Goal: Task Accomplishment & Management: Complete application form

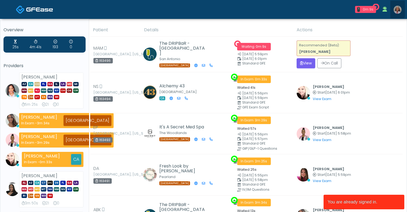
click at [393, 9] on link at bounding box center [397, 10] width 15 height 18
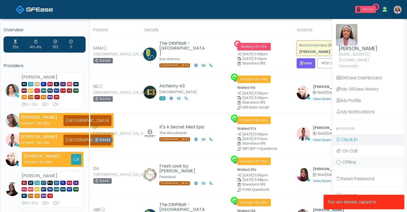
click at [345, 136] on span "Clock In" at bounding box center [349, 139] width 16 height 6
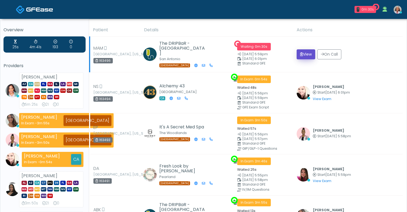
click at [306, 58] on button "View" at bounding box center [306, 54] width 19 height 10
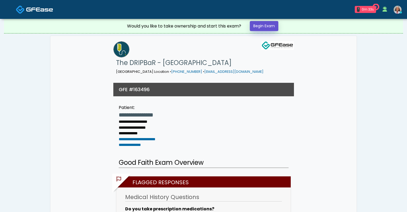
click at [277, 25] on link "Begin Exam" at bounding box center [264, 26] width 29 height 10
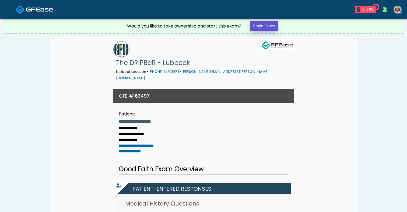
click at [269, 24] on link "Begin Exam" at bounding box center [264, 26] width 29 height 10
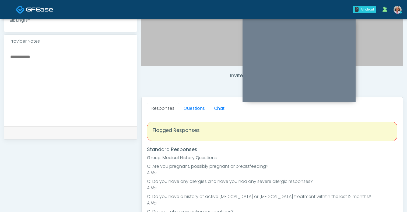
scroll to position [186, 0]
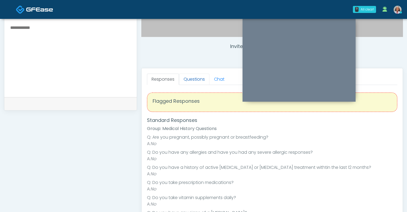
click at [202, 79] on link "Questions" at bounding box center [194, 78] width 30 height 11
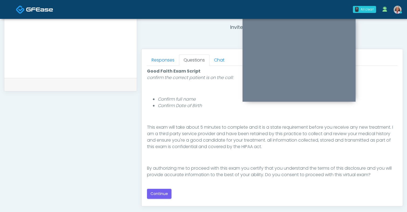
scroll to position [252, 0]
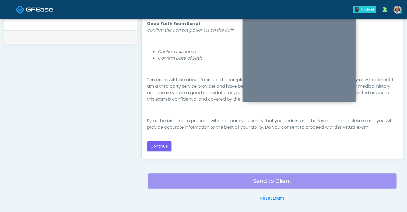
click at [165, 154] on div "Responses Questions Chat Good Faith Exam Script Good Faith Exam Script INTRODUC…" at bounding box center [272, 80] width 261 height 157
click at [165, 145] on button "Continue" at bounding box center [159, 146] width 24 height 10
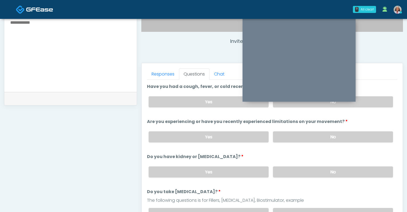
scroll to position [190, 0]
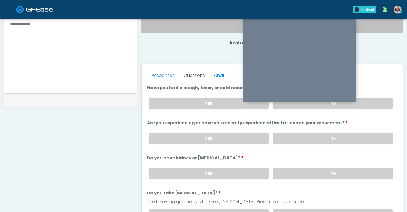
click at [285, 108] on div "Yes No" at bounding box center [270, 103] width 253 height 20
click at [283, 105] on label "No" at bounding box center [333, 102] width 120 height 11
click at [285, 133] on label "No" at bounding box center [333, 137] width 120 height 11
click at [282, 171] on label "No" at bounding box center [333, 172] width 120 height 11
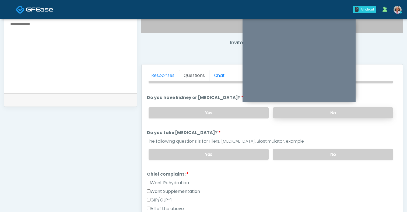
scroll to position [61, 0]
click at [290, 153] on label "No" at bounding box center [333, 153] width 120 height 11
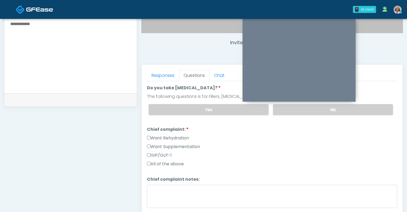
scroll to position [126, 0]
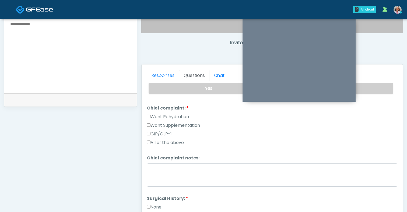
click at [181, 143] on label "All of the above" at bounding box center [165, 142] width 37 height 6
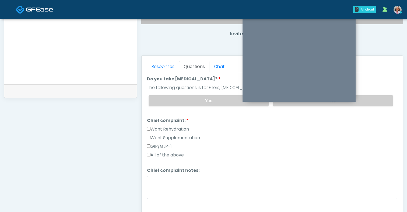
scroll to position [97, 0]
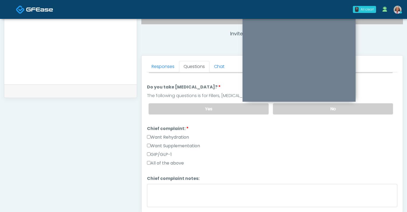
click at [150, 138] on label "Want Rehydration" at bounding box center [168, 137] width 42 height 6
click at [150, 144] on label "Want Supplementation" at bounding box center [173, 145] width 53 height 6
click at [150, 138] on label "Want Rehydration" at bounding box center [168, 137] width 42 height 6
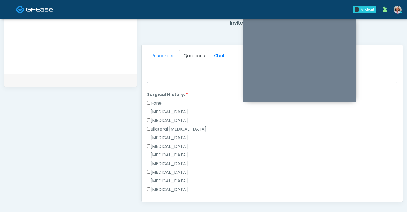
scroll to position [282, 0]
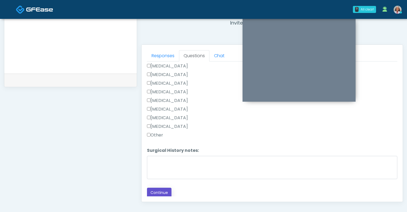
click at [161, 190] on button "Continue" at bounding box center [159, 192] width 24 height 10
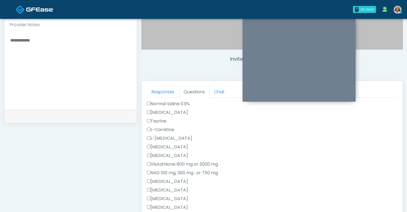
scroll to position [219, 0]
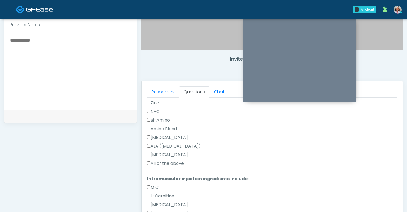
click at [173, 164] on label "All of the above" at bounding box center [165, 163] width 37 height 6
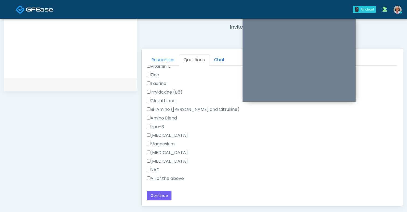
scroll to position [259, 0]
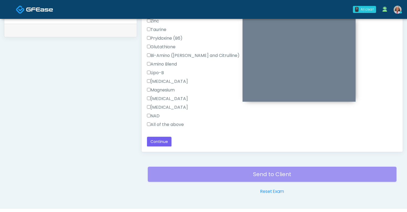
click at [177, 122] on label "All of the above" at bounding box center [165, 124] width 37 height 6
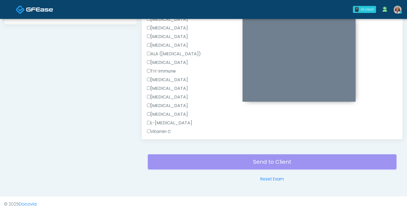
scroll to position [471, 0]
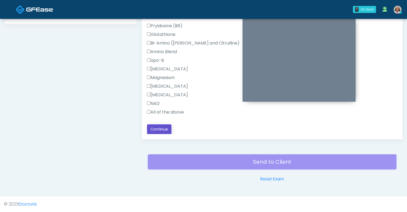
click at [167, 126] on button "Continue" at bounding box center [159, 129] width 24 height 10
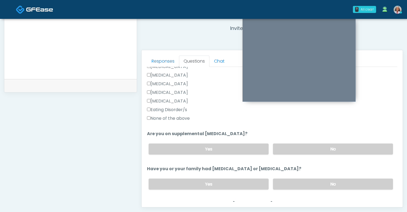
scroll to position [150, 0]
click at [284, 146] on label "No" at bounding box center [333, 147] width 120 height 11
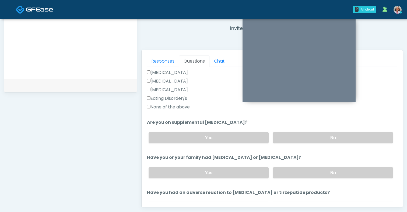
click at [287, 163] on div "Yes No" at bounding box center [270, 173] width 253 height 20
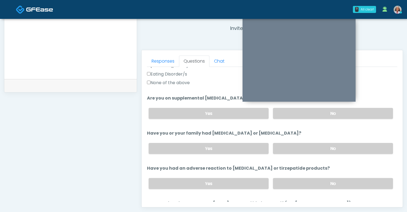
scroll to position [187, 0]
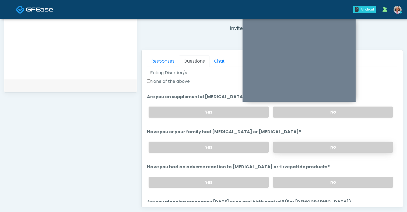
click at [293, 145] on label "No" at bounding box center [333, 146] width 120 height 11
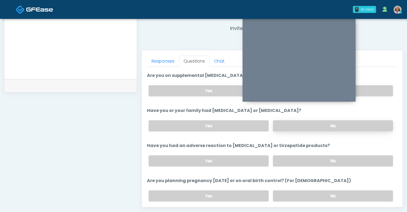
scroll to position [233, 0]
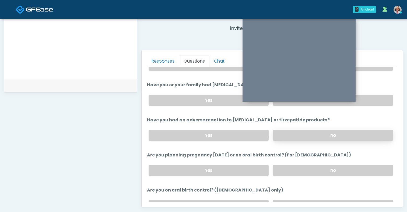
click at [294, 135] on label "No" at bounding box center [333, 134] width 120 height 11
click at [251, 167] on label "Yes" at bounding box center [209, 169] width 120 height 11
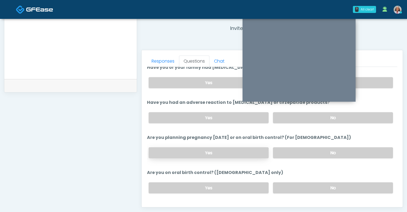
scroll to position [297, 0]
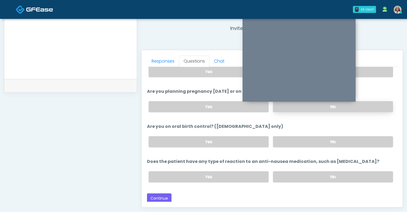
click at [278, 108] on label "No" at bounding box center [333, 106] width 120 height 11
click at [283, 139] on label "No" at bounding box center [333, 141] width 120 height 11
click at [291, 177] on label "No" at bounding box center [333, 176] width 120 height 11
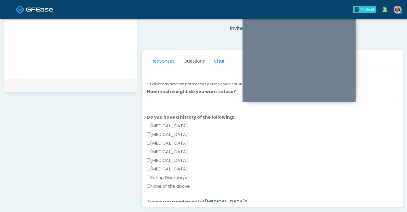
scroll to position [63, 0]
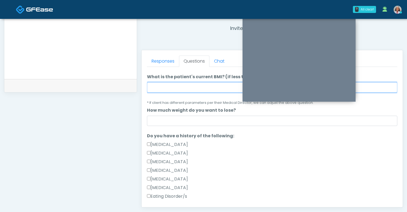
click at [187, 89] on input "What is the patient's current BMI? (if less than 25, not a candidate)" at bounding box center [272, 87] width 250 height 10
type input "***"
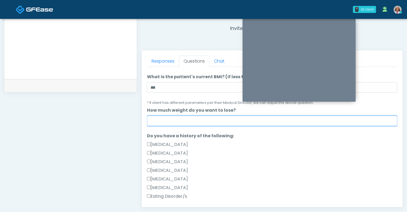
click at [189, 118] on input "How much weight do you want to lose?" at bounding box center [272, 120] width 250 height 10
type input "***"
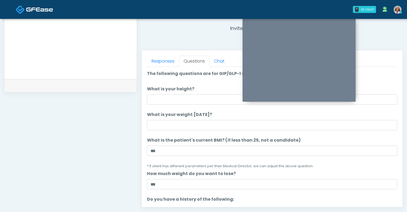
scroll to position [1, 0]
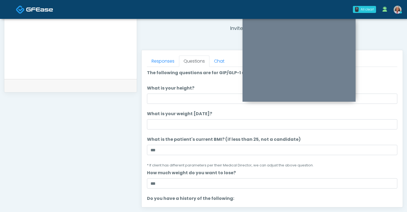
click at [171, 116] on label "What is your weight today?" at bounding box center [179, 113] width 65 height 6
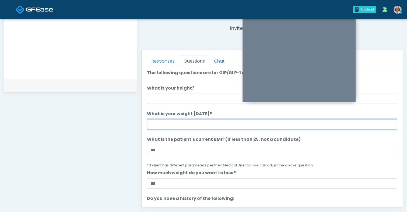
click at [171, 119] on input "What is your weight today?" at bounding box center [272, 124] width 250 height 10
type input "***"
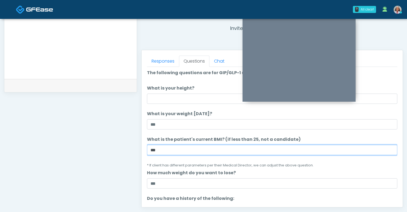
drag, startPoint x: 174, startPoint y: 149, endPoint x: 128, endPoint y: 146, distance: 45.4
click at [128, 146] on div "**********" at bounding box center [203, 44] width 399 height 410
type input "****"
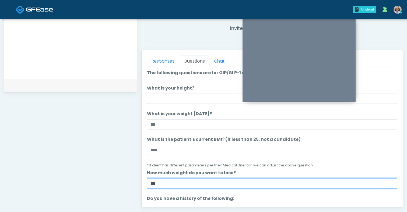
drag, startPoint x: 157, startPoint y: 182, endPoint x: 123, endPoint y: 180, distance: 34.0
click at [123, 180] on div "**********" at bounding box center [203, 44] width 399 height 410
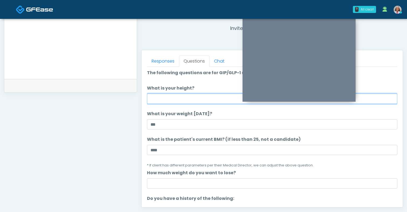
click at [179, 96] on input "What is your height?" at bounding box center [272, 98] width 250 height 10
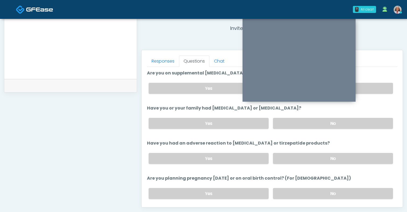
scroll to position [297, 0]
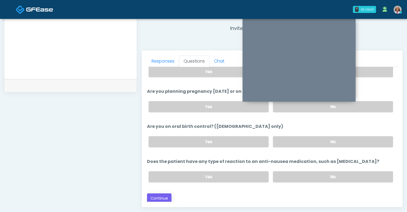
type input "***"
click at [160, 196] on button "Continue" at bounding box center [159, 198] width 24 height 10
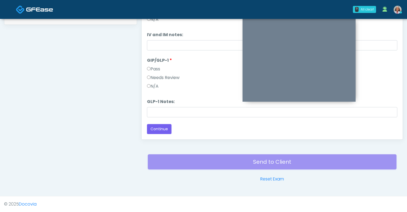
scroll to position [22, 0]
click at [162, 79] on label "Needs Review" at bounding box center [163, 77] width 33 height 6
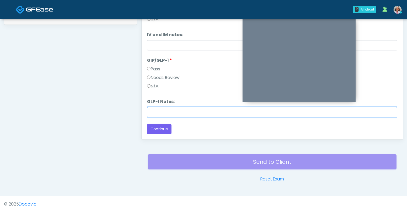
click at [166, 114] on input "GLP-1 Notes:" at bounding box center [272, 112] width 250 height 10
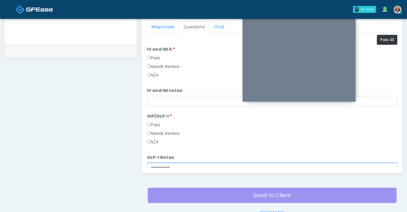
scroll to position [226, 0]
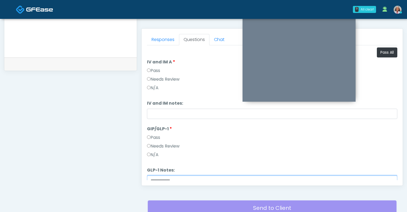
type input "**********"
click at [156, 74] on div "Pass" at bounding box center [272, 71] width 250 height 9
click at [156, 72] on label "Pass" at bounding box center [153, 70] width 13 height 6
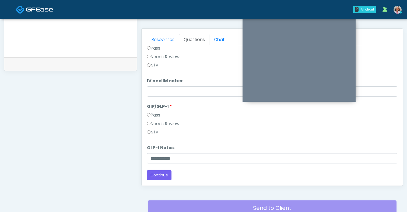
scroll to position [272, 0]
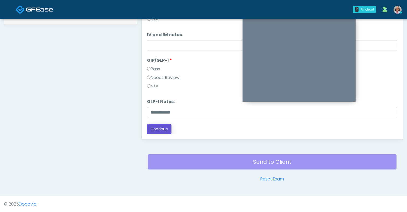
click at [160, 128] on button "Continue" at bounding box center [159, 129] width 24 height 10
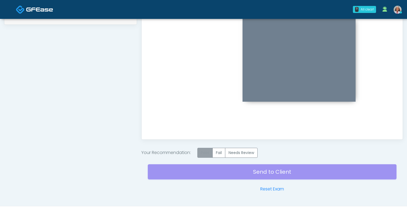
click at [202, 149] on label "Pass" at bounding box center [204, 152] width 15 height 10
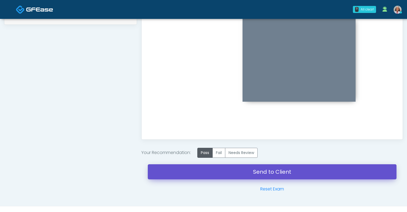
click at [234, 171] on link "Send to Client" at bounding box center [272, 171] width 249 height 15
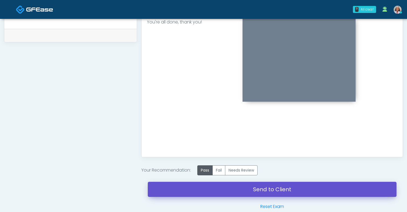
scroll to position [154, 0]
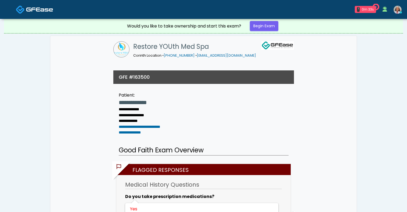
click at [250, 23] on div "Would you like to take ownership and start this exam? Begin Exam" at bounding box center [203, 26] width 161 height 14
click at [259, 25] on link "Begin Exam" at bounding box center [264, 26] width 29 height 10
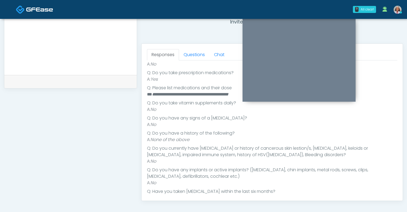
scroll to position [196, 0]
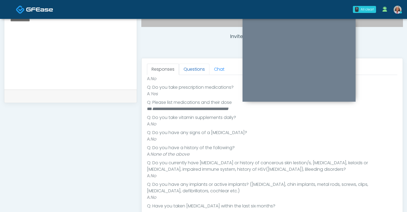
click at [193, 68] on link "Questions" at bounding box center [194, 69] width 30 height 11
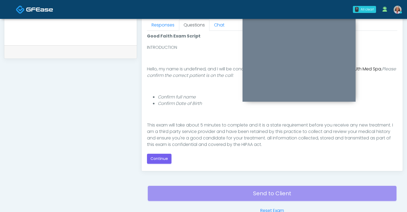
scroll to position [47, 0]
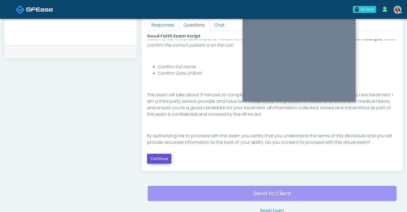
click at [162, 158] on button "Continue" at bounding box center [159, 158] width 24 height 10
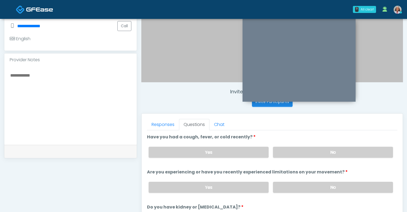
scroll to position [137, 0]
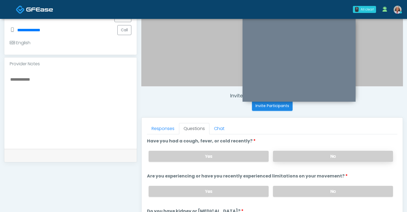
click at [295, 155] on label "No" at bounding box center [333, 155] width 120 height 11
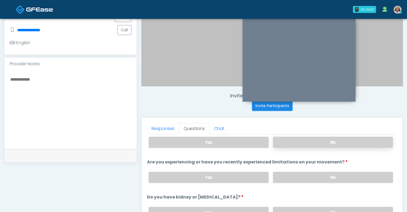
scroll to position [22, 0]
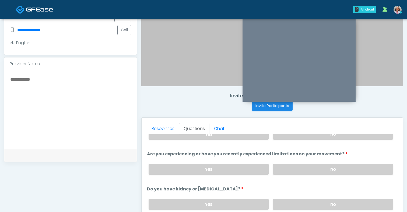
click at [295, 161] on div "Yes No" at bounding box center [270, 169] width 253 height 20
click at [297, 166] on label "No" at bounding box center [333, 168] width 120 height 11
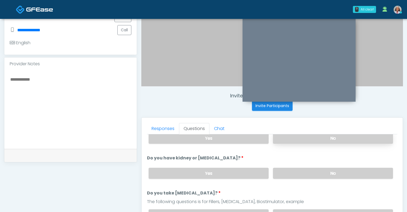
scroll to position [81, 0]
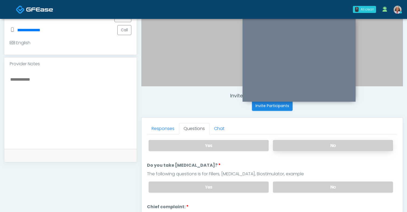
click at [296, 150] on label "No" at bounding box center [333, 145] width 120 height 11
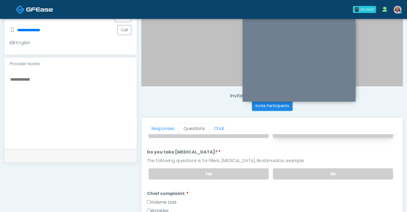
scroll to position [95, 0]
click at [297, 171] on label "No" at bounding box center [333, 172] width 120 height 11
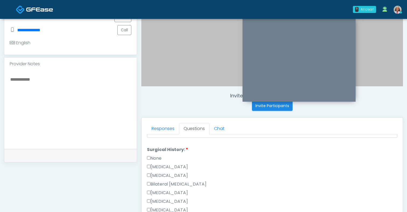
scroll to position [274, 0]
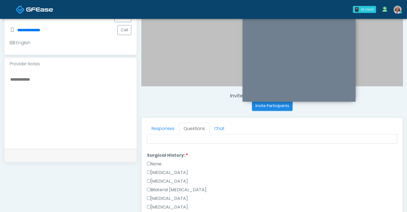
click at [153, 162] on label "None" at bounding box center [154, 163] width 15 height 6
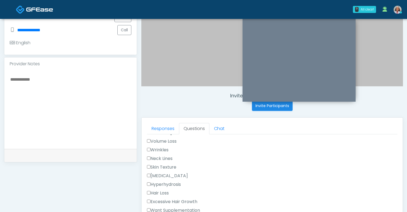
scroll to position [148, 0]
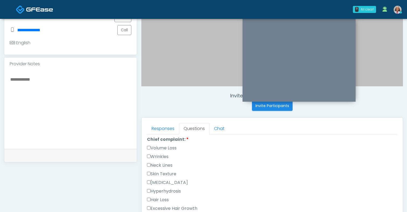
click at [152, 157] on label "Wrinkles" at bounding box center [158, 156] width 22 height 6
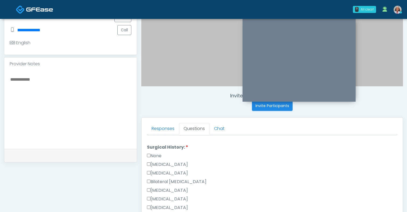
scroll to position [285, 0]
click at [157, 150] on label "None" at bounding box center [154, 153] width 15 height 6
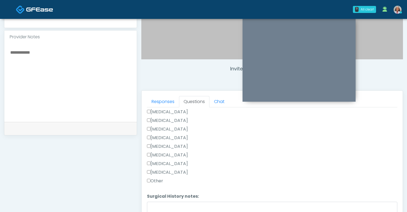
scroll to position [164, 0]
click at [156, 179] on label "Other" at bounding box center [155, 180] width 16 height 6
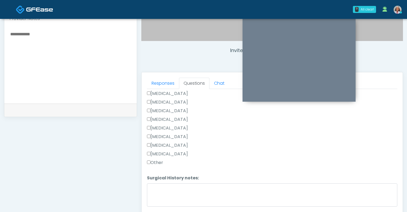
scroll to position [184, 0]
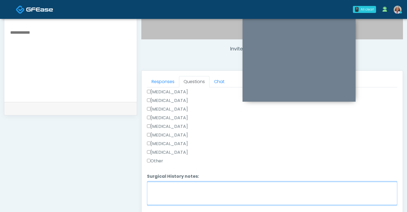
click at [160, 187] on textarea "Surgical History notes:" at bounding box center [272, 192] width 250 height 23
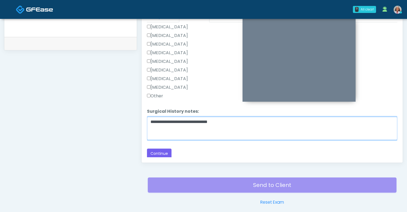
scroll to position [250, 0]
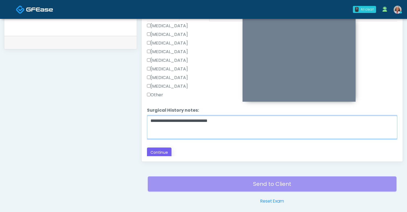
type textarea "**********"
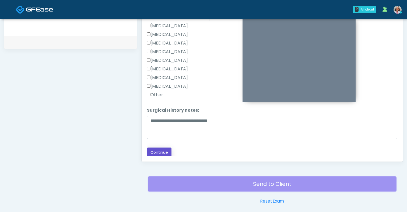
click at [157, 148] on button "Continue" at bounding box center [159, 152] width 24 height 10
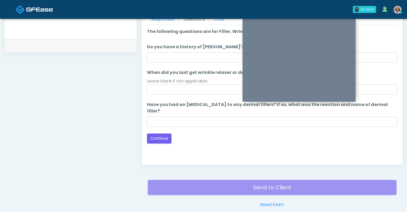
scroll to position [210, 0]
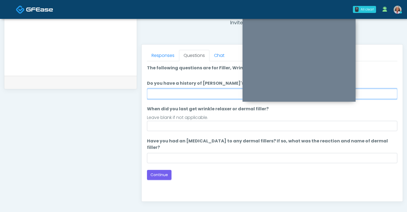
click at [193, 93] on input "Do you have a history of [PERSON_NAME]'s barre or ALS? If so, please provide de…" at bounding box center [272, 94] width 250 height 10
type input "****"
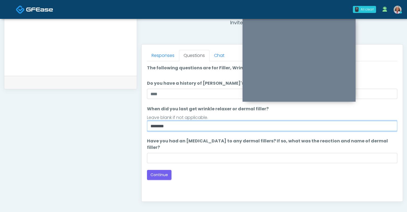
type input "********"
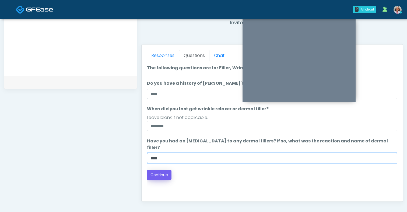
type input "****"
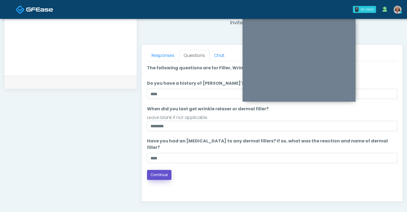
click at [163, 171] on button "Continue" at bounding box center [159, 175] width 24 height 10
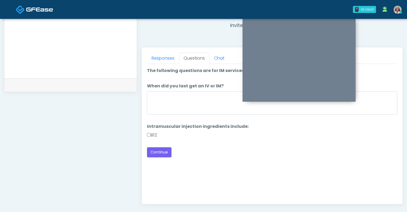
scroll to position [206, 0]
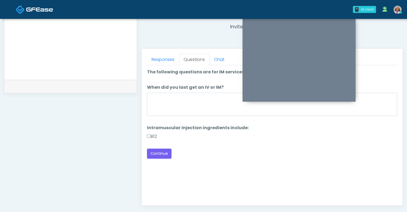
click at [150, 133] on label "B12" at bounding box center [152, 136] width 10 height 6
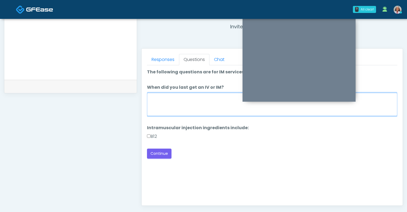
click at [176, 104] on textarea "When did you last get an IV or IM?" at bounding box center [272, 104] width 250 height 23
type textarea "****"
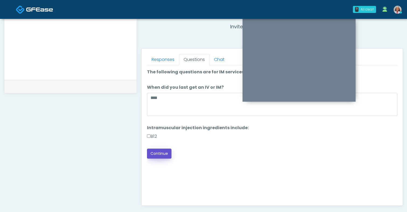
drag, startPoint x: 163, startPoint y: 152, endPoint x: 147, endPoint y: 138, distance: 21.3
click at [147, 138] on div "Loading... Connecting to your agent... Please wait while we prepare your person…" at bounding box center [272, 114] width 250 height 90
click at [147, 138] on label "B12" at bounding box center [152, 136] width 10 height 6
click at [156, 154] on button "Continue" at bounding box center [159, 153] width 24 height 10
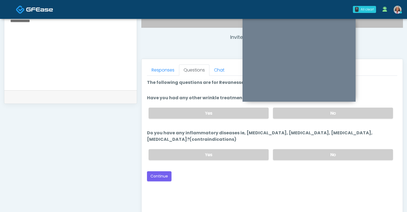
scroll to position [190, 0]
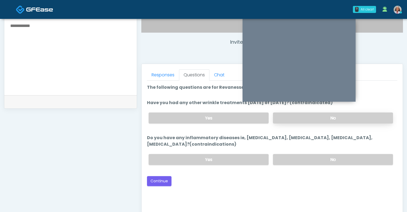
click at [298, 119] on label "No" at bounding box center [333, 117] width 120 height 11
click at [292, 156] on label "No" at bounding box center [333, 159] width 120 height 11
click at [156, 179] on button "Continue" at bounding box center [159, 181] width 24 height 10
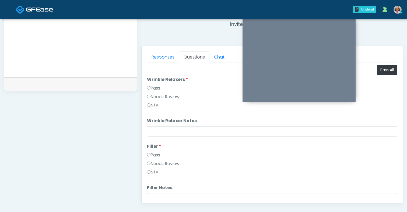
scroll to position [209, 0]
click at [381, 70] on button "Pass All" at bounding box center [387, 69] width 20 height 10
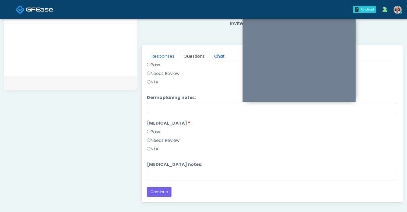
scroll to position [272, 0]
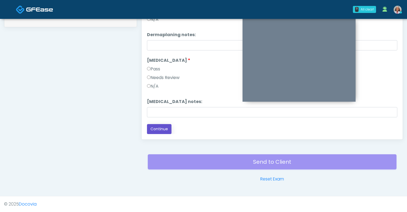
click at [168, 126] on button "Continue" at bounding box center [159, 129] width 24 height 10
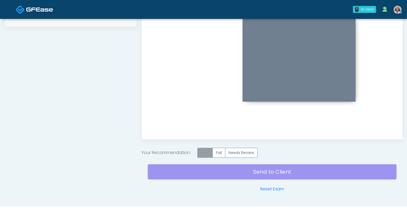
click at [203, 151] on label "Pass" at bounding box center [204, 152] width 15 height 10
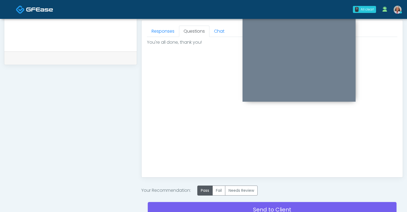
scroll to position [269, 0]
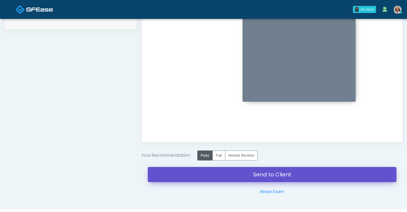
click at [257, 171] on link "Send to Client" at bounding box center [272, 174] width 249 height 15
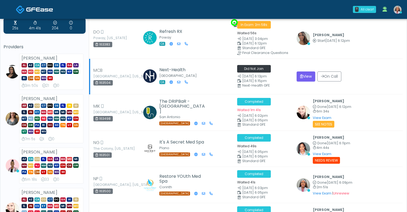
scroll to position [3, 0]
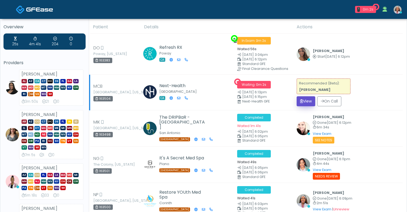
click at [302, 101] on button "View" at bounding box center [306, 101] width 19 height 10
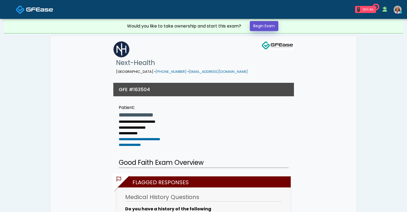
click at [263, 25] on link "Begin Exam" at bounding box center [264, 26] width 29 height 10
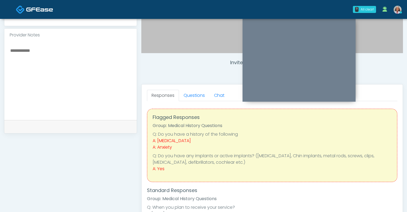
scroll to position [164, 0]
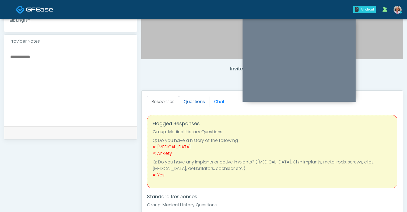
click at [186, 105] on link "Questions" at bounding box center [194, 101] width 30 height 11
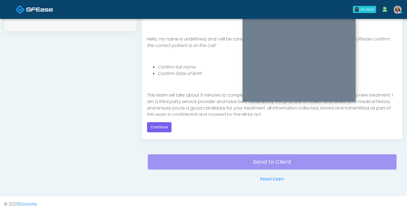
scroll to position [54, 0]
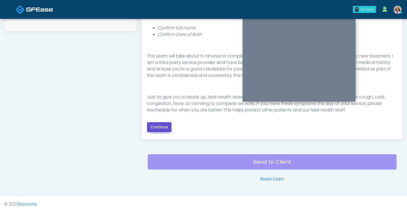
click at [162, 129] on button "Continue" at bounding box center [159, 127] width 24 height 10
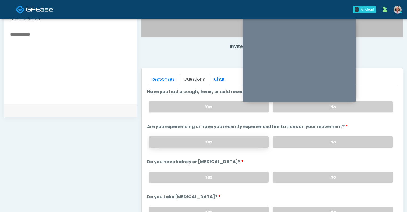
scroll to position [185, 0]
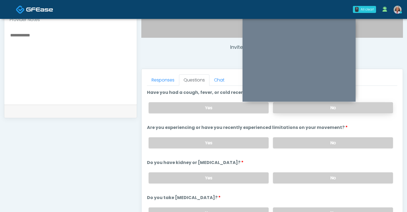
click at [372, 109] on label "No" at bounding box center [333, 107] width 120 height 11
click at [352, 148] on div "Yes No" at bounding box center [270, 143] width 253 height 20
click at [349, 142] on label "No" at bounding box center [333, 142] width 120 height 11
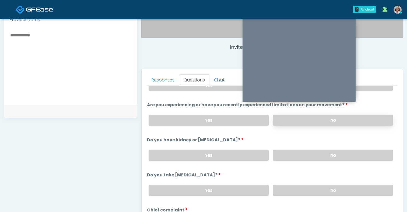
scroll to position [29, 0]
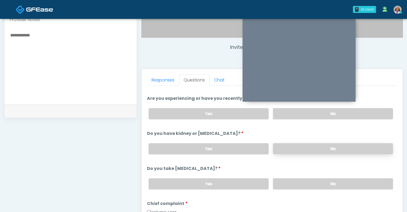
click at [345, 145] on label "No" at bounding box center [333, 148] width 120 height 11
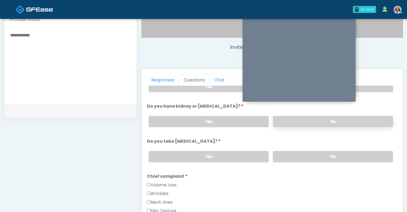
scroll to position [57, 0]
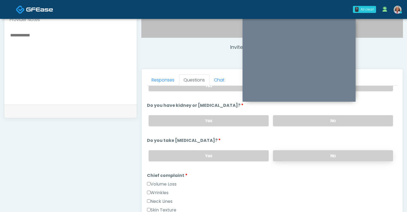
click at [342, 154] on label "No" at bounding box center [333, 155] width 120 height 11
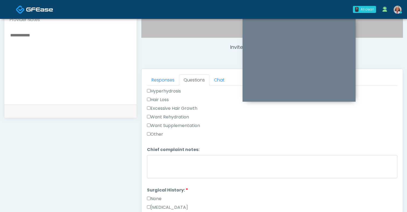
scroll to position [215, 0]
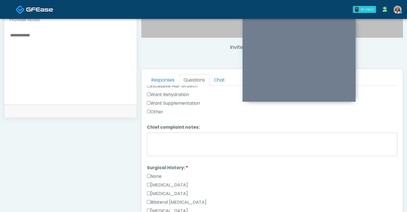
click at [160, 174] on label "None" at bounding box center [154, 176] width 15 height 6
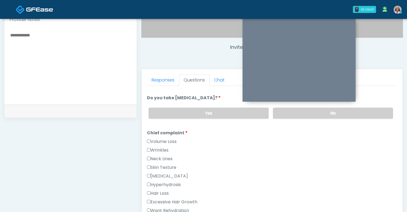
scroll to position [105, 0]
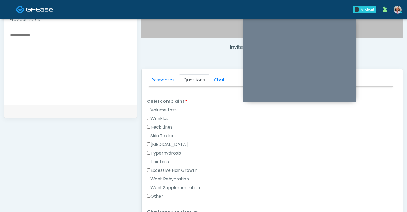
click at [159, 178] on label "Want Rehydration" at bounding box center [168, 178] width 42 height 6
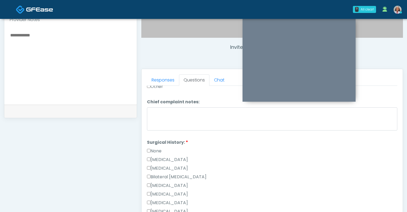
scroll to position [241, 0]
click at [153, 150] on label "None" at bounding box center [154, 150] width 15 height 6
click at [163, 185] on label "[MEDICAL_DATA]" at bounding box center [167, 184] width 41 height 6
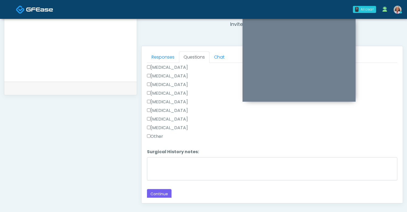
scroll to position [219, 0]
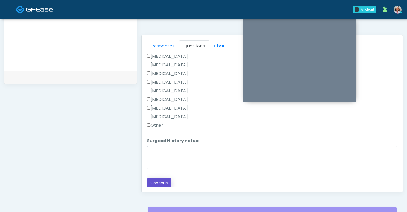
click at [163, 185] on button "Continue" at bounding box center [159, 183] width 24 height 10
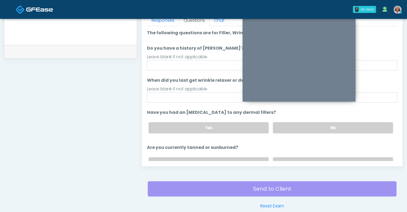
scroll to position [235, 0]
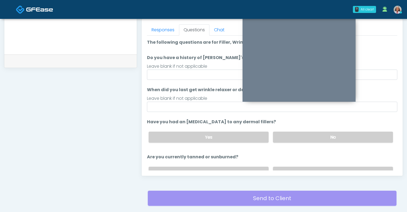
click at [206, 68] on div "Leave blank if not applicable" at bounding box center [272, 66] width 250 height 6
click at [206, 71] on input "Do you have a history of Guillain's barre or ALS? If so, please provide details." at bounding box center [272, 74] width 250 height 10
type input "****"
click at [117, 94] on div "**********" at bounding box center [70, 13] width 133 height 410
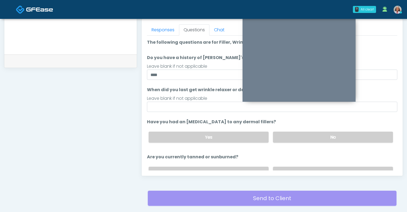
click at [118, 96] on div "**********" at bounding box center [70, 13] width 133 height 410
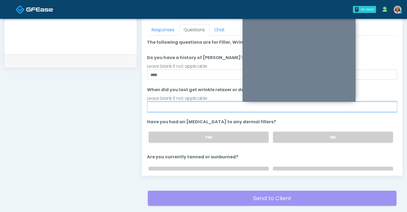
click at [186, 105] on input "When did you last get wrinkle relaxer or dermal filler?" at bounding box center [272, 106] width 250 height 10
click at [179, 105] on input "When did you last get wrinkle relaxer or dermal filler?" at bounding box center [272, 106] width 250 height 10
type input "*"
type input "**********"
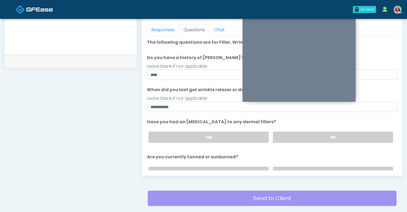
click at [188, 118] on ol "**********" at bounding box center [272, 128] width 250 height 178
click at [285, 128] on div "Yes No" at bounding box center [270, 137] width 253 height 20
click at [285, 132] on label "No" at bounding box center [333, 136] width 120 height 11
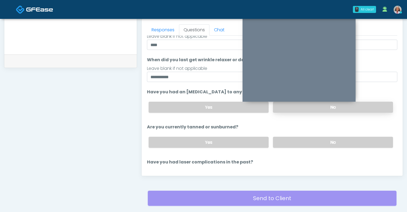
scroll to position [33, 0]
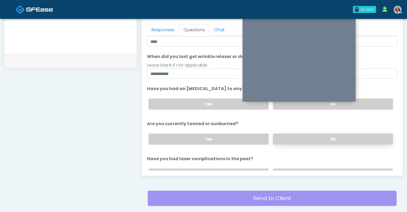
click at [288, 137] on label "No" at bounding box center [333, 138] width 120 height 11
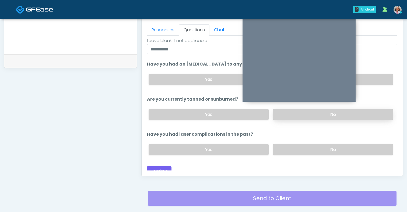
scroll to position [58, 0]
click at [289, 148] on label "No" at bounding box center [333, 148] width 120 height 11
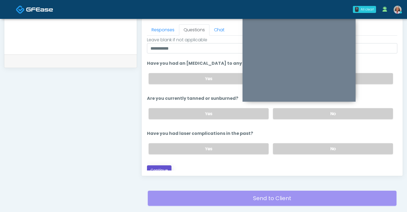
click at [164, 168] on button "Continue" at bounding box center [159, 170] width 24 height 10
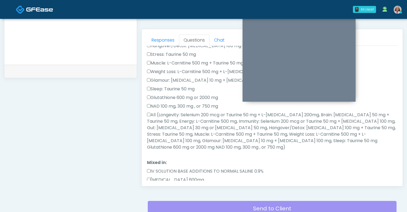
scroll to position [106, 0]
click at [184, 117] on label "All (Longevity: Selenium 200 mcg or Taurine 50 mg + L-[MEDICAL_DATA] 200mg, Bra…" at bounding box center [272, 130] width 250 height 39
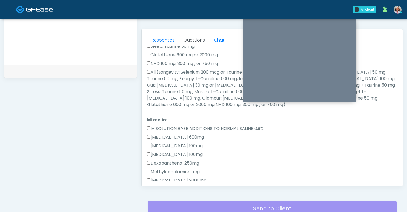
scroll to position [223, 0]
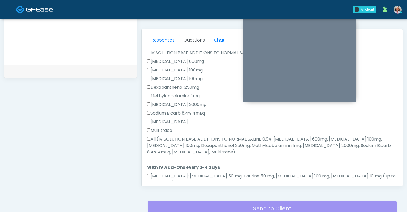
click at [177, 136] on label "All (IV SOLUTION BASE ADDITIONS TO NORMAL SALINE 0.9%, [MEDICAL_DATA] 600mg, [M…" at bounding box center [272, 145] width 250 height 19
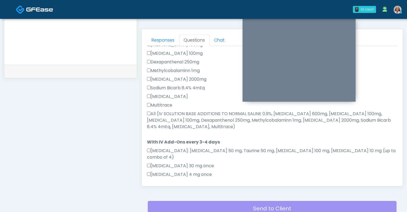
scroll to position [325, 0]
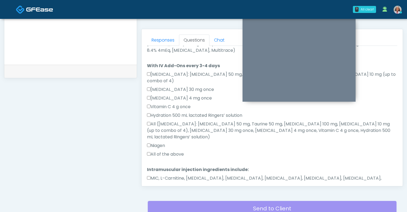
click at [175, 151] on label "All of the above" at bounding box center [165, 154] width 37 height 6
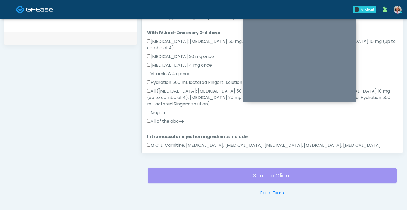
scroll to position [272, 0]
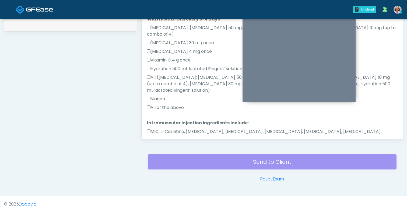
click at [169, 128] on label "MIC, L-Carnitine, [MEDICAL_DATA], [MEDICAL_DATA], [MEDICAL_DATA], [MEDICAL_DATA…" at bounding box center [272, 134] width 250 height 13
click at [162, 150] on button "Continue" at bounding box center [159, 155] width 24 height 10
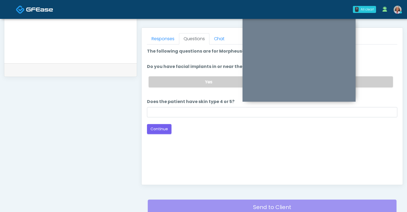
scroll to position [192, 0]
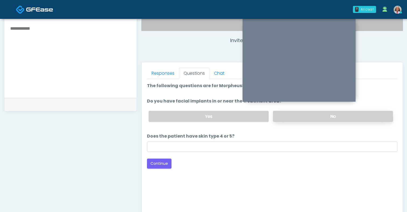
click at [291, 116] on label "No" at bounding box center [333, 116] width 120 height 11
click at [165, 158] on button "Continue" at bounding box center [159, 163] width 24 height 10
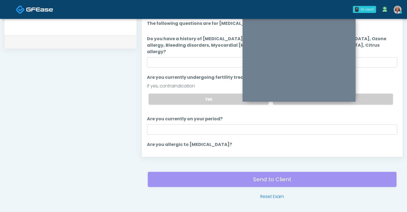
scroll to position [221, 0]
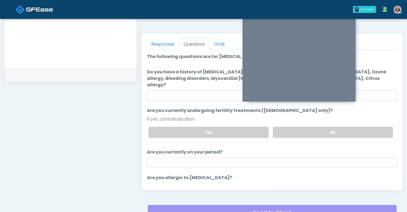
click at [278, 187] on label "No" at bounding box center [333, 192] width 120 height 11
click at [300, 127] on label "No" at bounding box center [333, 132] width 120 height 11
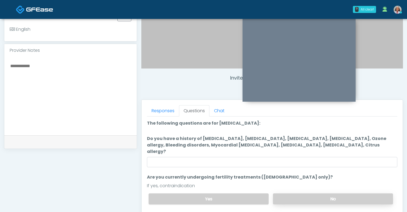
scroll to position [153, 0]
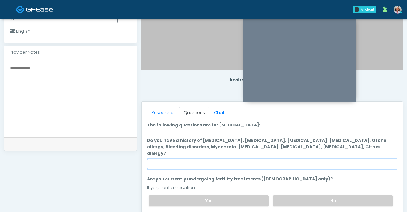
click at [276, 159] on input "Do you have a history of [MEDICAL_DATA], [MEDICAL_DATA], [MEDICAL_DATA], [MEDIC…" at bounding box center [272, 164] width 250 height 10
type input "****"
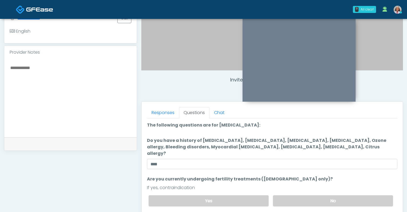
click at [187, 184] on div "If yes, contraindication" at bounding box center [272, 187] width 250 height 6
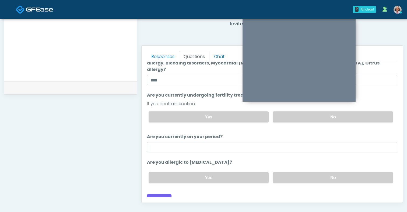
scroll to position [213, 0]
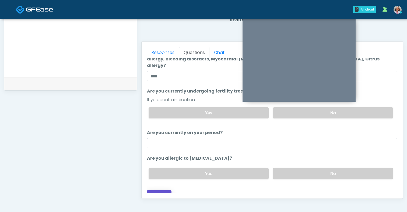
click at [168, 190] on button "Continue" at bounding box center [159, 195] width 24 height 10
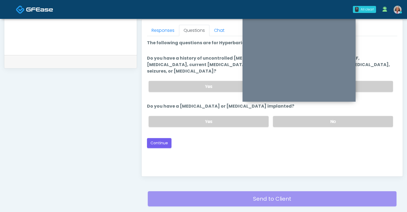
scroll to position [174, 0]
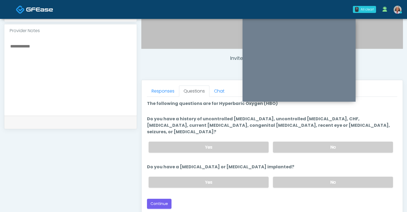
click at [315, 137] on div "Yes No" at bounding box center [270, 147] width 253 height 20
click at [314, 141] on label "No" at bounding box center [333, 146] width 120 height 11
click at [301, 176] on label "No" at bounding box center [333, 181] width 120 height 11
click at [166, 199] on button "Continue" at bounding box center [159, 203] width 24 height 10
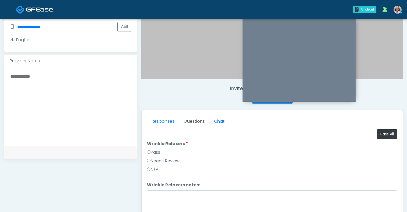
scroll to position [112, 0]
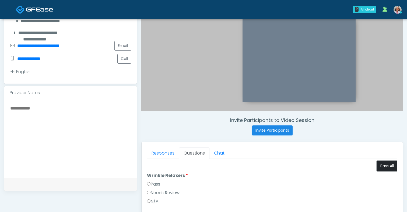
click at [384, 168] on button "Pass All" at bounding box center [387, 166] width 20 height 10
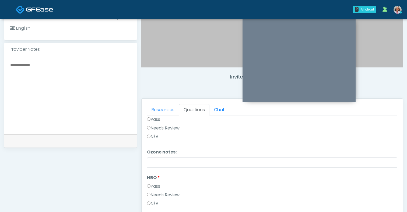
scroll to position [272, 0]
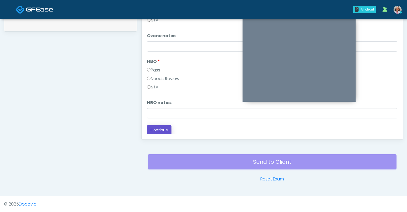
click at [164, 127] on button "Continue" at bounding box center [159, 130] width 24 height 10
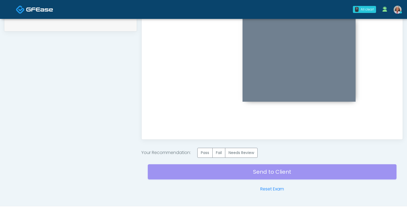
scroll to position [0, 0]
click at [211, 151] on label "Pass" at bounding box center [204, 152] width 15 height 10
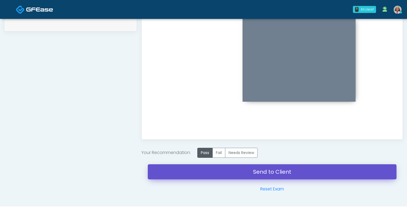
click at [222, 167] on link "Send to Client" at bounding box center [272, 171] width 249 height 15
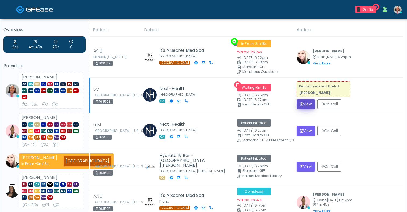
click at [300, 103] on icon "submit" at bounding box center [301, 104] width 3 height 4
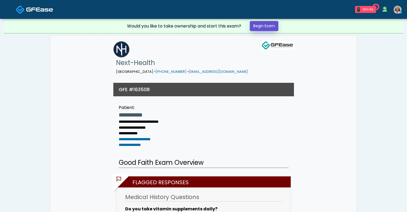
click at [267, 22] on link "Begin Exam" at bounding box center [264, 26] width 29 height 10
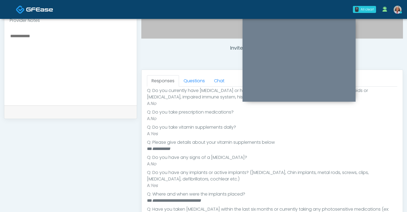
scroll to position [186, 0]
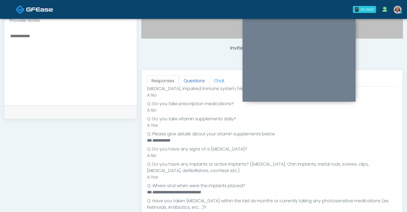
click at [198, 80] on link "Questions" at bounding box center [194, 80] width 30 height 11
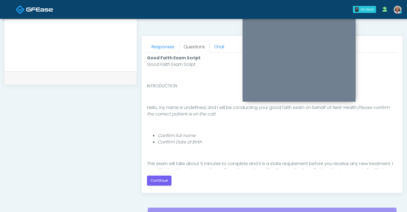
scroll to position [272, 0]
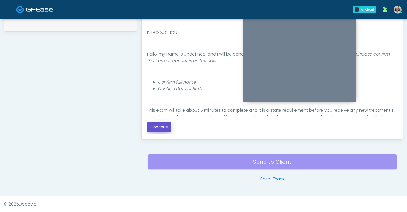
click at [162, 126] on button "Continue" at bounding box center [159, 127] width 24 height 10
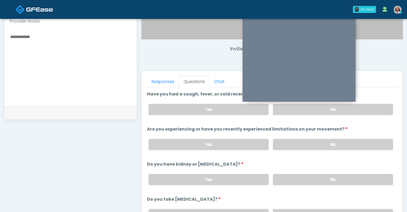
scroll to position [181, 0]
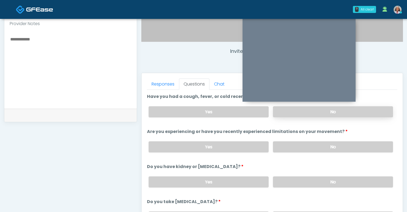
click at [321, 114] on label "No" at bounding box center [333, 111] width 120 height 11
click at [317, 145] on label "No" at bounding box center [333, 146] width 120 height 11
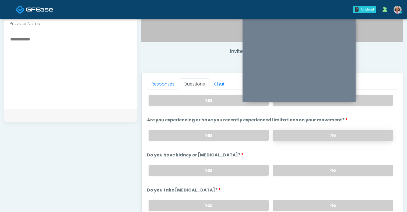
scroll to position [16, 0]
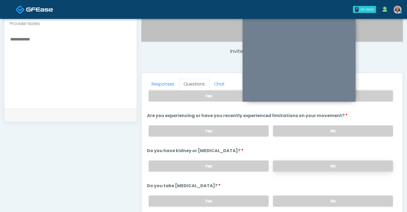
click at [315, 163] on label "No" at bounding box center [333, 165] width 120 height 11
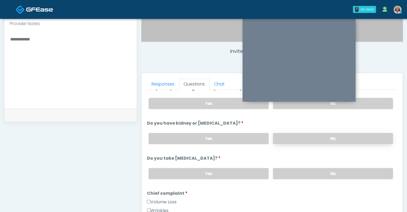
scroll to position [45, 0]
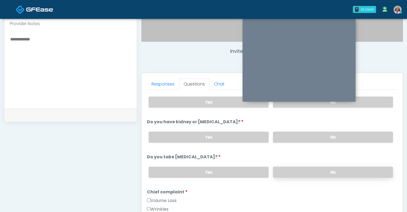
click at [315, 167] on label "No" at bounding box center [333, 171] width 120 height 11
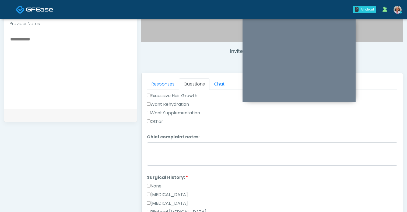
scroll to position [210, 0]
click at [156, 182] on label "None" at bounding box center [154, 185] width 15 height 6
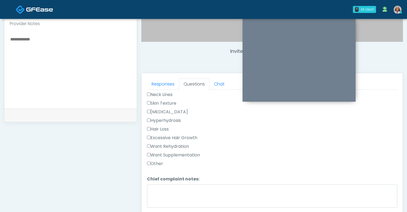
scroll to position [116, 0]
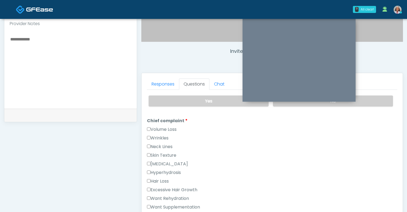
click at [166, 196] on label "Want Rehydration" at bounding box center [168, 198] width 42 height 6
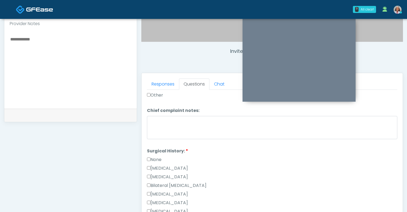
scroll to position [336, 0]
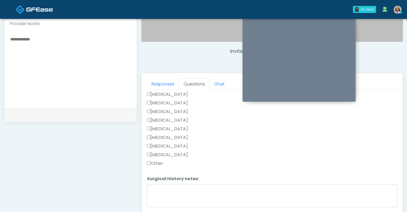
click at [188, 93] on label "[MEDICAL_DATA]" at bounding box center [167, 94] width 41 height 6
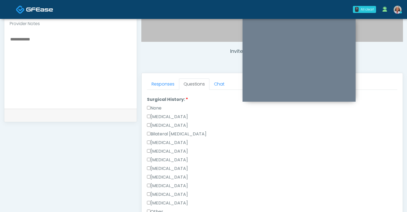
scroll to position [263, 0]
click at [157, 133] on label "None" at bounding box center [154, 132] width 15 height 6
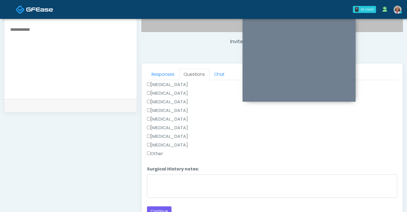
scroll to position [195, 0]
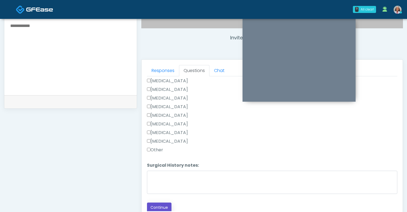
click at [151, 206] on button "Continue" at bounding box center [159, 207] width 24 height 10
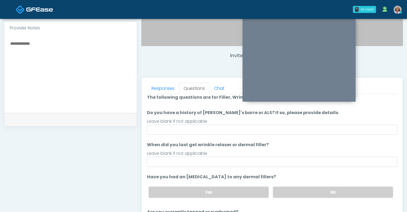
scroll to position [2, 0]
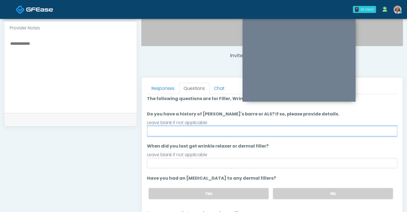
click at [193, 131] on input "Do you have a history of [PERSON_NAME]'s barre or ALS? If so, please provide de…" at bounding box center [272, 131] width 250 height 10
type input "****"
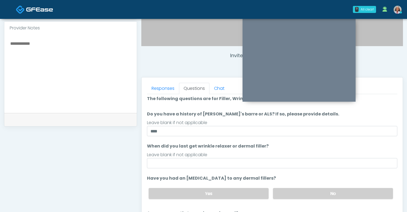
click at [272, 143] on li "When did you last get wrinkle relaxer or dermal filler? When did you last get w…" at bounding box center [272, 155] width 250 height 25
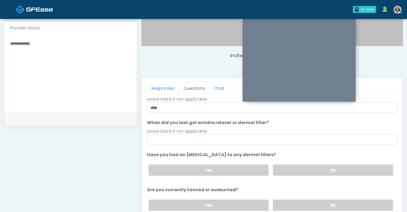
scroll to position [27, 0]
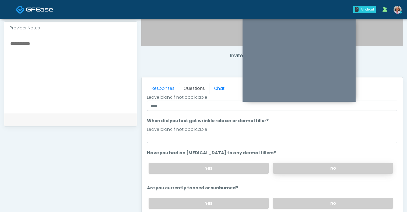
click at [283, 163] on label "No" at bounding box center [333, 167] width 120 height 11
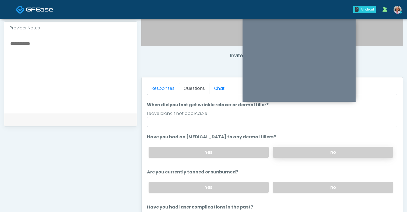
scroll to position [44, 0]
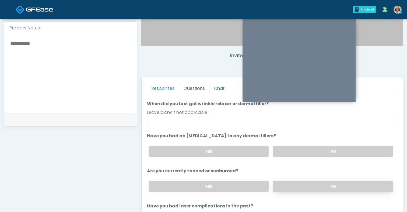
click at [284, 186] on label "No" at bounding box center [333, 185] width 120 height 11
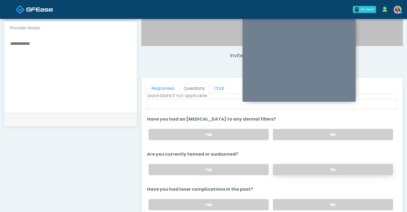
scroll to position [62, 0]
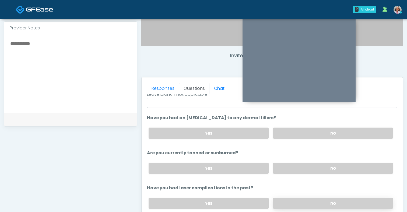
click at [285, 198] on label "No" at bounding box center [333, 202] width 120 height 11
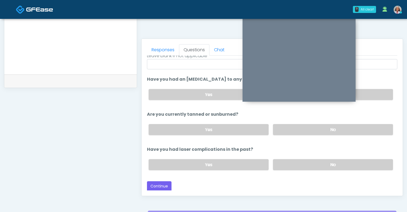
scroll to position [272, 0]
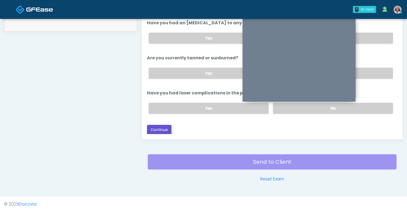
click at [169, 125] on button "Continue" at bounding box center [159, 130] width 24 height 10
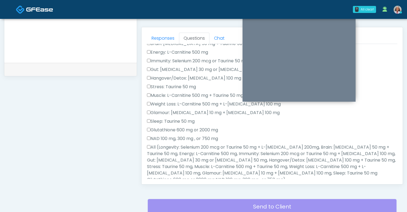
scroll to position [84, 0]
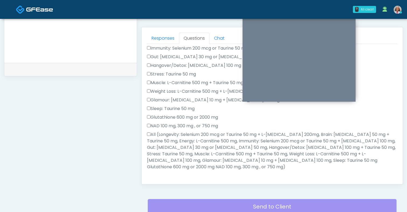
click at [168, 135] on label "All (Longevity: Selenium 200 mcg or Taurine 50 mg + L-Arginine 200mg, Brain: Gl…" at bounding box center [272, 150] width 250 height 39
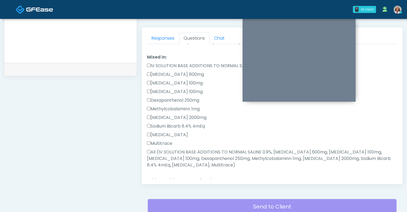
click at [168, 152] on label "All (IV SOLUTION BASE ADDITIONS TO NORMAL SALINE 0.9%, Magnesium Chloride 600mg…" at bounding box center [272, 158] width 250 height 19
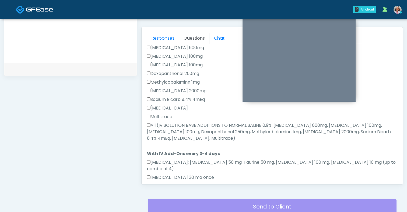
scroll to position [325, 0]
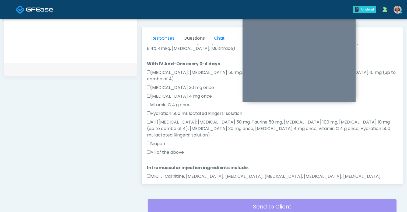
click at [162, 149] on label "All of the above" at bounding box center [165, 152] width 37 height 6
click at [164, 173] on label "MIC, L-Carnitine, Methylcobalamin, Glycine, B-Complex, Lycine, Biotin, Vitamin …" at bounding box center [272, 179] width 250 height 13
click at [160, 195] on button "Continue" at bounding box center [159, 200] width 24 height 10
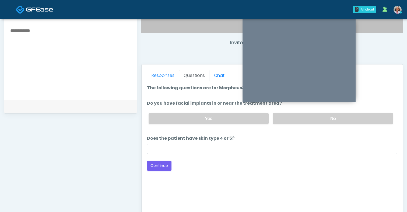
scroll to position [186, 0]
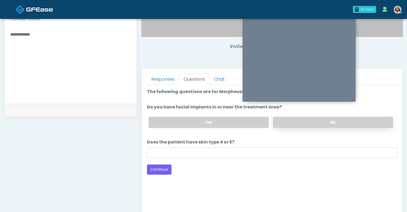
click at [285, 125] on label "No" at bounding box center [333, 122] width 120 height 11
click at [160, 168] on button "Continue" at bounding box center [159, 169] width 24 height 10
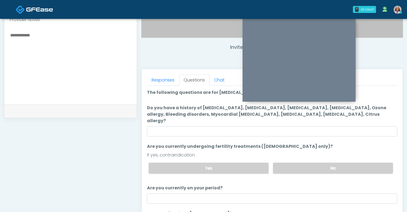
scroll to position [183, 0]
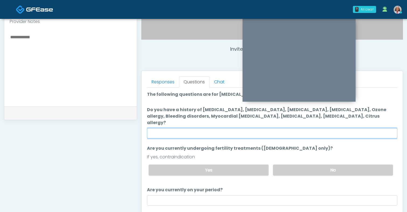
click at [282, 128] on input "Do you have a history of Hyperthyroidism, Hypotension, Hypocalcemia, Hypoglycem…" at bounding box center [272, 133] width 250 height 10
type input "**"
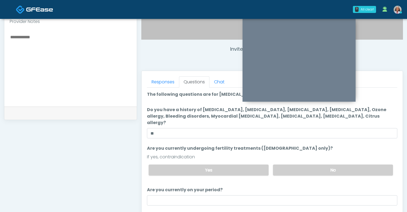
click at [189, 145] on label "Are you currently undergoing fertility treatments (female only)?" at bounding box center [240, 148] width 186 height 6
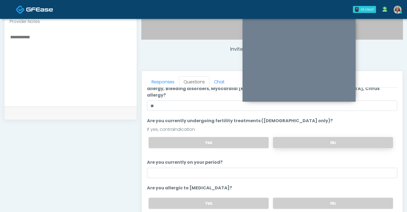
scroll to position [28, 0]
click at [292, 198] on label "No" at bounding box center [333, 202] width 120 height 11
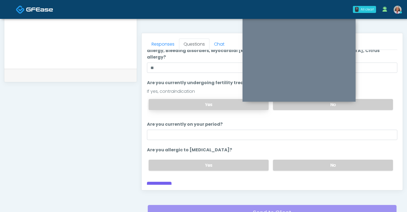
scroll to position [272, 0]
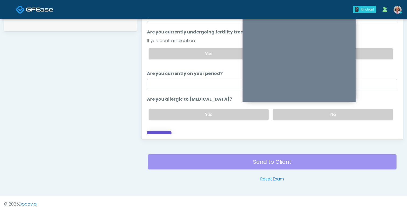
click at [161, 133] on button "Continue" at bounding box center [159, 136] width 24 height 10
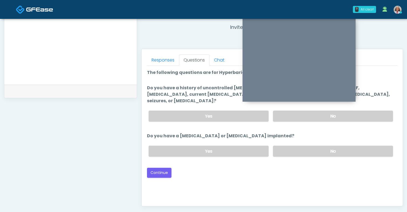
scroll to position [184, 0]
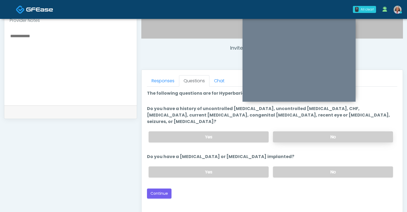
click at [308, 131] on label "No" at bounding box center [333, 136] width 120 height 11
click at [294, 166] on label "No" at bounding box center [333, 171] width 120 height 11
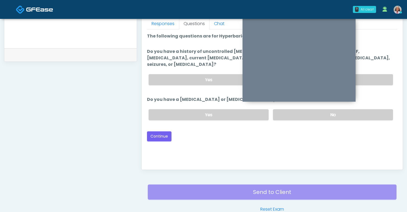
scroll to position [264, 0]
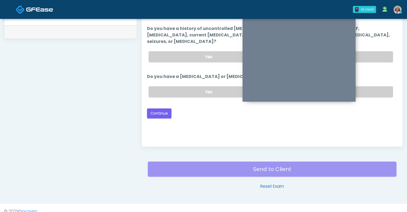
click at [264, 188] on link "Reset Exam" at bounding box center [272, 186] width 24 height 6
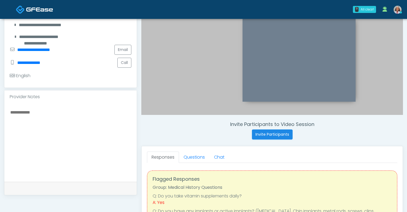
scroll to position [202, 0]
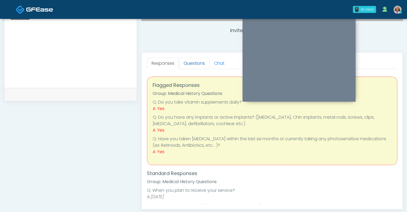
click at [201, 62] on link "Questions" at bounding box center [194, 63] width 30 height 11
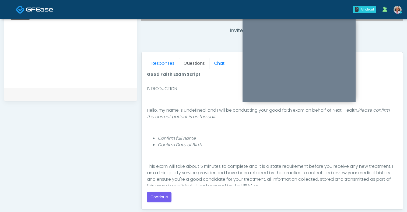
scroll to position [18, 0]
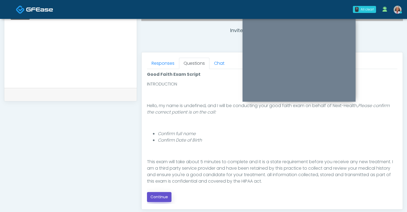
click at [163, 194] on button "Continue" at bounding box center [159, 197] width 24 height 10
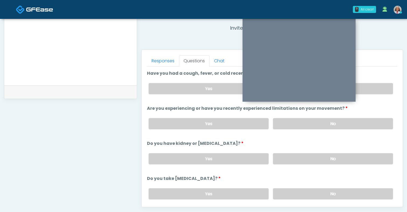
scroll to position [203, 0]
click at [365, 92] on label "No" at bounding box center [333, 89] width 120 height 11
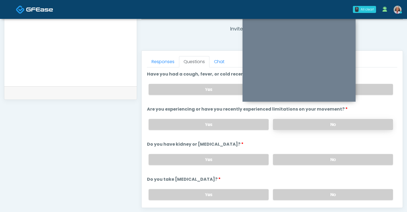
click at [354, 121] on label "No" at bounding box center [333, 124] width 120 height 11
click at [336, 158] on label "No" at bounding box center [333, 159] width 120 height 11
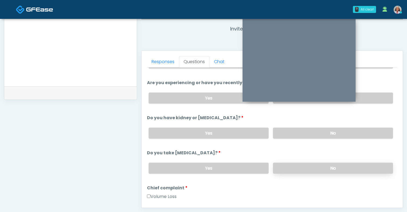
click at [331, 167] on label "No" at bounding box center [333, 167] width 120 height 11
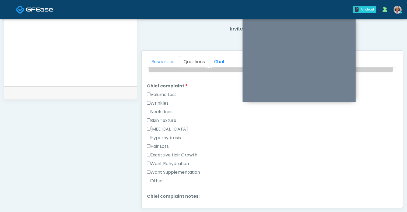
scroll to position [129, 0]
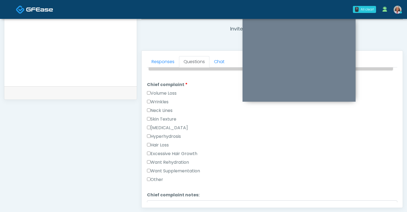
click at [168, 160] on label "Want Rehydration" at bounding box center [168, 162] width 42 height 6
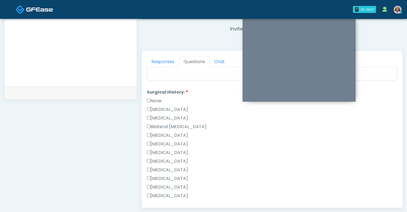
scroll to position [291, 0]
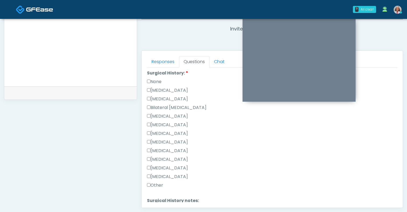
click at [160, 81] on label "None" at bounding box center [154, 81] width 15 height 6
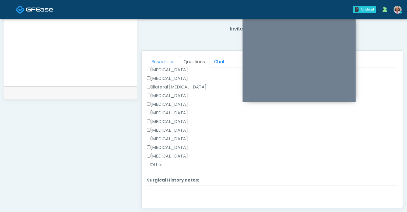
scroll to position [260, 0]
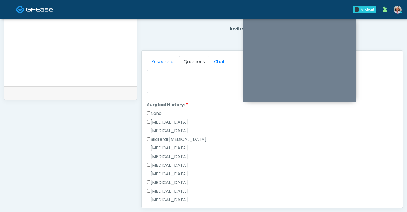
click at [156, 112] on label "None" at bounding box center [154, 113] width 15 height 6
click at [171, 145] on label "Breast Augmentation" at bounding box center [167, 148] width 41 height 6
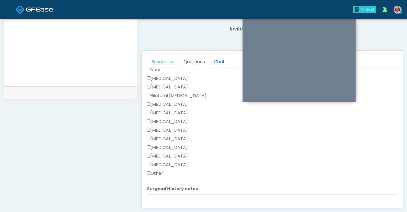
scroll to position [336, 0]
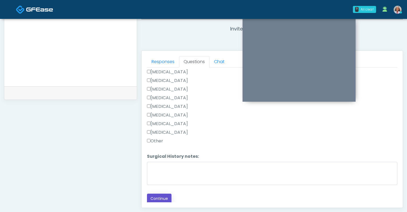
click at [158, 199] on button "Continue" at bounding box center [159, 198] width 24 height 10
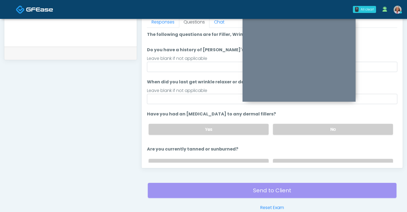
scroll to position [187, 0]
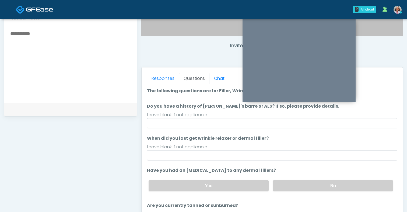
click at [190, 130] on ol "The following questions are for Filler, Wrinkle relaxers, PRP, and Lasers The f…" at bounding box center [272, 176] width 250 height 178
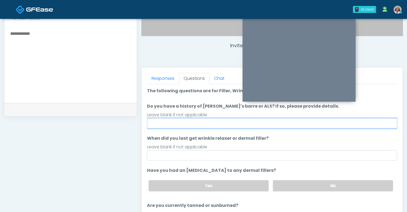
click at [189, 124] on input "Do you have a history of Guillain's barre or ALS? If so, please provide details." at bounding box center [272, 123] width 250 height 10
type input "****"
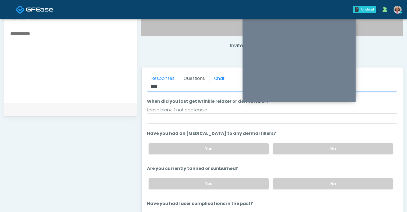
scroll to position [41, 0]
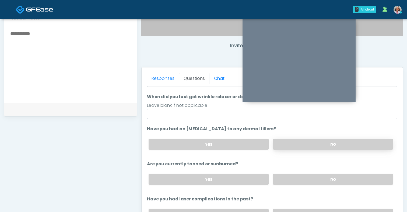
click at [288, 142] on label "No" at bounding box center [333, 143] width 120 height 11
click at [286, 176] on label "No" at bounding box center [333, 178] width 120 height 11
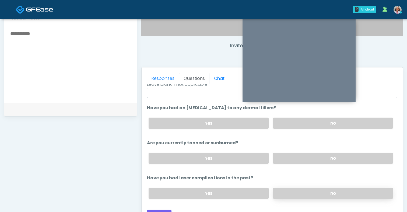
click at [287, 194] on label "No" at bounding box center [333, 192] width 120 height 11
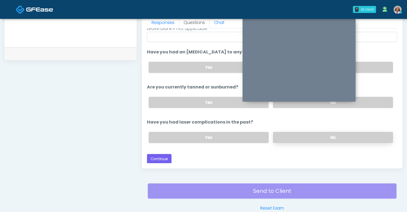
scroll to position [247, 0]
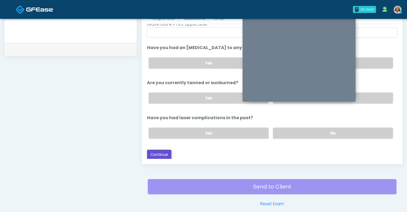
click at [165, 154] on button "Continue" at bounding box center [159, 154] width 24 height 10
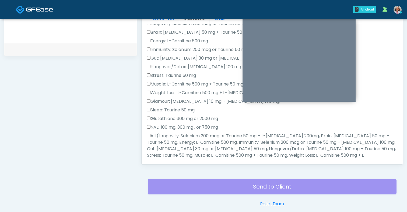
scroll to position [272, 0]
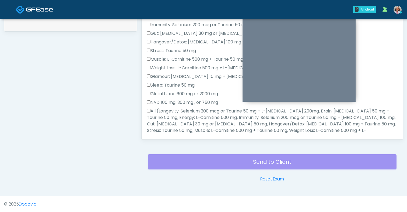
click at [165, 122] on label "All (Longevity: Selenium 200 mcg or Taurine 50 mg + L-Arginine 200mg, Brain: Gl…" at bounding box center [272, 127] width 250 height 39
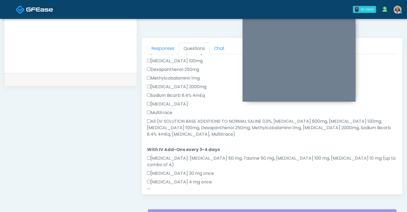
scroll to position [252, 0]
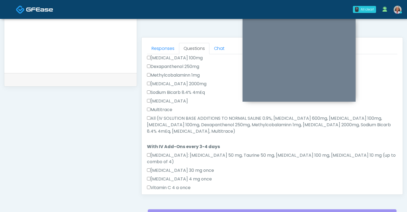
click at [165, 122] on label "All (IV SOLUTION BASE ADDITIONS TO NORMAL SALINE 0.9%, Magnesium Chloride 600mg…" at bounding box center [272, 124] width 250 height 19
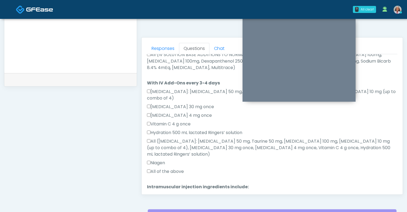
scroll to position [325, 0]
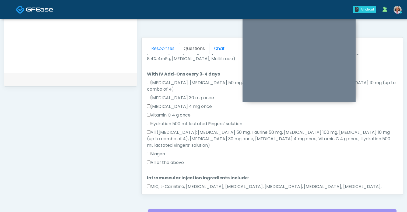
click at [160, 159] on label "All of the above" at bounding box center [165, 162] width 37 height 6
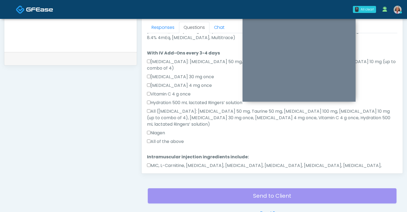
scroll to position [239, 0]
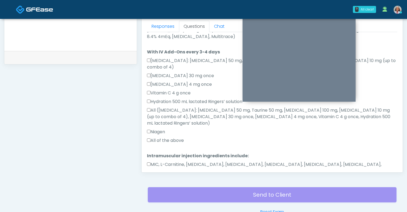
click at [161, 161] on label "MIC, L-Carnitine, Methylcobalamin, Glycine, B-Complex, Lycine, Biotin, Vitamin …" at bounding box center [272, 167] width 250 height 13
click at [160, 183] on button "Continue" at bounding box center [159, 188] width 24 height 10
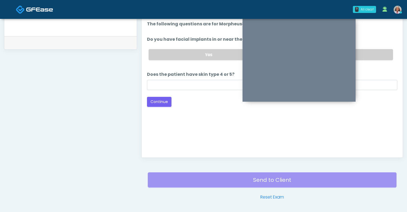
scroll to position [210, 0]
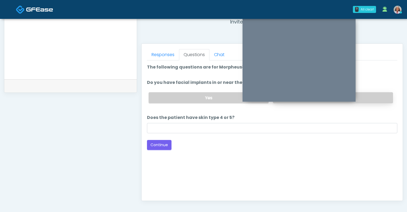
click at [382, 98] on label "No" at bounding box center [333, 97] width 120 height 11
click at [153, 147] on button "Continue" at bounding box center [159, 145] width 24 height 10
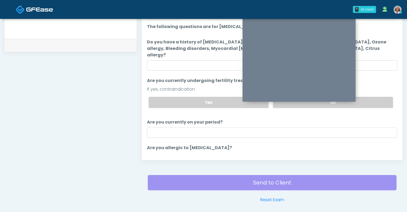
scroll to position [196, 0]
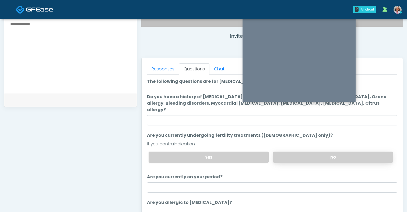
click at [284, 151] on label "No" at bounding box center [333, 156] width 120 height 11
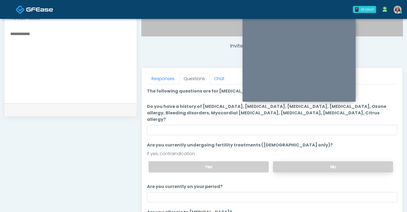
scroll to position [182, 0]
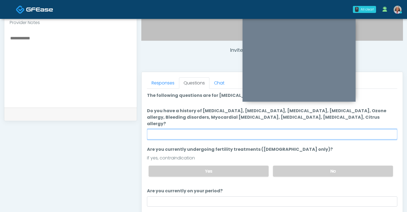
click at [283, 129] on input "Do you have a history of Hyperthyroidism, Hypotension, Hypocalcemia, Hypoglycem…" at bounding box center [272, 134] width 250 height 10
type input "****"
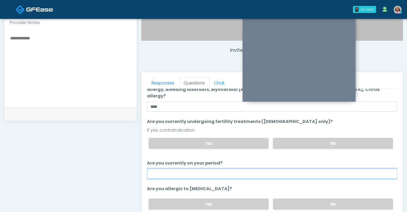
click at [205, 168] on input "Are you currently on your period?" at bounding box center [272, 173] width 250 height 10
type input "**"
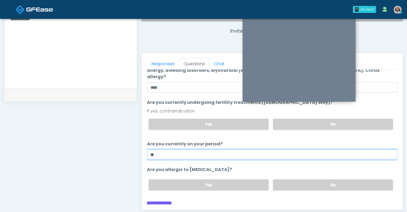
scroll to position [230, 0]
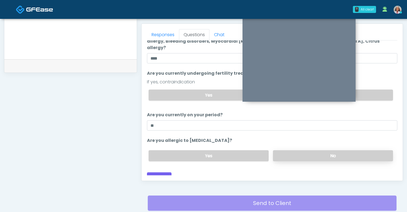
click at [303, 150] on label "No" at bounding box center [333, 155] width 120 height 11
click at [160, 173] on button "Continue" at bounding box center [159, 177] width 24 height 10
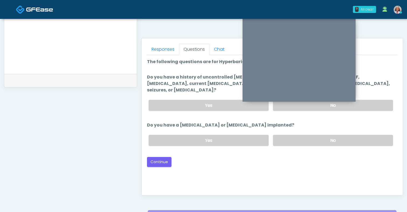
scroll to position [201, 0]
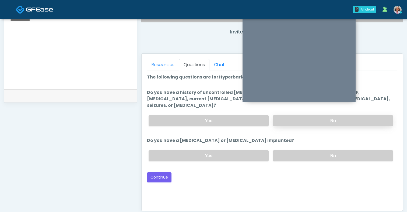
click at [313, 115] on label "No" at bounding box center [333, 120] width 120 height 11
click at [298, 153] on label "No" at bounding box center [333, 155] width 120 height 11
click at [154, 172] on button "Continue" at bounding box center [159, 177] width 24 height 10
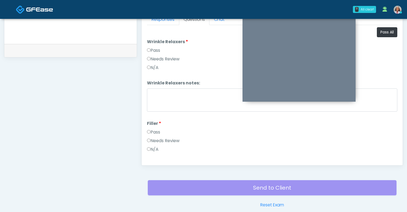
scroll to position [174, 0]
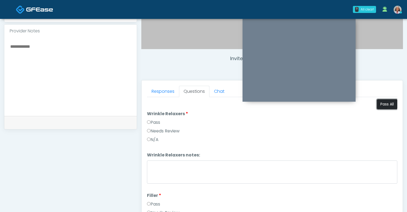
click at [390, 105] on button "Pass All" at bounding box center [387, 104] width 20 height 10
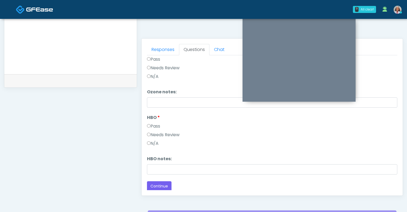
scroll to position [272, 0]
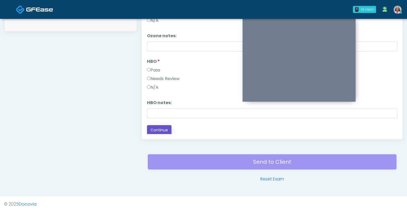
click at [159, 129] on button "Continue" at bounding box center [159, 130] width 24 height 10
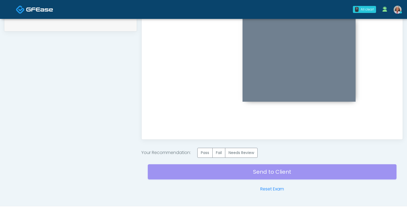
scroll to position [0, 0]
click at [211, 156] on label "Pass" at bounding box center [204, 152] width 15 height 10
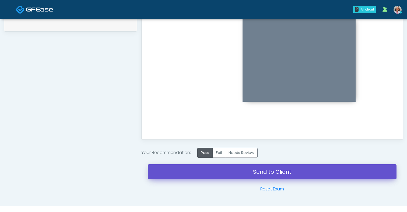
click at [229, 176] on link "Send to Client" at bounding box center [272, 171] width 249 height 15
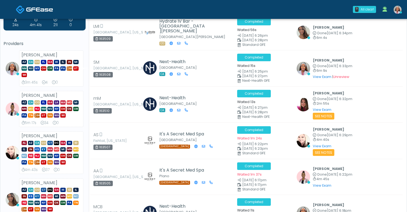
scroll to position [14, 0]
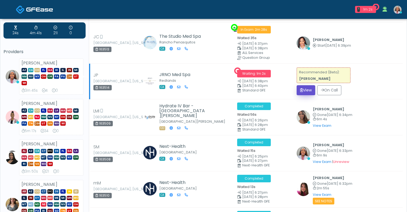
click at [301, 87] on button "View" at bounding box center [306, 90] width 19 height 10
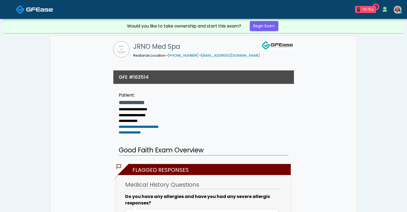
click at [31, 10] on img at bounding box center [39, 9] width 27 height 5
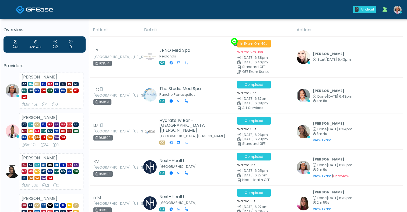
drag, startPoint x: 0, startPoint y: 0, endPoint x: 39, endPoint y: 13, distance: 41.5
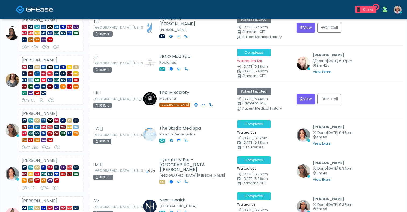
scroll to position [12, 0]
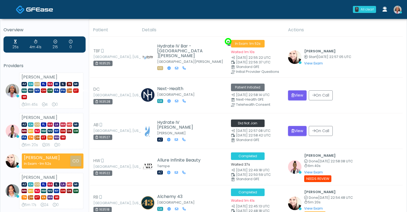
scroll to position [12, 0]
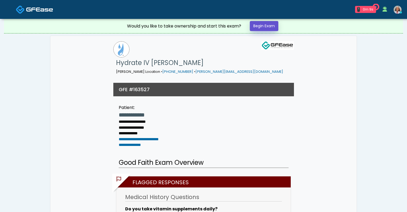
click at [258, 27] on link "Begin Exam" at bounding box center [264, 26] width 29 height 10
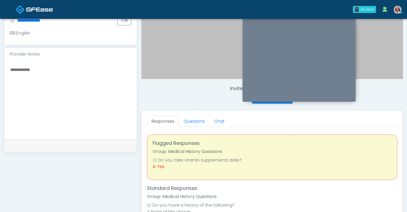
scroll to position [145, 0]
click at [198, 118] on link "Questions" at bounding box center [194, 120] width 30 height 11
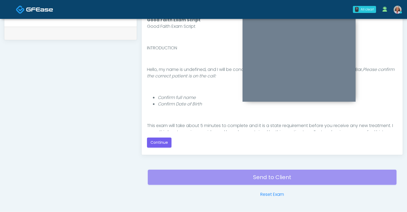
scroll to position [237, 0]
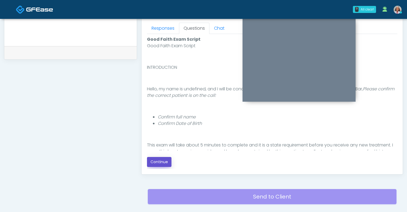
click at [166, 158] on button "Continue" at bounding box center [159, 162] width 24 height 10
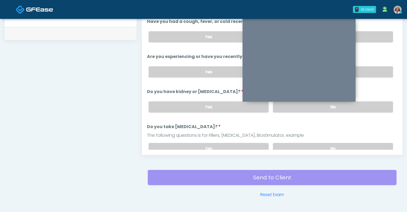
scroll to position [164, 0]
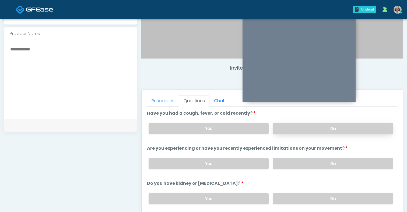
click at [276, 128] on label "No" at bounding box center [333, 128] width 120 height 11
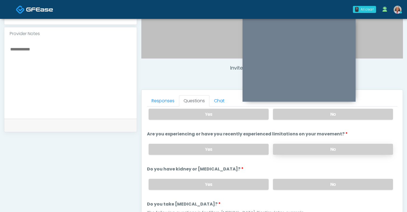
scroll to position [18, 0]
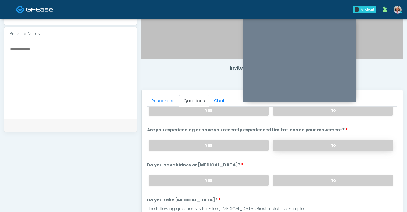
click at [286, 145] on label "No" at bounding box center [333, 144] width 120 height 11
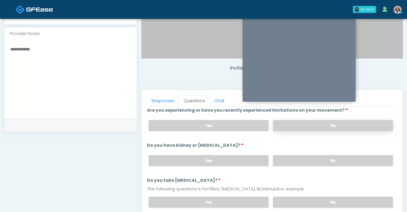
scroll to position [59, 0]
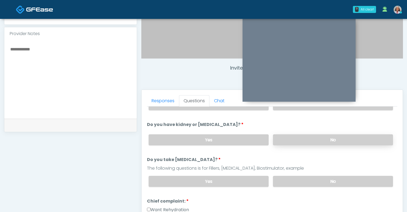
click at [287, 141] on label "No" at bounding box center [333, 139] width 120 height 11
click at [287, 177] on label "No" at bounding box center [333, 180] width 120 height 11
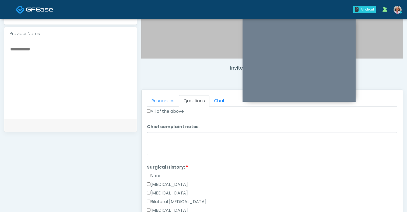
scroll to position [193, 0]
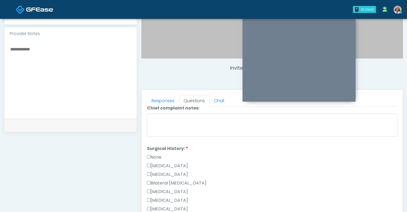
click at [160, 155] on label "None" at bounding box center [154, 157] width 15 height 6
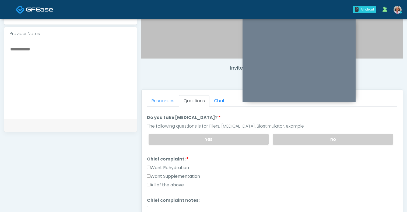
scroll to position [109, 0]
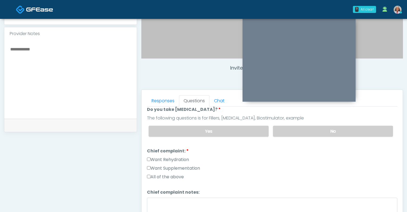
click at [168, 156] on label "Want Rehydration" at bounding box center [168, 159] width 42 height 6
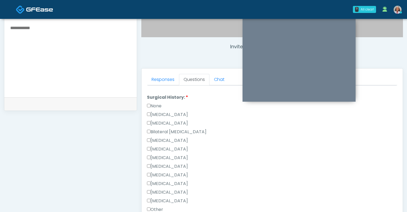
scroll to position [222, 0]
click at [156, 105] on label "None" at bounding box center [154, 106] width 15 height 6
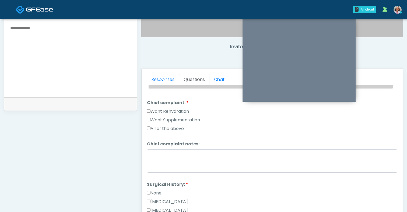
scroll to position [184, 0]
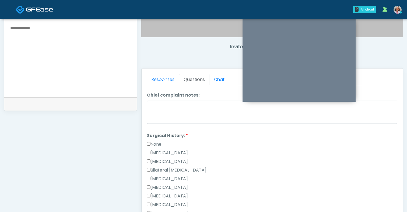
click at [160, 141] on label "None" at bounding box center [154, 144] width 15 height 6
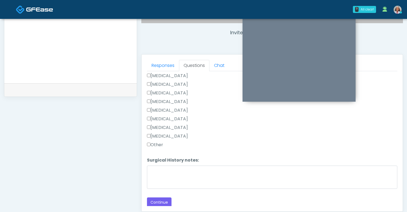
scroll to position [238, 0]
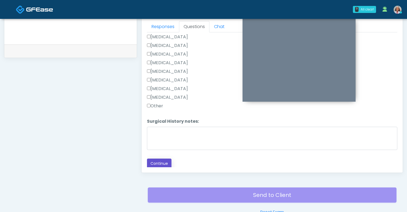
click at [165, 163] on button "Continue" at bounding box center [159, 163] width 24 height 10
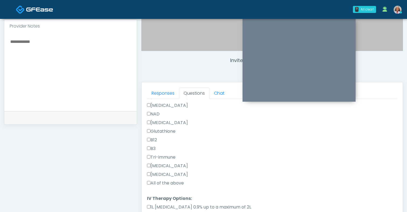
scroll to position [149, 0]
click at [178, 180] on label "All of the above" at bounding box center [165, 182] width 37 height 6
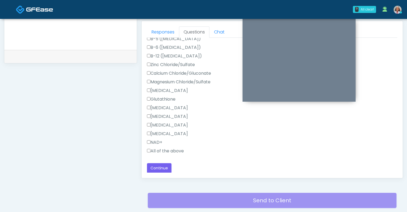
scroll to position [253, 0]
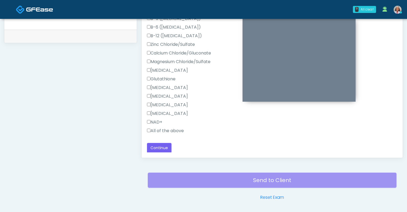
click at [177, 129] on label "All of the above" at bounding box center [165, 130] width 37 height 6
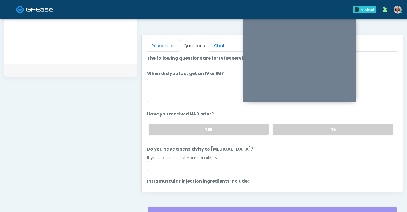
scroll to position [220, 0]
click at [289, 131] on label "No" at bounding box center [333, 128] width 120 height 11
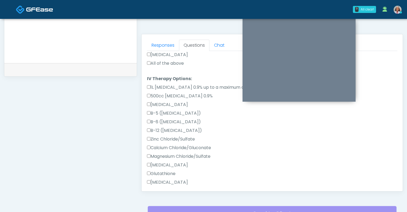
scroll to position [282, 0]
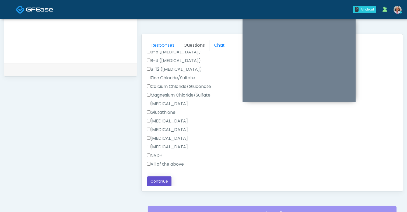
click at [164, 181] on button "Continue" at bounding box center [159, 181] width 24 height 10
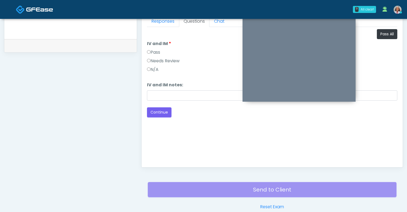
scroll to position [192, 0]
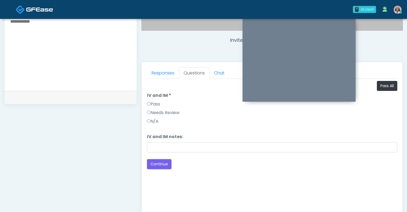
click at [160, 102] on label "Pass" at bounding box center [153, 104] width 13 height 6
click at [157, 162] on button "Continue" at bounding box center [159, 164] width 24 height 10
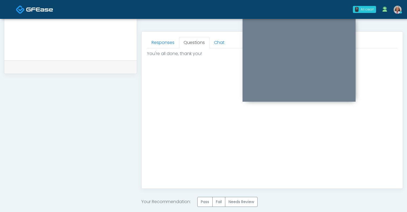
scroll to position [282, 0]
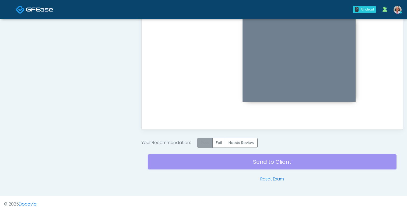
click at [206, 144] on label "Pass" at bounding box center [204, 143] width 15 height 10
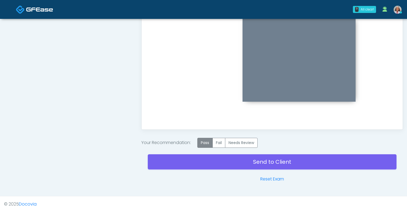
click at [206, 144] on label "Pass" at bounding box center [204, 143] width 15 height 10
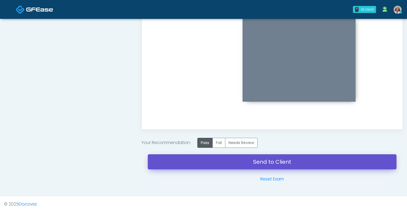
click at [241, 161] on link "Send to Client" at bounding box center [272, 161] width 249 height 15
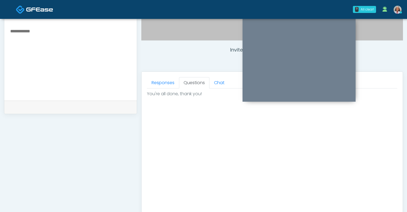
scroll to position [182, 0]
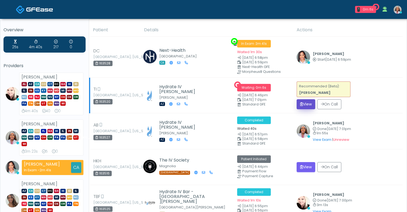
click at [300, 104] on button "View" at bounding box center [306, 104] width 19 height 10
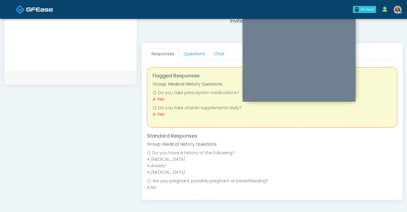
scroll to position [200, 0]
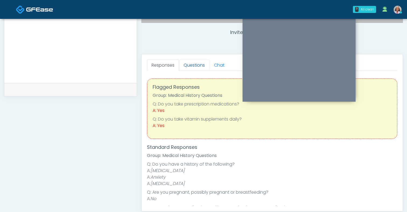
click at [194, 65] on link "Questions" at bounding box center [194, 64] width 30 height 11
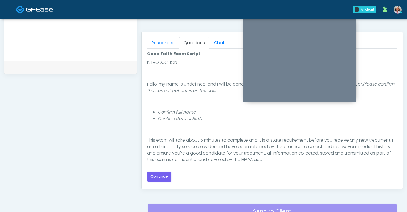
scroll to position [47, 0]
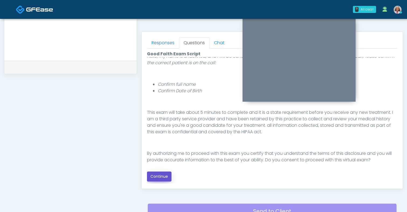
click at [161, 176] on button "Continue" at bounding box center [159, 176] width 24 height 10
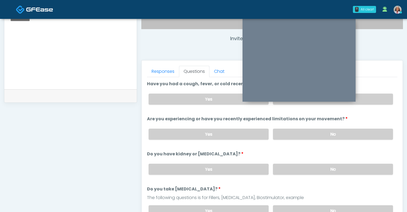
scroll to position [192, 0]
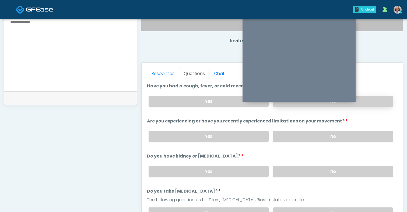
click at [379, 96] on label "No" at bounding box center [333, 101] width 120 height 11
click at [368, 131] on label "No" at bounding box center [333, 136] width 120 height 11
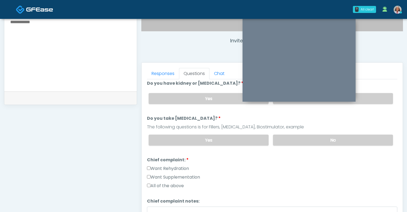
scroll to position [73, 0]
click at [371, 95] on label "No" at bounding box center [333, 97] width 120 height 11
click at [349, 134] on label "No" at bounding box center [333, 139] width 120 height 11
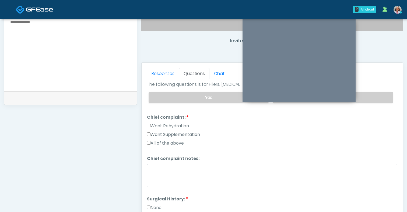
scroll to position [117, 0]
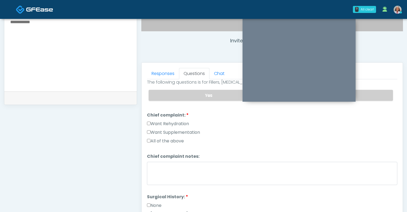
click at [184, 121] on label "Want Rehydration" at bounding box center [168, 123] width 42 height 6
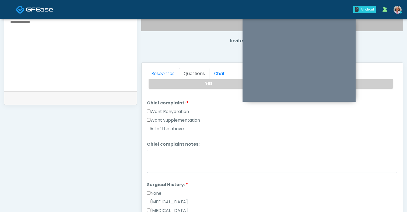
scroll to position [131, 0]
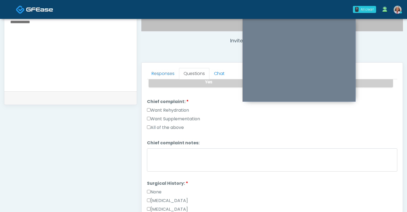
click at [161, 191] on label "None" at bounding box center [154, 191] width 15 height 6
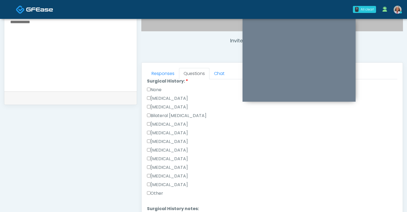
scroll to position [206, 0]
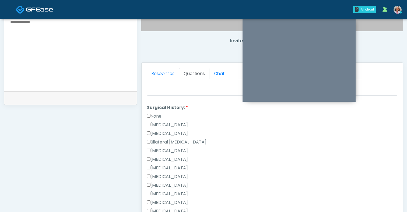
click at [160, 117] on label "None" at bounding box center [154, 116] width 15 height 6
click at [159, 117] on label "None" at bounding box center [154, 116] width 15 height 6
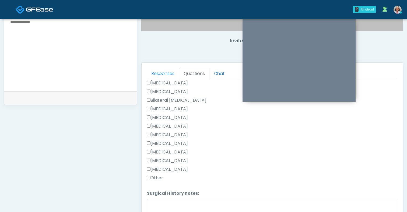
scroll to position [273, 0]
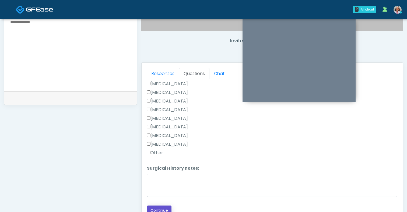
click at [161, 209] on button "Continue" at bounding box center [159, 210] width 24 height 10
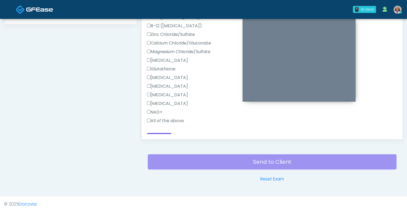
click at [177, 121] on label "All of the above" at bounding box center [165, 120] width 37 height 6
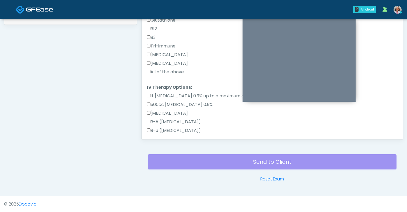
scroll to position [104, 0]
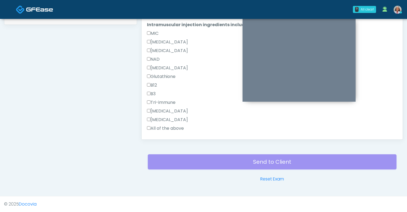
click at [176, 128] on label "All of the above" at bounding box center [165, 128] width 37 height 6
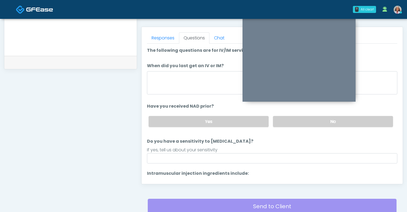
scroll to position [224, 0]
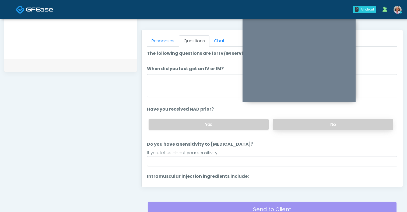
click at [281, 121] on label "No" at bounding box center [333, 124] width 120 height 11
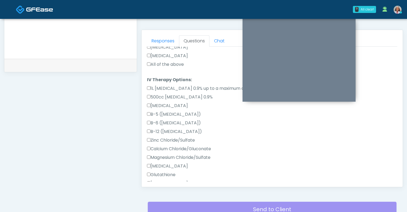
scroll to position [282, 0]
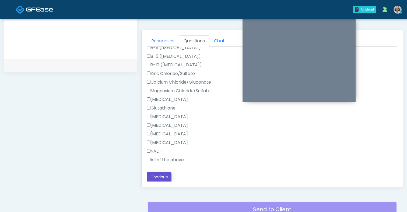
click at [162, 179] on button "Continue" at bounding box center [159, 177] width 24 height 10
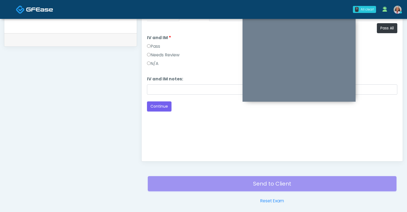
scroll to position [218, 0]
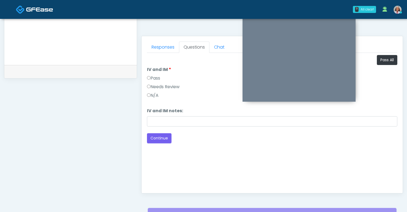
click at [155, 80] on label "Pass" at bounding box center [153, 78] width 13 height 6
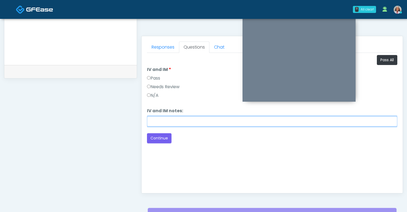
click at [160, 125] on input "IV and IM notes:" at bounding box center [272, 121] width 250 height 10
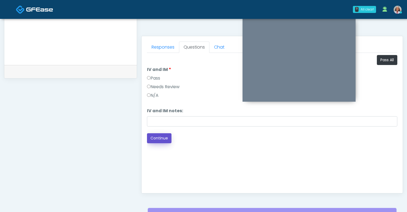
click at [160, 136] on button "Continue" at bounding box center [159, 138] width 24 height 10
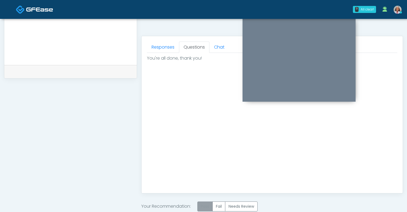
click at [205, 202] on label "Pass" at bounding box center [204, 206] width 15 height 10
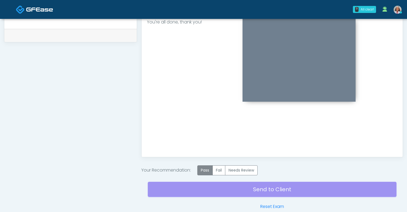
scroll to position [282, 0]
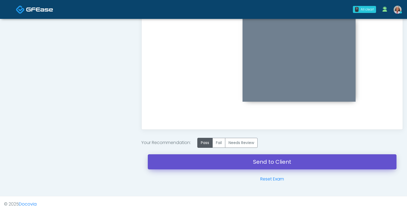
click at [256, 159] on link "Send to Client" at bounding box center [272, 161] width 249 height 15
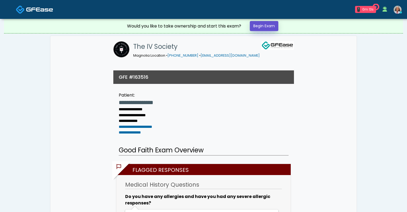
click at [273, 27] on link "Begin Exam" at bounding box center [264, 26] width 29 height 10
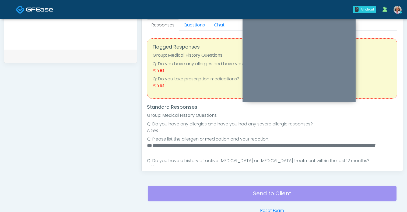
scroll to position [185, 0]
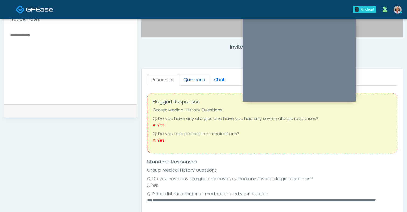
click at [198, 78] on link "Questions" at bounding box center [194, 79] width 30 height 11
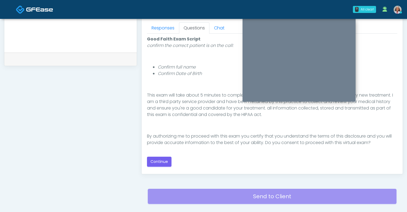
scroll to position [237, 0]
click at [160, 166] on div "Good Faith Exam Script Good Faith Exam Script INTRODUCTION Hello, my name is un…" at bounding box center [272, 100] width 250 height 135
click at [160, 163] on button "Continue" at bounding box center [159, 161] width 24 height 10
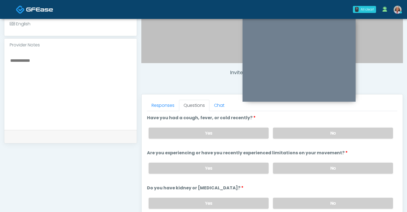
scroll to position [156, 0]
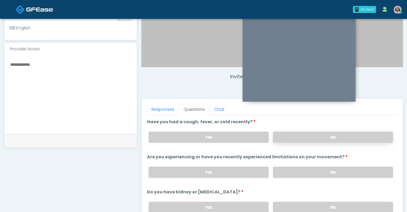
click at [364, 135] on label "No" at bounding box center [333, 136] width 120 height 11
click at [330, 174] on label "No" at bounding box center [333, 171] width 120 height 11
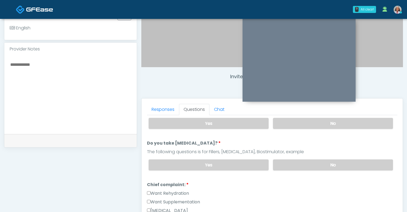
scroll to position [87, 0]
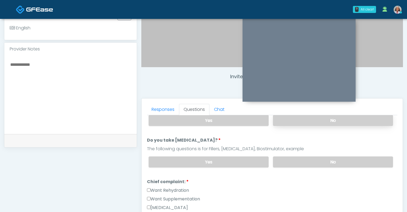
click at [326, 124] on label "No" at bounding box center [333, 120] width 120 height 11
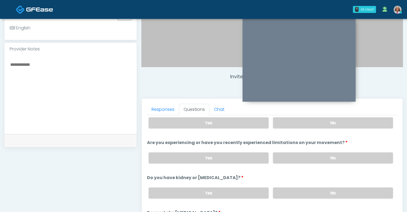
click at [317, 163] on div "Yes No" at bounding box center [270, 158] width 253 height 20
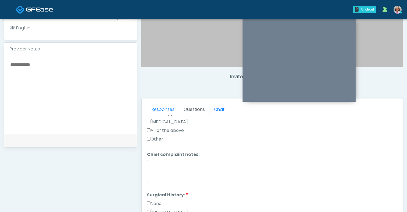
scroll to position [124, 0]
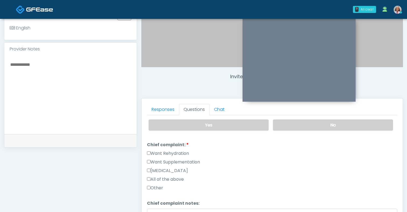
click at [181, 154] on label "Want Rehydration" at bounding box center [168, 153] width 42 height 6
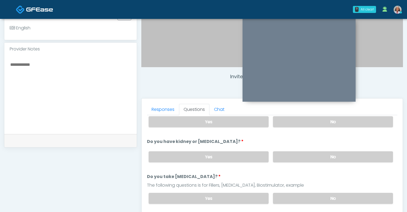
scroll to position [106, 0]
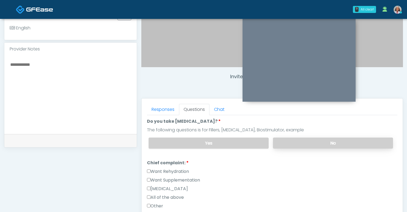
click at [277, 144] on label "No" at bounding box center [333, 142] width 120 height 11
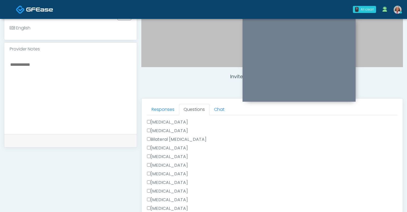
scroll to position [240, 0]
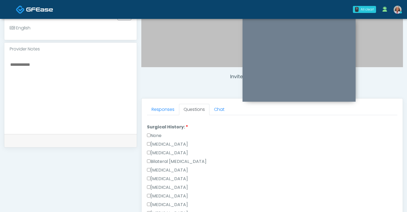
click at [160, 171] on label "Breast Augmentation" at bounding box center [167, 170] width 41 height 6
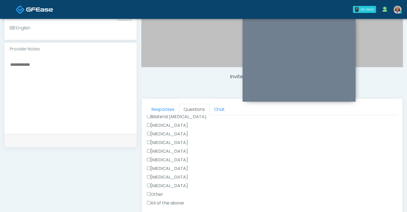
click at [163, 184] on label "Tonsillectomy" at bounding box center [167, 185] width 41 height 6
click at [168, 193] on label "[MEDICAL_DATA]" at bounding box center [167, 194] width 41 height 6
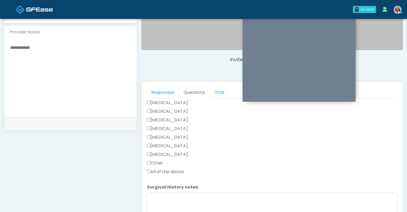
scroll to position [199, 0]
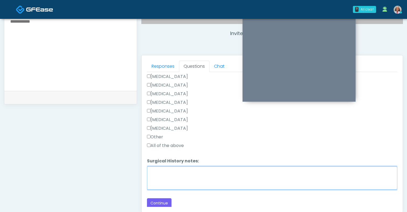
click at [171, 173] on textarea "Surgical History notes:" at bounding box center [272, 177] width 250 height 23
type textarea "**********"
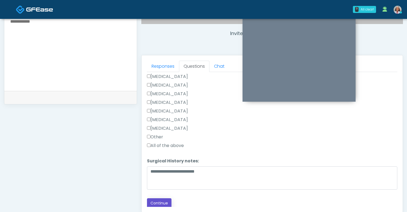
click at [164, 200] on button "Continue" at bounding box center [159, 203] width 24 height 10
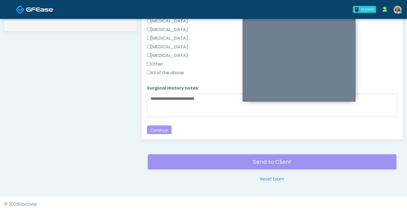
scroll to position [52, 0]
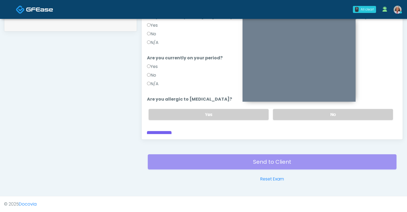
click at [166, 199] on footer "© 2025 Docovia" at bounding box center [203, 204] width 407 height 16
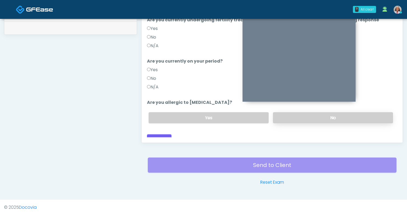
click at [276, 113] on label "No" at bounding box center [333, 117] width 120 height 11
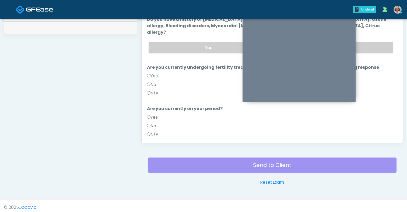
scroll to position [0, 0]
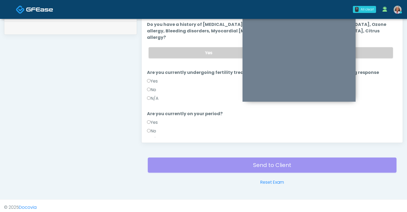
click at [154, 86] on label "No" at bounding box center [151, 89] width 9 height 6
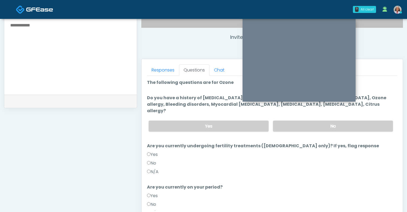
scroll to position [191, 0]
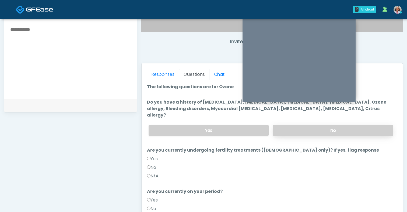
click at [328, 125] on label "No" at bounding box center [333, 130] width 120 height 11
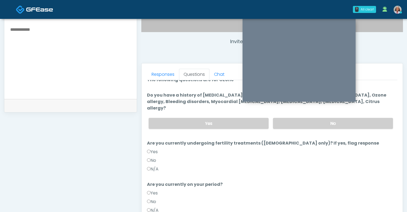
scroll to position [8, 0]
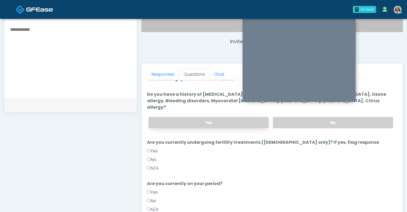
click at [244, 117] on label "Yes" at bounding box center [209, 122] width 120 height 11
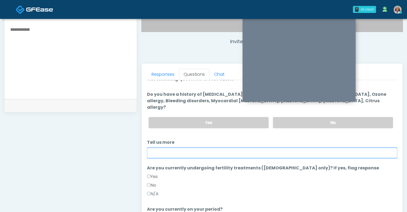
click at [225, 147] on input "Tell us more" at bounding box center [272, 152] width 250 height 10
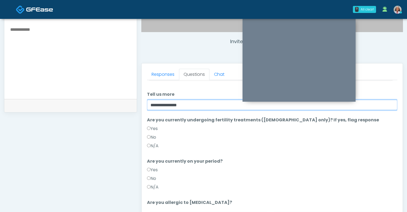
scroll to position [78, 0]
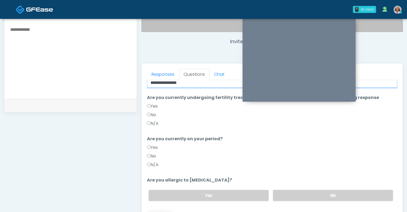
type input "**********"
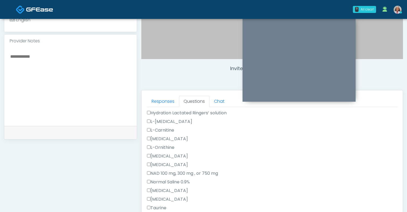
scroll to position [234, 0]
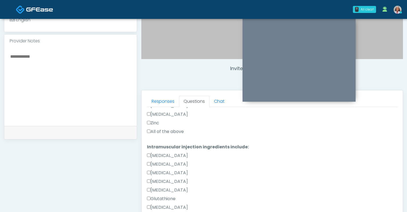
click at [174, 131] on label "All of the above" at bounding box center [165, 131] width 37 height 6
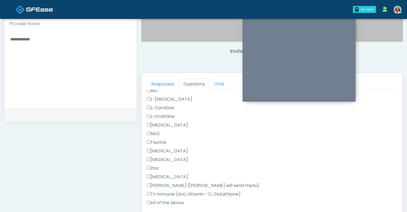
scroll to position [183, 0]
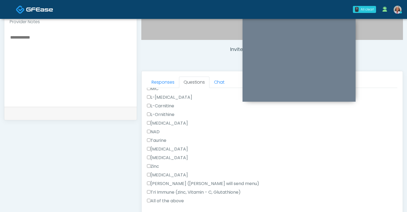
click at [165, 201] on label "All of the above" at bounding box center [165, 200] width 37 height 6
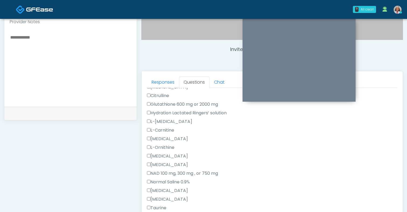
scroll to position [0, 0]
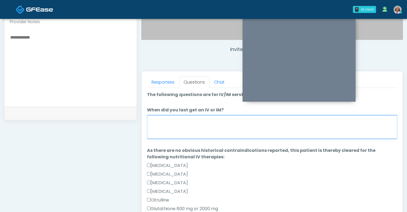
click at [198, 127] on textarea "When did you last get an IV or IM?" at bounding box center [272, 126] width 250 height 23
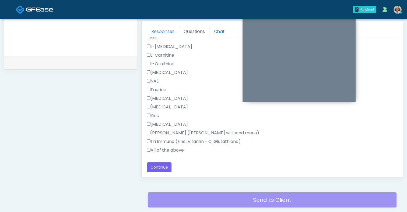
scroll to position [272, 0]
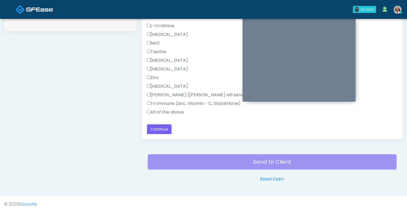
type textarea "**********"
click at [159, 129] on button "Continue" at bounding box center [159, 129] width 24 height 10
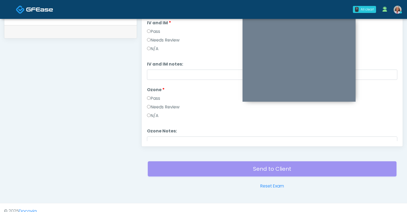
scroll to position [264, 0]
click at [158, 108] on label "Needs Review" at bounding box center [163, 107] width 33 height 6
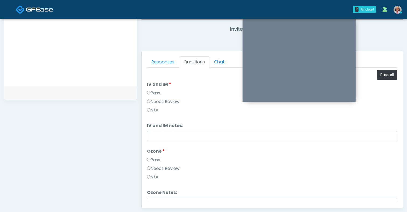
scroll to position [203, 0]
click at [392, 76] on button "Pass All" at bounding box center [387, 75] width 20 height 10
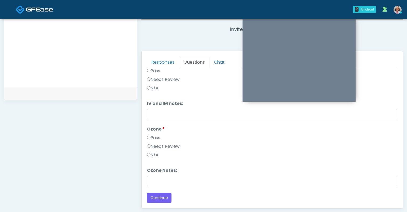
click at [173, 142] on div "Pass" at bounding box center [272, 138] width 250 height 9
click at [174, 146] on label "Needs Review" at bounding box center [163, 146] width 33 height 6
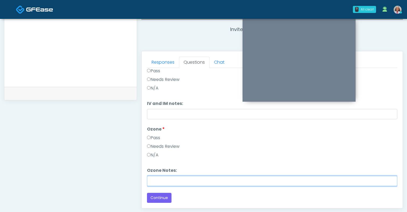
click at [169, 184] on input "Ozone Notes:" at bounding box center [272, 180] width 250 height 10
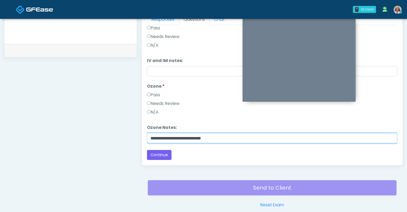
scroll to position [261, 0]
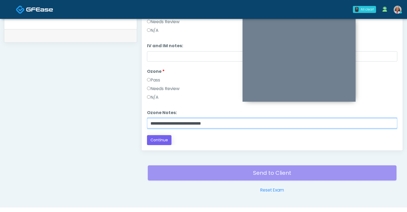
type input "**********"
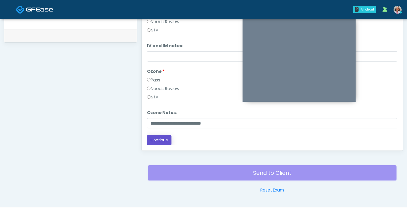
click at [162, 136] on button "Continue" at bounding box center [159, 140] width 24 height 10
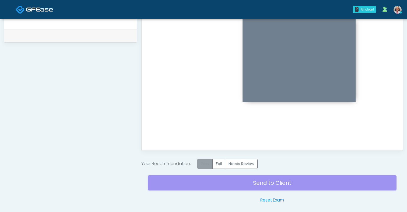
click at [205, 161] on label "Pass" at bounding box center [204, 164] width 15 height 10
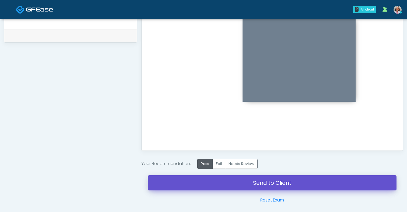
click at [246, 184] on link "Send to Client" at bounding box center [272, 182] width 249 height 15
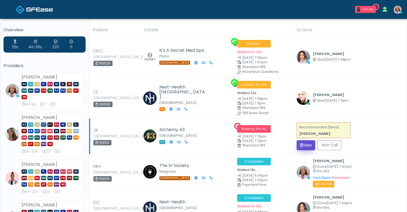
click at [301, 142] on button "View" at bounding box center [306, 145] width 19 height 10
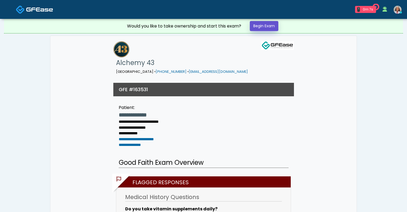
click at [260, 27] on link "Begin Exam" at bounding box center [264, 26] width 29 height 10
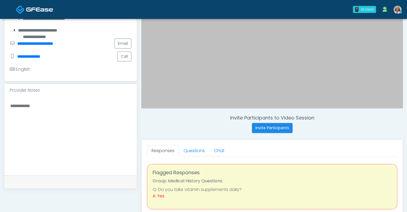
scroll to position [117, 0]
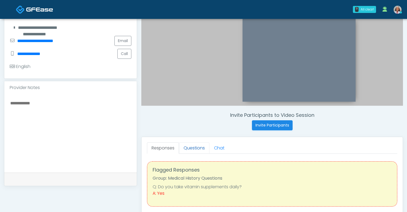
click at [186, 147] on link "Questions" at bounding box center [194, 147] width 30 height 11
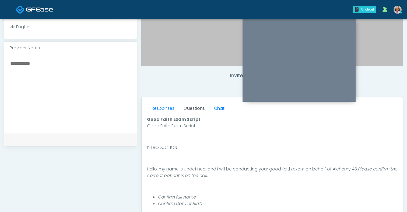
scroll to position [272, 0]
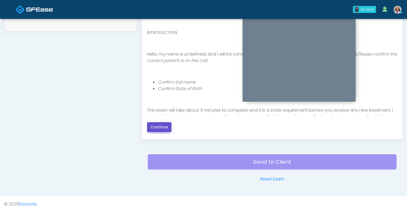
click at [161, 129] on button "Continue" at bounding box center [159, 127] width 24 height 10
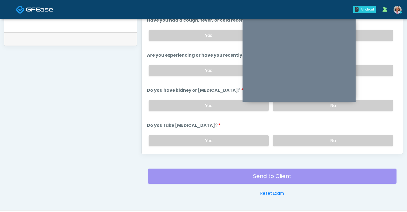
scroll to position [202, 0]
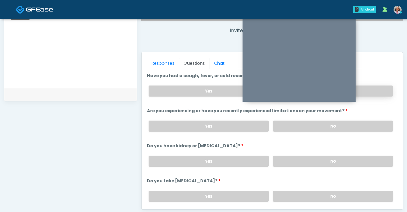
click at [377, 92] on label "No" at bounding box center [333, 90] width 120 height 11
click at [359, 120] on div "Yes No" at bounding box center [270, 126] width 253 height 20
click at [355, 126] on label "No" at bounding box center [333, 125] width 120 height 11
click at [342, 158] on label "No" at bounding box center [333, 160] width 120 height 11
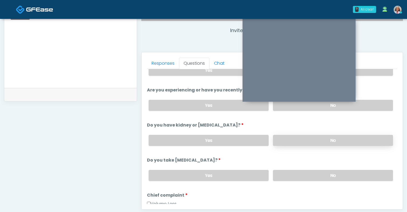
scroll to position [21, 0]
click at [340, 170] on label "No" at bounding box center [333, 174] width 120 height 11
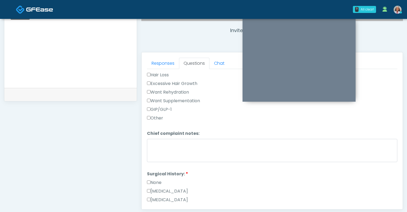
scroll to position [215, 0]
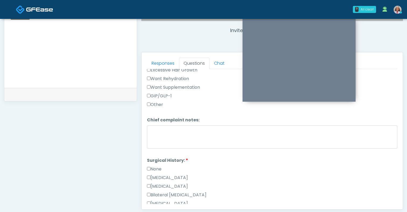
click at [157, 167] on label "None" at bounding box center [154, 169] width 15 height 6
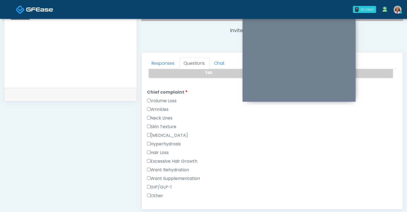
scroll to position [125, 0]
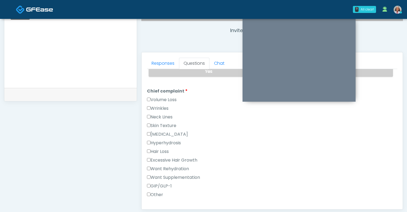
click at [164, 125] on label "Skin Texture" at bounding box center [161, 125] width 29 height 6
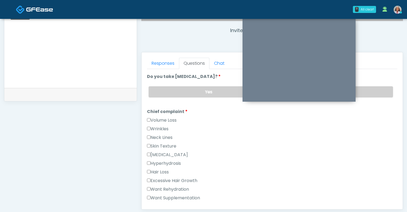
scroll to position [6, 0]
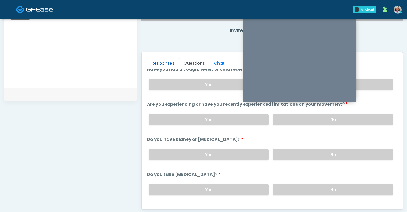
click at [167, 61] on link "Responses" at bounding box center [163, 63] width 32 height 11
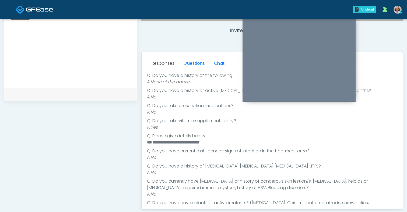
scroll to position [141, 0]
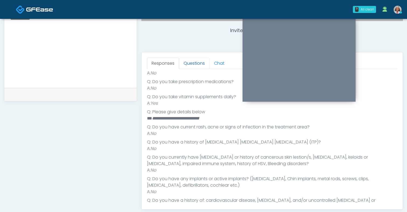
click at [185, 62] on link "Questions" at bounding box center [194, 63] width 30 height 11
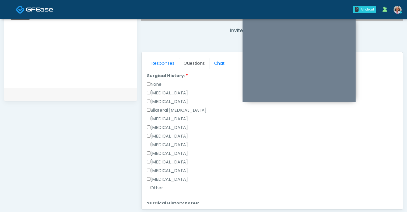
scroll to position [297, 0]
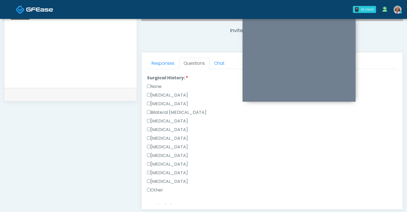
click at [157, 87] on label "None" at bounding box center [154, 86] width 15 height 6
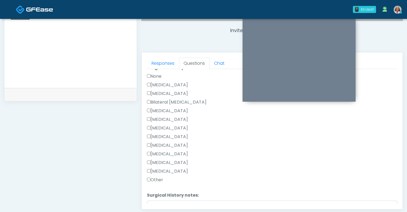
scroll to position [344, 0]
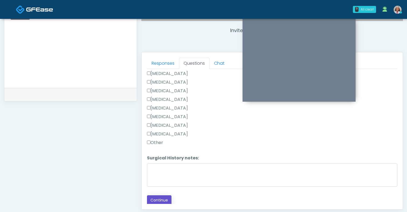
click at [160, 199] on button "Continue" at bounding box center [159, 200] width 24 height 10
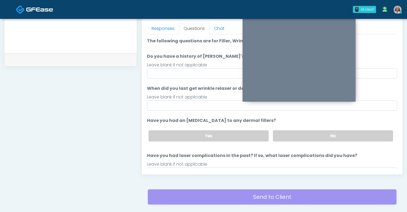
scroll to position [219, 0]
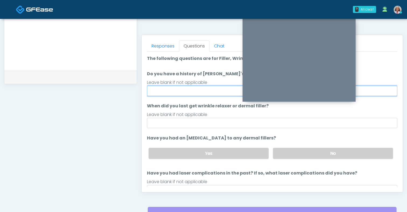
click at [207, 93] on input "Do you have a history of Guillain's barre or ALS? If so, please provide details." at bounding box center [272, 91] width 250 height 10
type input "****"
click at [273, 115] on div "Leave blank if not applicable" at bounding box center [272, 114] width 250 height 6
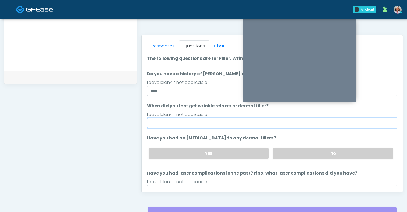
click at [252, 123] on input "When did you last get wrinkle relaxer or dermal filler?" at bounding box center [272, 123] width 250 height 10
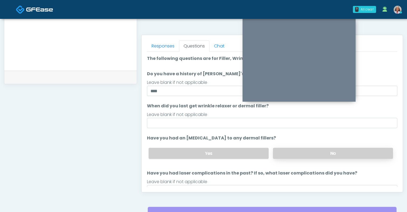
click at [291, 153] on label "No" at bounding box center [333, 152] width 120 height 11
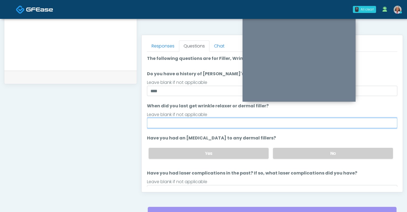
click at [250, 122] on input "When did you last get wrinkle relaxer or dermal filler?" at bounding box center [272, 123] width 250 height 10
drag, startPoint x: 153, startPoint y: 124, endPoint x: 125, endPoint y: 120, distance: 27.5
click at [125, 120] on div "**********" at bounding box center [203, 29] width 399 height 410
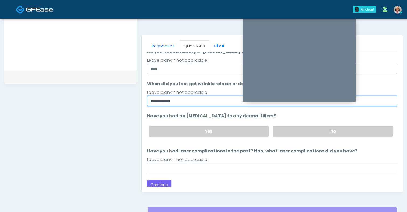
scroll to position [22, 0]
type input "**********"
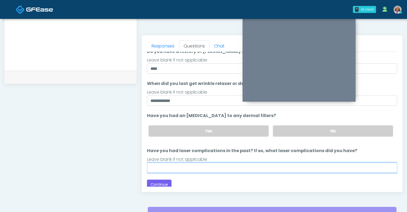
click at [192, 163] on input "Have you had laser complications in the past? If so, what laser complications d…" at bounding box center [272, 167] width 250 height 10
type input "****"
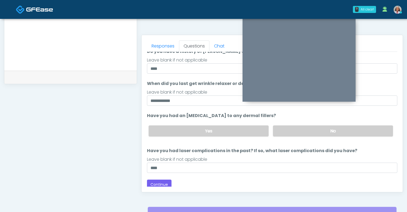
click at [186, 183] on div "Back Continue" at bounding box center [272, 184] width 250 height 10
click at [162, 182] on button "Continue" at bounding box center [159, 184] width 24 height 10
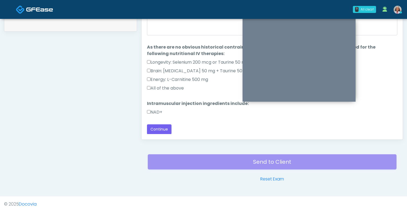
scroll to position [0, 0]
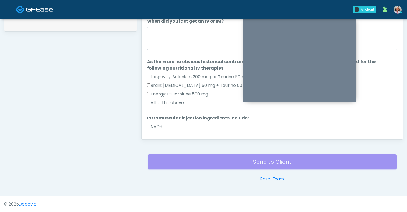
click at [174, 103] on label "All of the above" at bounding box center [165, 102] width 37 height 6
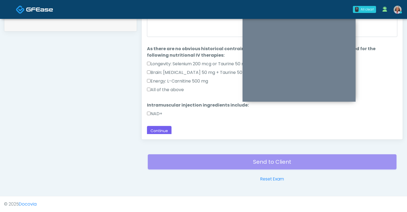
scroll to position [15, 0]
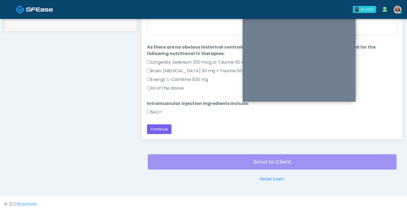
click at [157, 109] on label "NAD+" at bounding box center [154, 112] width 15 height 6
click at [160, 127] on button "Continue" at bounding box center [159, 129] width 24 height 10
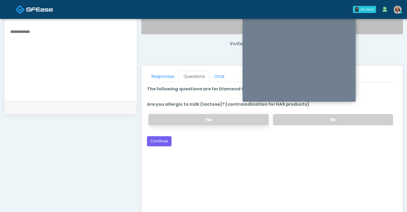
scroll to position [189, 0]
click at [295, 118] on label "No" at bounding box center [333, 119] width 120 height 11
click at [164, 142] on button "Continue" at bounding box center [159, 141] width 24 height 10
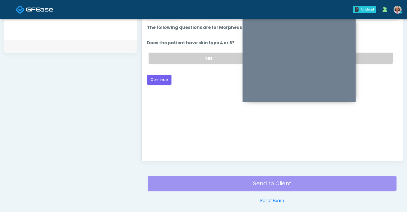
scroll to position [193, 0]
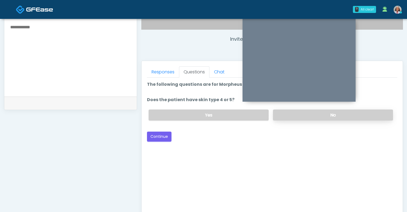
click at [305, 111] on label "No" at bounding box center [333, 114] width 120 height 11
click at [161, 137] on button "Continue" at bounding box center [159, 136] width 24 height 10
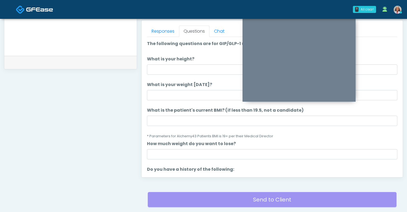
scroll to position [184, 0]
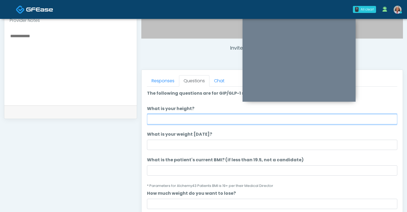
click at [195, 119] on input "What is your height?" at bounding box center [272, 119] width 250 height 10
type input "***"
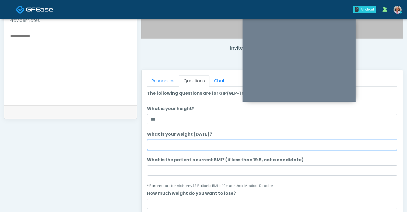
click at [183, 147] on input "What is your weight today?" at bounding box center [272, 144] width 250 height 10
type input "***"
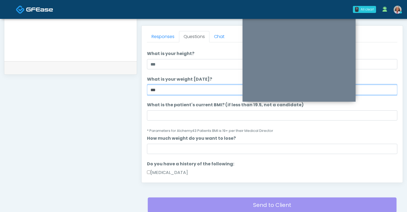
scroll to position [14, 0]
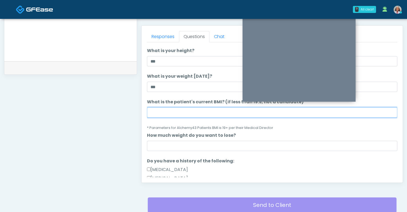
click at [168, 114] on input "What is the patient's current BMI? (if less than 19.5, not a candidate)" at bounding box center [272, 112] width 250 height 10
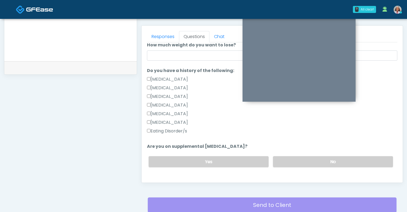
scroll to position [117, 0]
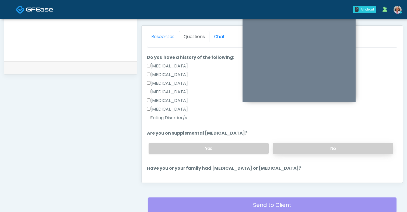
type input "****"
click at [285, 146] on label "No" at bounding box center [333, 148] width 120 height 11
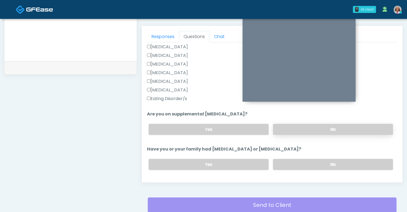
scroll to position [153, 0]
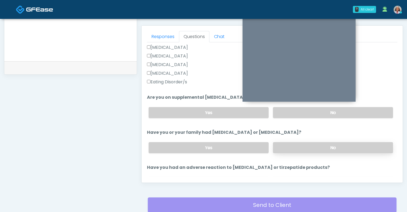
click at [287, 148] on label "No" at bounding box center [333, 147] width 120 height 11
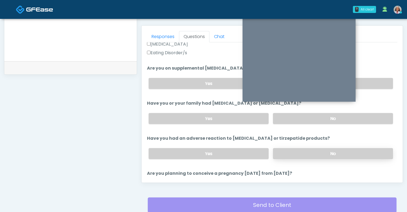
click at [287, 149] on label "No" at bounding box center [333, 153] width 120 height 11
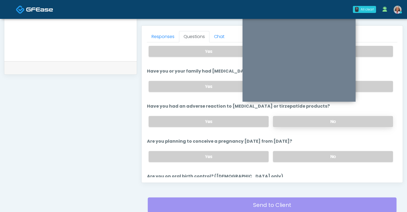
scroll to position [216, 0]
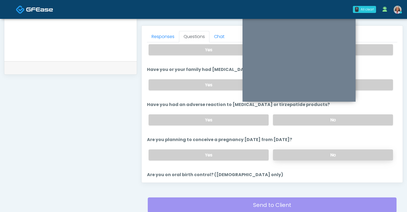
click at [292, 151] on label "No" at bounding box center [333, 154] width 120 height 11
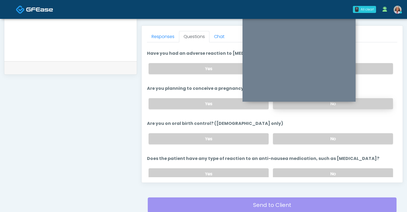
scroll to position [288, 0]
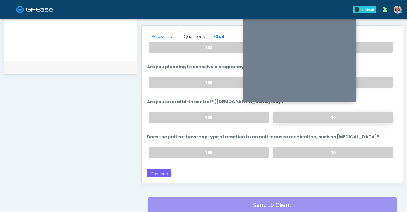
click at [295, 120] on label "No" at bounding box center [333, 116] width 120 height 11
click at [294, 152] on label "No" at bounding box center [333, 151] width 120 height 11
click at [157, 180] on div "Responses Questions Chat Good Faith Exam Script Good Faith Exam Script INTRODUC…" at bounding box center [272, 104] width 261 height 157
click at [161, 171] on button "Continue" at bounding box center [159, 173] width 24 height 10
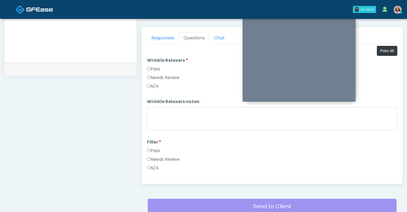
scroll to position [139, 0]
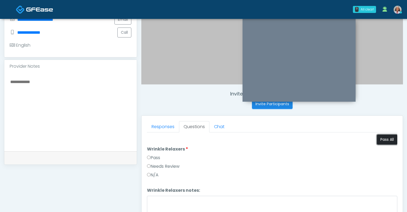
click at [386, 138] on button "Pass All" at bounding box center [387, 139] width 20 height 10
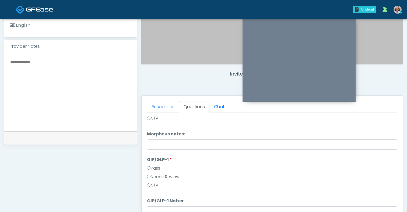
scroll to position [171, 0]
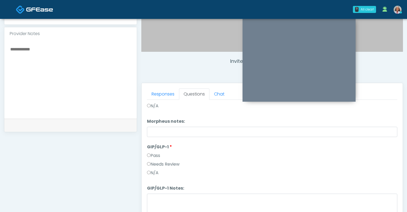
click at [175, 165] on label "Needs Review" at bounding box center [163, 164] width 33 height 6
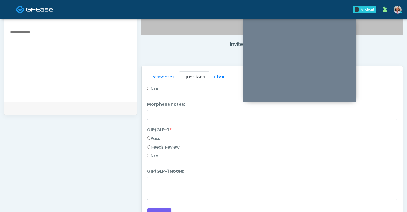
scroll to position [205, 0]
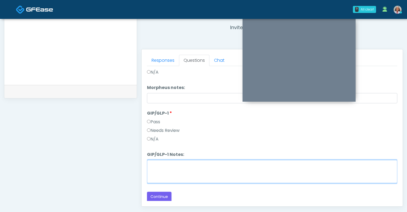
click at [175, 167] on textarea "GIP/GLP-1 Notes:" at bounding box center [272, 171] width 250 height 23
type textarea "**********"
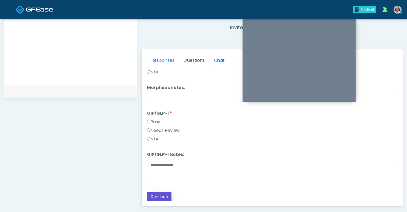
click at [160, 194] on button "Continue" at bounding box center [159, 196] width 24 height 10
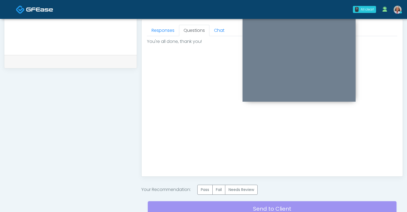
scroll to position [282, 0]
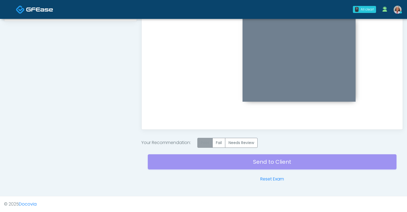
click at [207, 145] on label "Pass" at bounding box center [204, 143] width 15 height 10
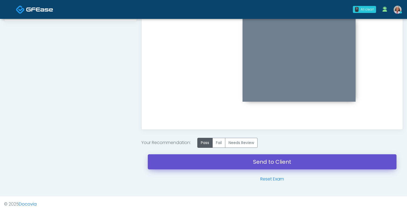
click at [261, 161] on link "Send to Client" at bounding box center [272, 161] width 249 height 15
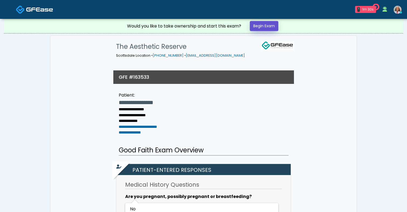
click at [263, 28] on link "Begin Exam" at bounding box center [264, 26] width 29 height 10
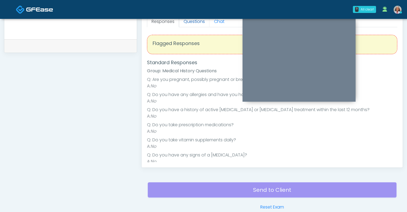
click at [198, 22] on link "Questions" at bounding box center [194, 21] width 30 height 11
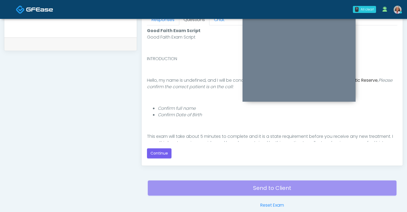
scroll to position [256, 0]
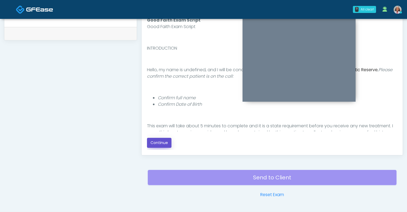
click at [161, 141] on button "Continue" at bounding box center [159, 143] width 24 height 10
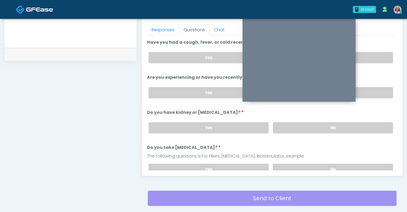
scroll to position [229, 0]
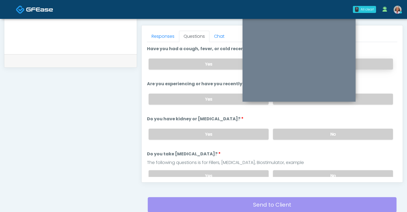
click at [381, 68] on label "No" at bounding box center [333, 63] width 120 height 11
click at [377, 96] on label "No" at bounding box center [333, 98] width 120 height 11
click at [359, 128] on label "No" at bounding box center [333, 133] width 120 height 11
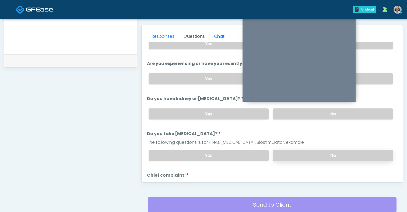
click at [346, 153] on label "No" at bounding box center [333, 155] width 120 height 11
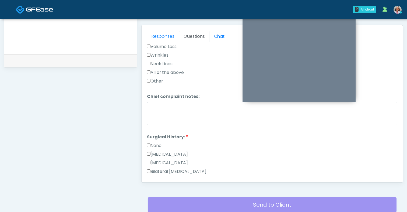
scroll to position [149, 0]
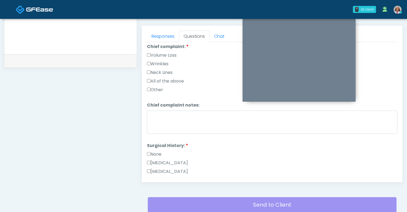
click at [166, 63] on label "Wrinkles" at bounding box center [158, 64] width 22 height 6
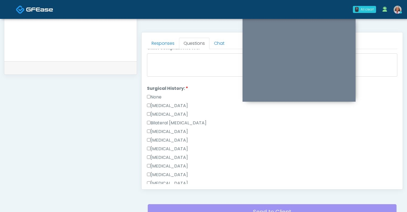
scroll to position [216, 0]
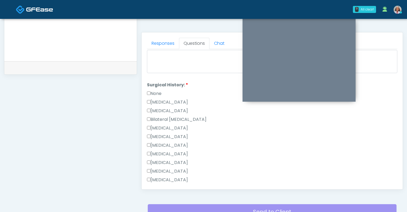
click at [157, 90] on label "None" at bounding box center [154, 93] width 15 height 6
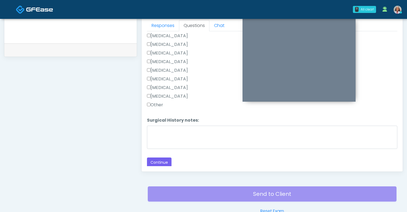
scroll to position [272, 0]
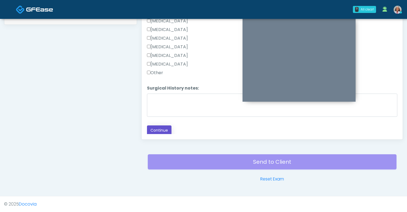
click at [164, 128] on button "Continue" at bounding box center [159, 130] width 24 height 10
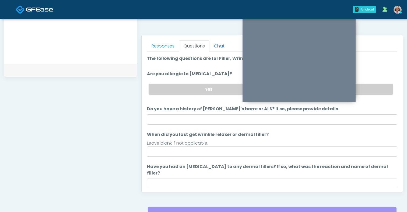
scroll to position [184, 0]
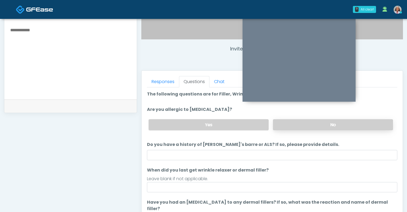
click at [314, 122] on label "No" at bounding box center [333, 124] width 120 height 11
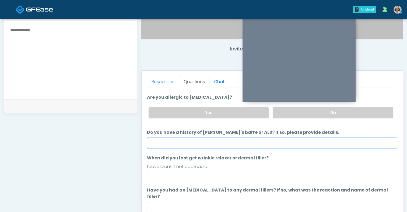
click at [216, 139] on input "Do you have a history of Guillain's barre or ALS? If so, please provide details." at bounding box center [272, 143] width 250 height 10
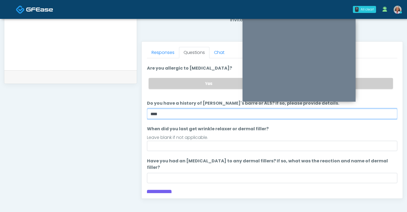
scroll to position [214, 0]
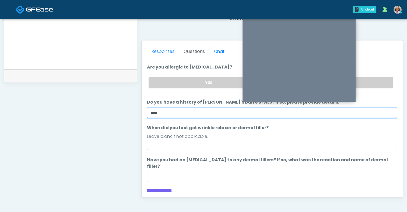
type input "****"
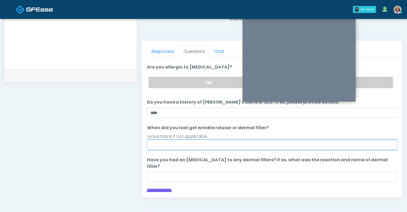
click at [217, 146] on input "When did you last get wrinkle relaxer or dermal filler?" at bounding box center [272, 144] width 250 height 10
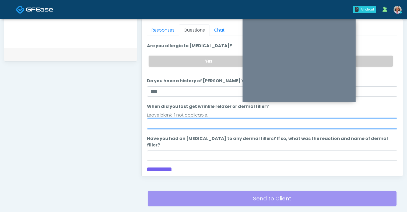
scroll to position [236, 0]
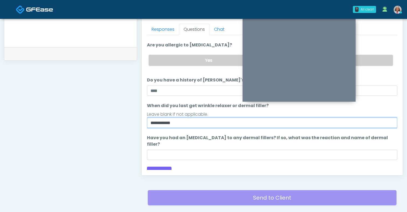
type input "**********"
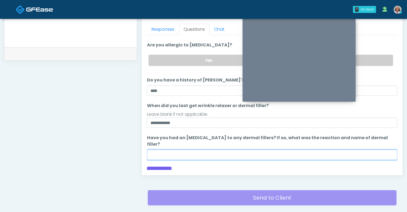
click at [210, 149] on input "Have you had an allergic response to any dermal fillers? If so, what was the re…" at bounding box center [272, 154] width 250 height 10
type input "****"
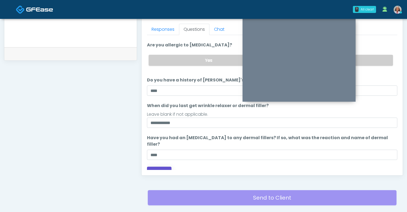
click at [170, 166] on button "Continue" at bounding box center [159, 171] width 24 height 10
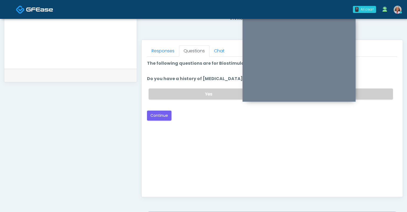
scroll to position [192, 0]
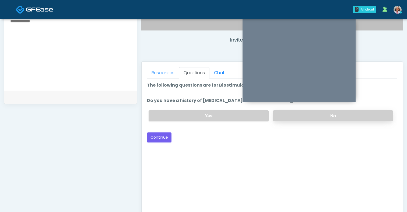
click at [303, 117] on label "No" at bounding box center [333, 115] width 120 height 11
click at [161, 140] on button "Continue" at bounding box center [159, 137] width 24 height 10
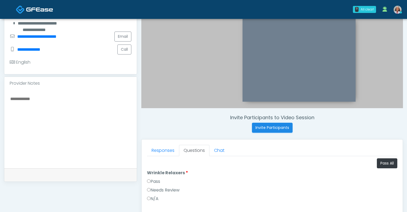
scroll to position [113, 0]
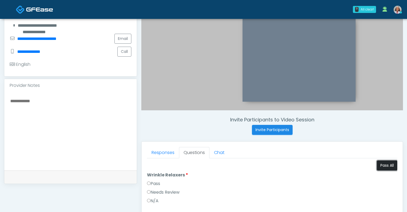
click at [393, 165] on button "Pass All" at bounding box center [387, 165] width 20 height 10
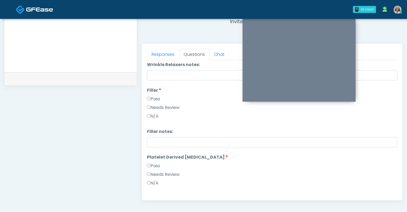
scroll to position [156, 0]
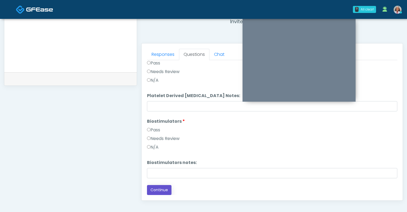
click at [159, 191] on button "Continue" at bounding box center [159, 190] width 24 height 10
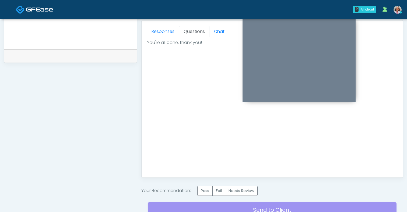
scroll to position [263, 0]
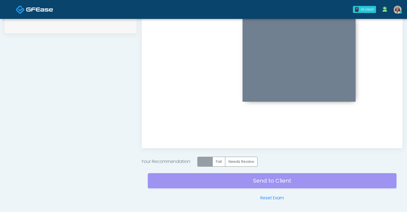
click at [206, 163] on label "Pass" at bounding box center [204, 161] width 15 height 10
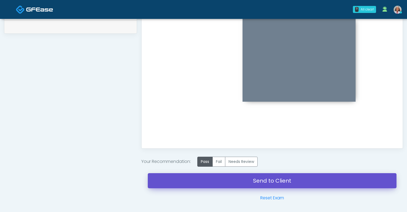
click at [238, 177] on link "Send to Client" at bounding box center [272, 180] width 249 height 15
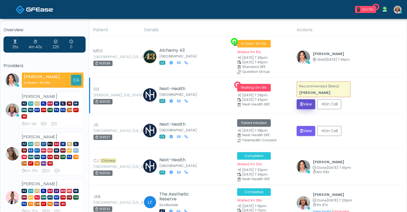
click at [303, 103] on button "View" at bounding box center [306, 104] width 19 height 10
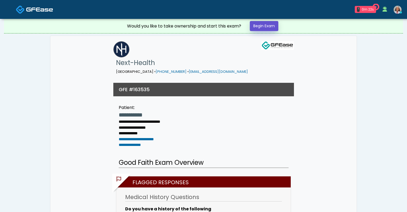
click at [269, 28] on link "Begin Exam" at bounding box center [264, 26] width 29 height 10
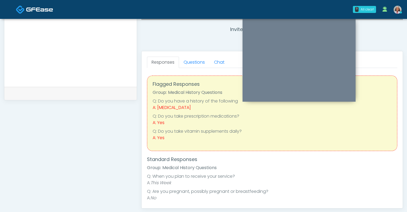
scroll to position [188, 0]
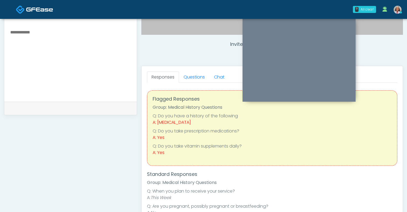
click at [98, 80] on textarea at bounding box center [71, 62] width 122 height 66
type textarea "**********"
click at [183, 79] on link "Questions" at bounding box center [194, 76] width 30 height 11
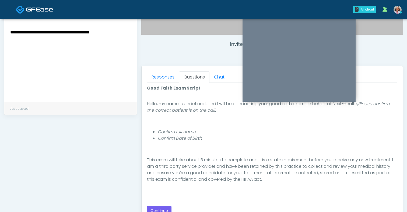
scroll to position [84, 0]
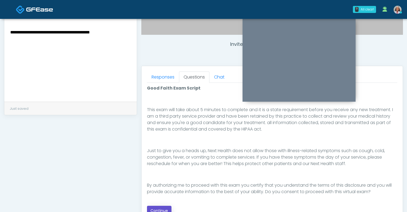
click at [165, 209] on button "Continue" at bounding box center [159, 210] width 24 height 10
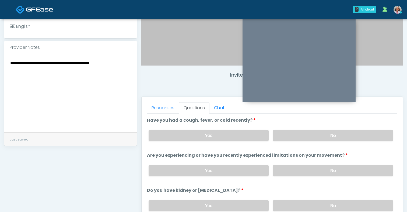
scroll to position [143, 0]
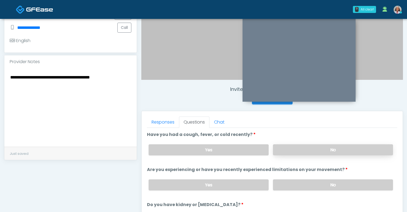
click at [283, 148] on label "No" at bounding box center [333, 149] width 120 height 11
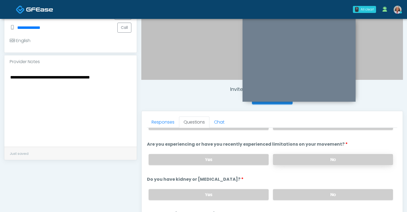
click at [286, 156] on label "No" at bounding box center [333, 159] width 120 height 11
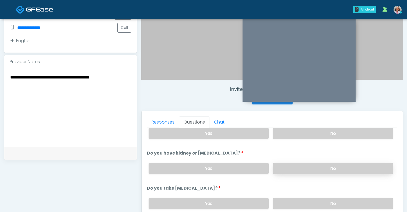
click at [284, 168] on label "No" at bounding box center [333, 168] width 120 height 11
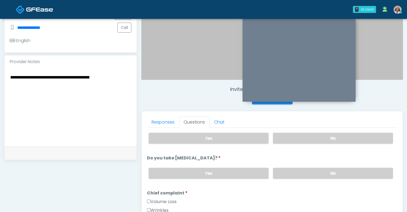
scroll to position [82, 0]
click at [285, 173] on label "No" at bounding box center [333, 172] width 120 height 11
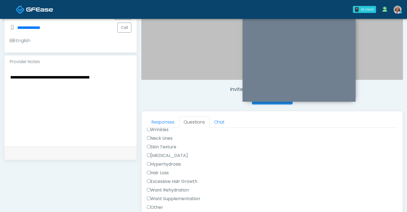
scroll to position [164, 0]
click at [177, 186] on label "Want Rehydration" at bounding box center [168, 188] width 42 height 6
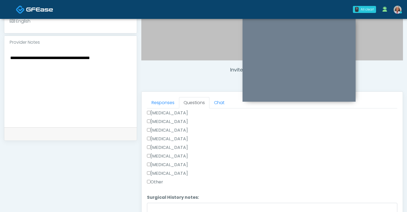
scroll to position [185, 0]
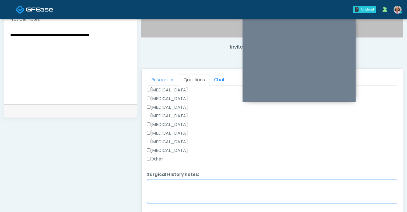
click at [175, 183] on textarea "Surgical History notes:" at bounding box center [272, 191] width 250 height 23
type textarea "*"
type textarea "**********"
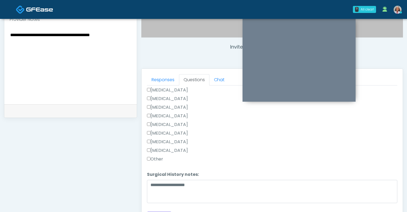
click at [162, 158] on label "Other" at bounding box center [155, 159] width 16 height 6
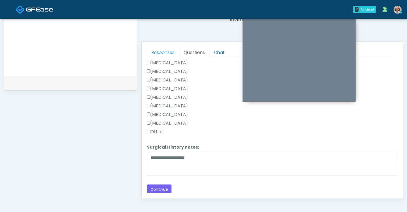
scroll to position [229, 0]
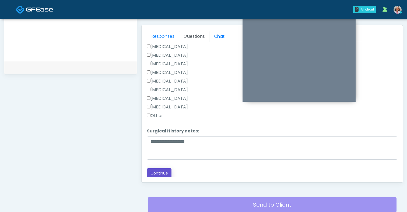
click at [160, 168] on button "Continue" at bounding box center [159, 173] width 24 height 10
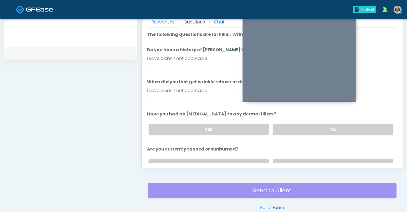
scroll to position [219, 0]
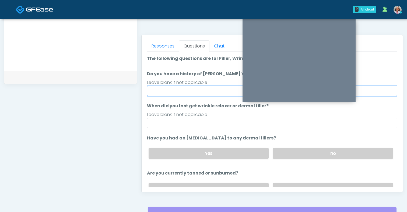
click at [208, 87] on input "Do you have a history of Guillain's barre or ALS? If so, please provide details." at bounding box center [272, 91] width 250 height 10
type input "****"
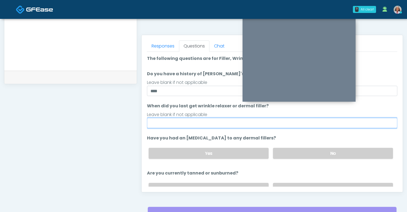
click at [207, 125] on input "When did you last get wrinkle relaxer or dermal filler?" at bounding box center [272, 123] width 250 height 10
type input "****"
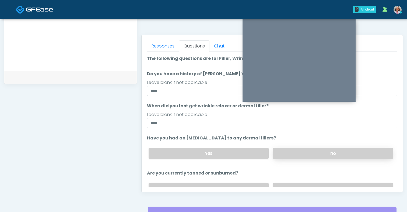
click at [320, 152] on label "No" at bounding box center [333, 152] width 120 height 11
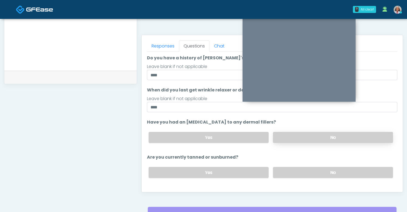
scroll to position [17, 0]
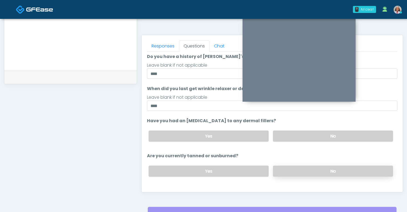
click at [289, 173] on label "No" at bounding box center [333, 170] width 120 height 11
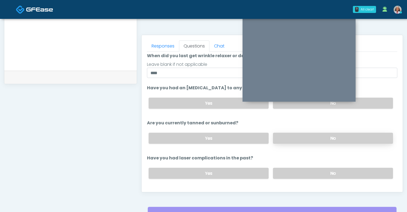
scroll to position [52, 0]
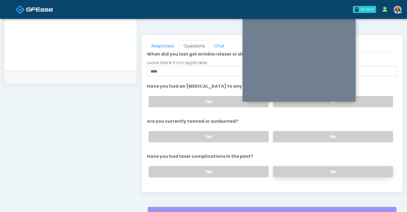
click at [289, 173] on label "No" at bounding box center [333, 171] width 120 height 11
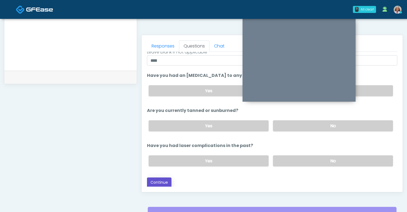
click at [165, 178] on button "Continue" at bounding box center [159, 182] width 24 height 10
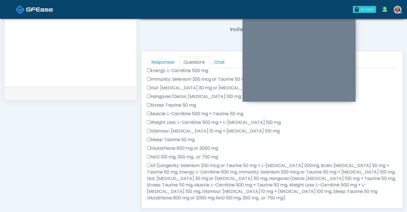
scroll to position [79, 0]
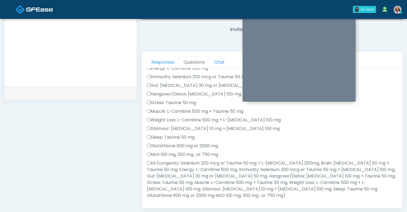
click at [202, 163] on label "All (Longevity: Selenium 200 mcg or Taurine 50 mg + L-Arginine 200mg, Brain: Gl…" at bounding box center [272, 179] width 250 height 39
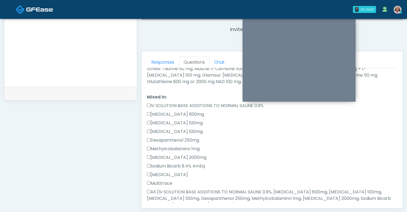
scroll to position [203, 0]
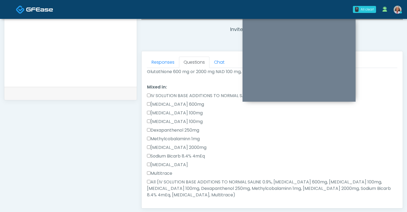
click at [198, 181] on label "All (IV SOLUTION BASE ADDITIONS TO NORMAL SALINE 0.9%, Magnesium Chloride 600mg…" at bounding box center [272, 187] width 250 height 19
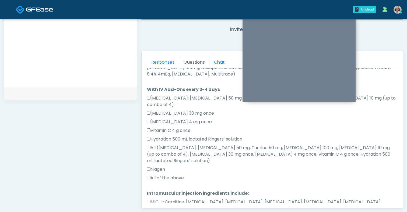
scroll to position [325, 0]
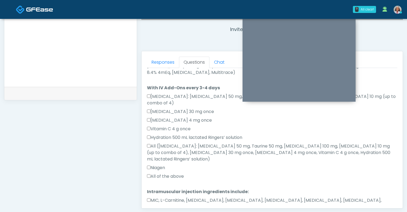
click at [170, 173] on label "All of the above" at bounding box center [165, 176] width 37 height 6
click at [182, 197] on label "MIC, L-Carnitine, Methylcobalamin, Glycine, B-Complex, Lycine, Biotin, Vitamin …" at bounding box center [272, 203] width 250 height 13
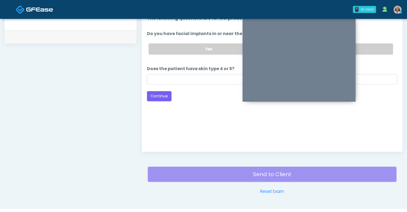
scroll to position [218, 0]
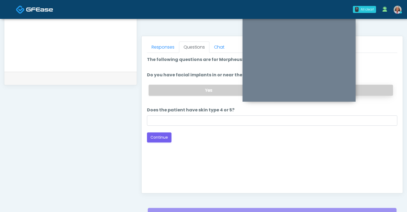
click at [373, 91] on label "No" at bounding box center [333, 90] width 120 height 11
click at [150, 141] on button "Continue" at bounding box center [159, 137] width 24 height 10
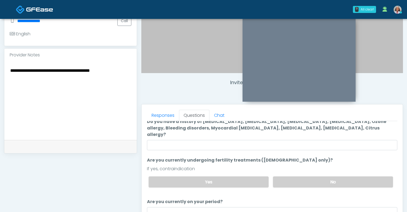
scroll to position [22, 0]
click at [285, 171] on div "Yes No" at bounding box center [270, 181] width 253 height 20
click at [286, 176] on label "No" at bounding box center [333, 181] width 120 height 11
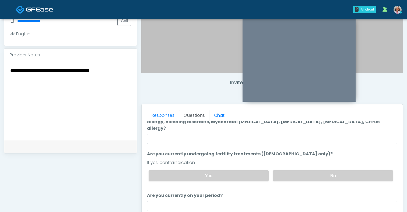
scroll to position [0, 0]
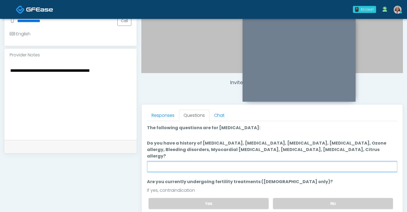
click at [265, 162] on input "Do you have a history of Hyperthyroidism, Hypotension, Hypocalcemia, Hypoglycem…" at bounding box center [272, 166] width 250 height 10
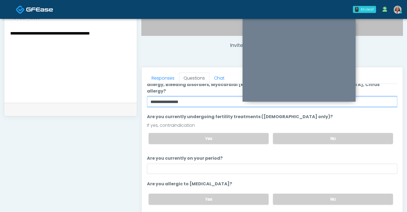
scroll to position [226, 0]
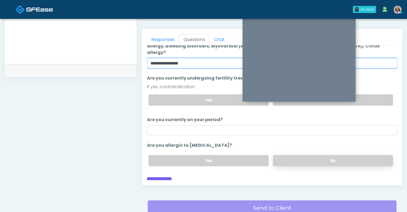
type input "**********"
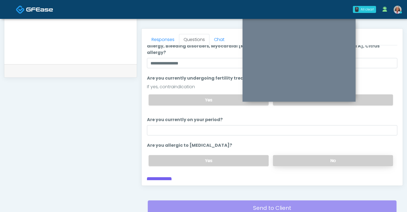
click at [304, 155] on label "No" at bounding box center [333, 160] width 120 height 11
click at [158, 178] on button "Continue" at bounding box center [159, 182] width 24 height 10
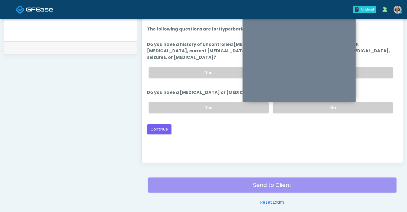
scroll to position [248, 0]
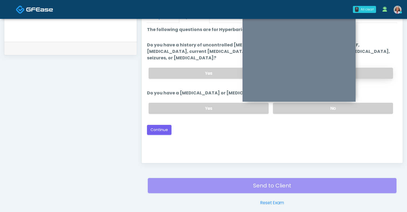
click at [386, 69] on label "No" at bounding box center [333, 73] width 120 height 11
click at [370, 104] on label "No" at bounding box center [333, 108] width 120 height 11
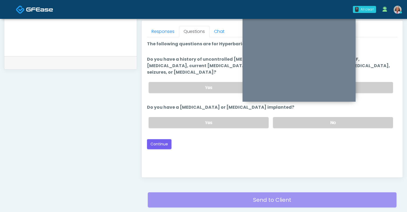
scroll to position [230, 0]
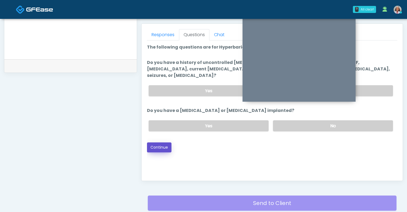
click at [162, 142] on button "Continue" at bounding box center [159, 147] width 24 height 10
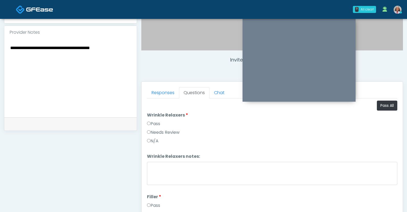
scroll to position [132, 0]
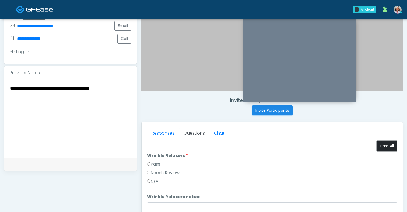
click at [382, 149] on button "Pass All" at bounding box center [387, 146] width 20 height 10
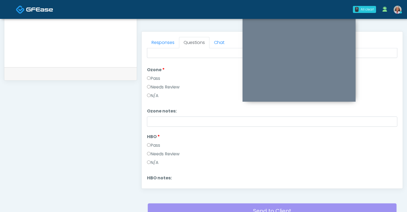
scroll to position [648, 0]
click at [161, 86] on label "Needs Review" at bounding box center [163, 86] width 33 height 6
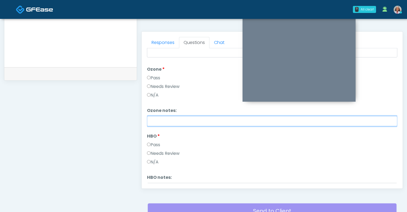
click at [172, 122] on input "Ozone notes:" at bounding box center [272, 121] width 250 height 10
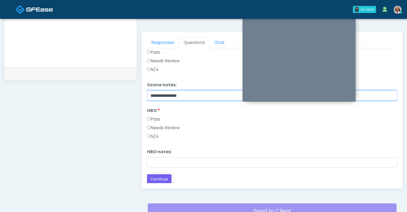
type input "**********"
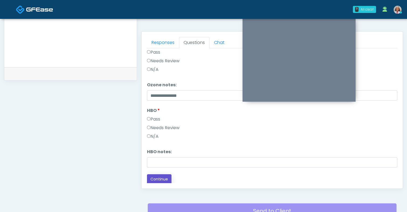
click at [154, 178] on button "Continue" at bounding box center [159, 179] width 24 height 10
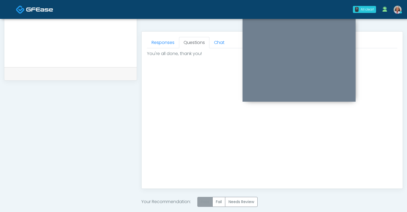
click at [203, 199] on label "Pass" at bounding box center [204, 201] width 15 height 10
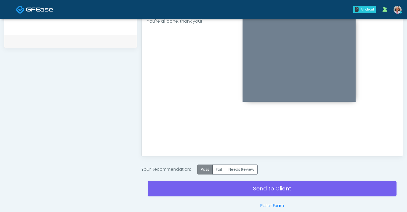
scroll to position [282, 0]
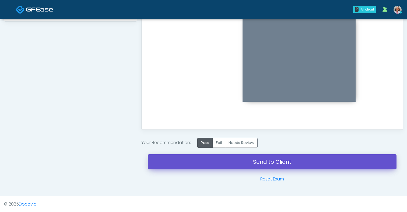
click at [279, 163] on link "Send to Client" at bounding box center [272, 161] width 249 height 15
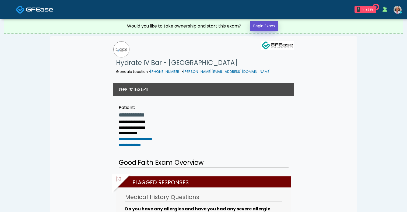
click at [262, 27] on link "Begin Exam" at bounding box center [264, 26] width 29 height 10
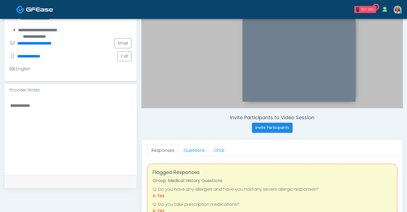
scroll to position [175, 0]
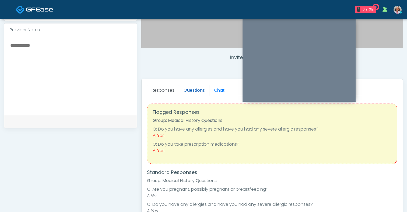
click at [196, 94] on link "Questions" at bounding box center [194, 90] width 30 height 11
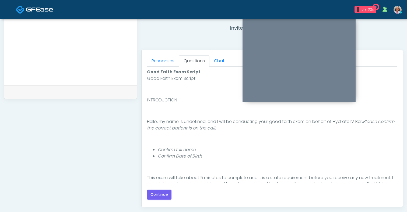
scroll to position [272, 0]
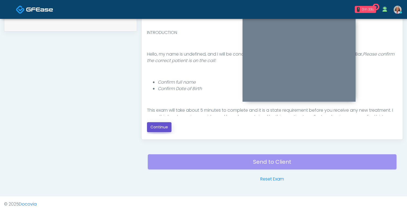
click at [161, 129] on button "Continue" at bounding box center [159, 127] width 24 height 10
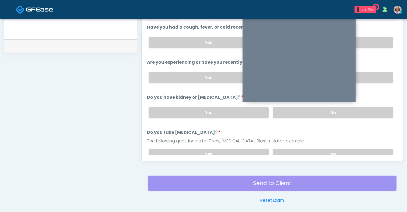
scroll to position [211, 0]
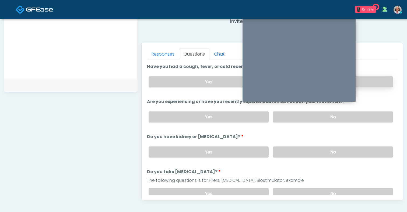
click at [378, 82] on label "No" at bounding box center [333, 81] width 120 height 11
click at [364, 118] on label "No" at bounding box center [333, 116] width 120 height 11
click at [346, 150] on label "No" at bounding box center [333, 151] width 120 height 11
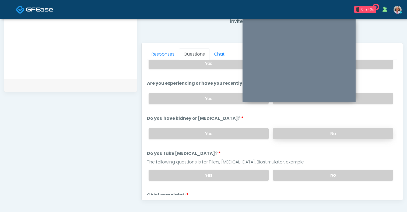
scroll to position [29, 0]
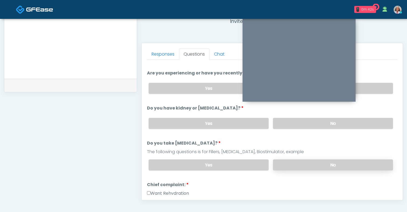
click at [336, 165] on label "No" at bounding box center [333, 164] width 120 height 11
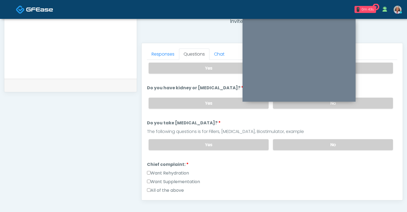
scroll to position [83, 0]
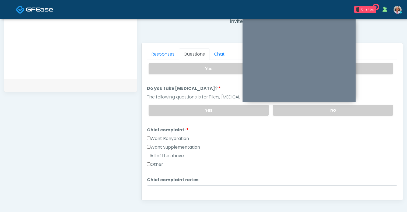
click at [173, 135] on label "Want Rehydration" at bounding box center [168, 138] width 42 height 6
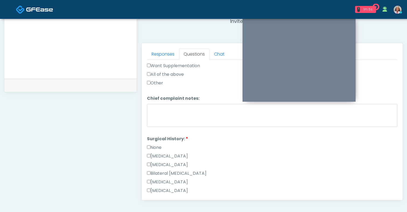
scroll to position [166, 0]
click at [161, 145] on label "None" at bounding box center [154, 146] width 15 height 6
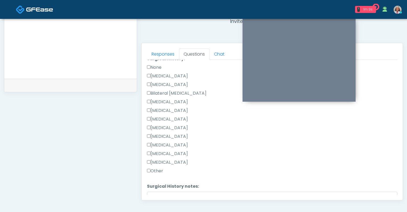
scroll to position [282, 0]
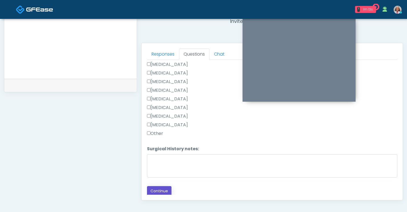
click at [164, 187] on button "Continue" at bounding box center [159, 191] width 24 height 10
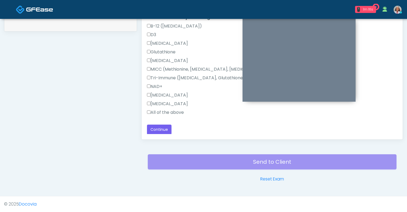
click at [174, 111] on label "All of the above" at bounding box center [165, 112] width 37 height 6
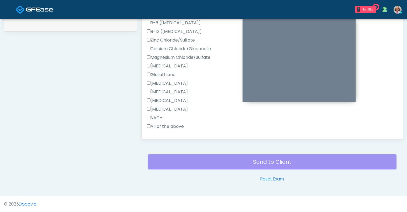
scroll to position [151, 0]
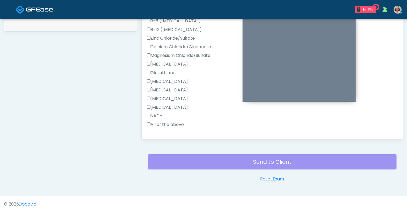
click at [173, 122] on label "All of the above" at bounding box center [165, 124] width 37 height 6
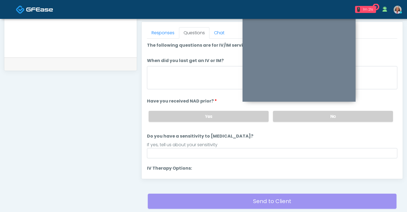
scroll to position [227, 0]
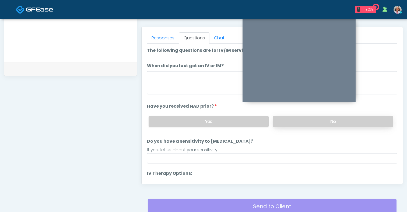
click at [295, 123] on label "No" at bounding box center [333, 121] width 120 height 11
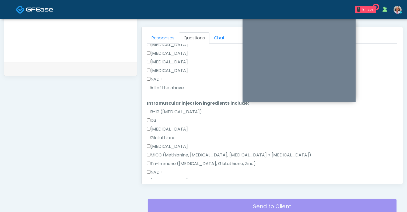
scroll to position [273, 0]
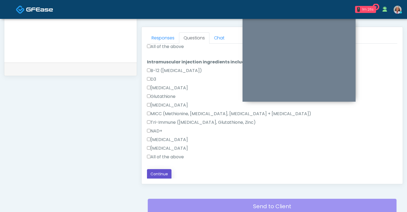
click at [165, 175] on button "Continue" at bounding box center [159, 174] width 24 height 10
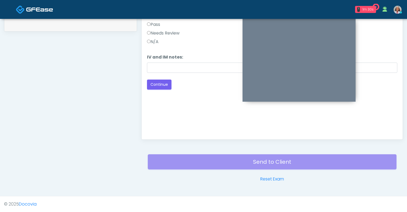
scroll to position [254, 0]
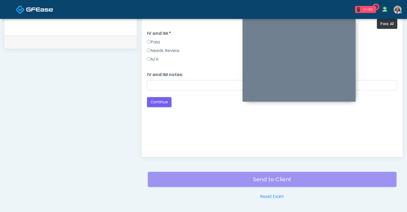
click at [154, 43] on label "Pass" at bounding box center [153, 42] width 13 height 6
click at [162, 99] on button "Continue" at bounding box center [159, 102] width 24 height 10
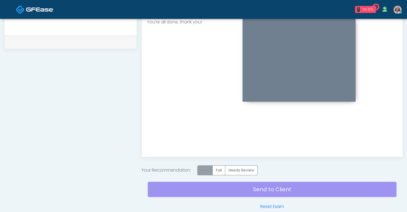
click at [210, 168] on label "Pass" at bounding box center [204, 170] width 15 height 10
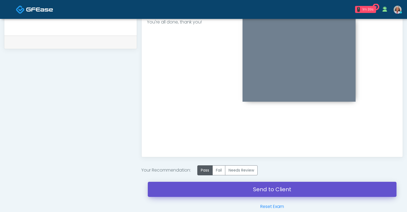
click at [248, 189] on link "Send to Client" at bounding box center [272, 188] width 249 height 15
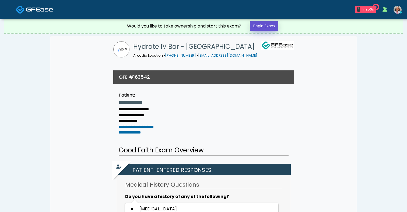
click at [259, 23] on link "Begin Exam" at bounding box center [264, 26] width 29 height 10
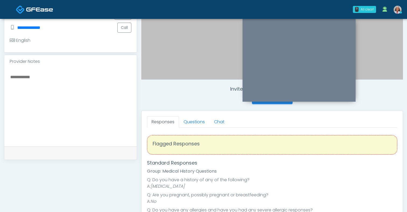
scroll to position [144, 0]
click at [200, 122] on link "Questions" at bounding box center [194, 120] width 30 height 11
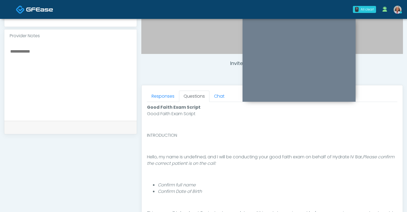
scroll to position [218, 0]
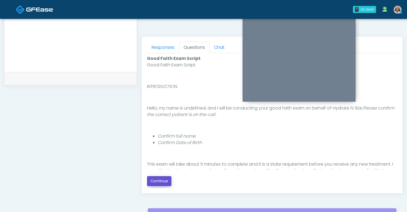
click at [160, 180] on button "Continue" at bounding box center [159, 181] width 24 height 10
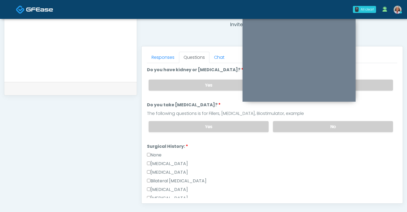
scroll to position [203, 0]
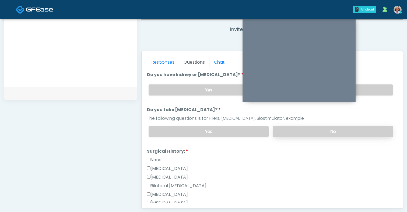
click at [294, 133] on label "No" at bounding box center [333, 131] width 120 height 11
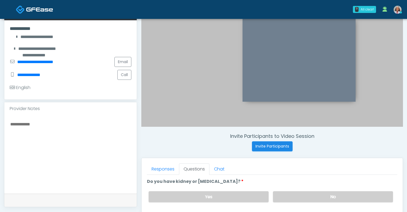
scroll to position [121, 0]
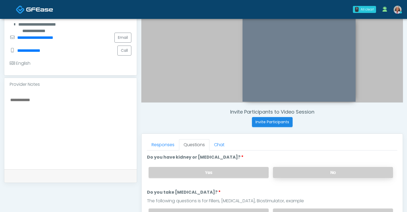
click at [292, 172] on label "No" at bounding box center [333, 172] width 120 height 11
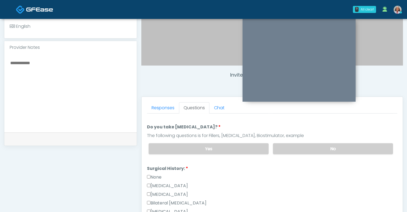
scroll to position [31, 0]
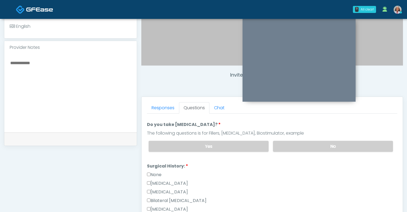
click at [155, 172] on label "None" at bounding box center [154, 174] width 15 height 6
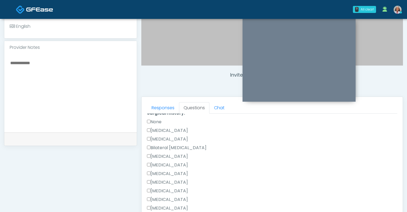
scroll to position [75, 0]
click at [152, 131] on label "None" at bounding box center [154, 130] width 15 height 6
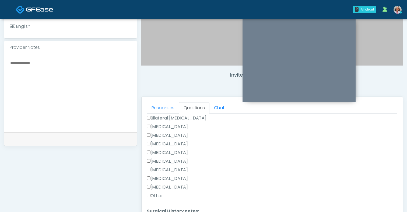
scroll to position [122, 0]
click at [159, 184] on label "Other" at bounding box center [155, 186] width 16 height 6
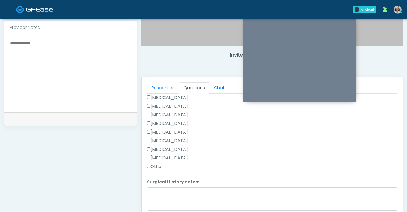
scroll to position [182, 0]
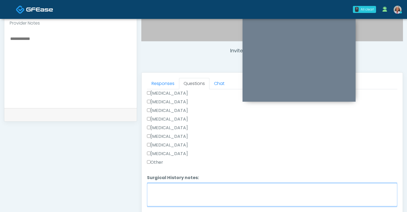
click at [159, 184] on textarea "Surgical History notes:" at bounding box center [272, 194] width 250 height 23
type textarea "*"
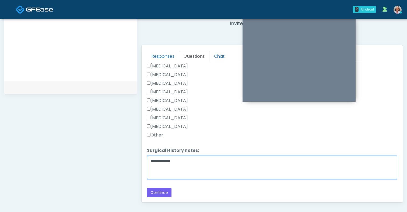
scroll to position [237, 0]
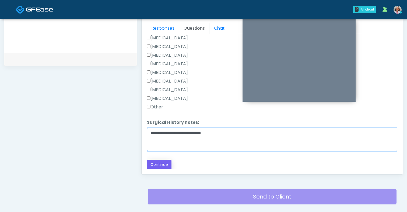
type textarea "**********"
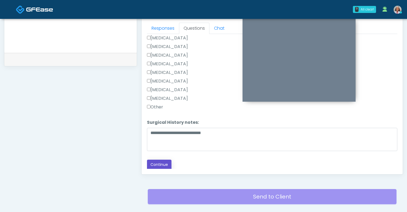
click at [158, 166] on button "Continue" at bounding box center [159, 164] width 24 height 10
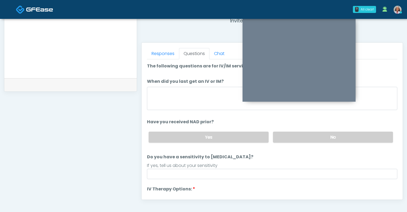
scroll to position [210, 0]
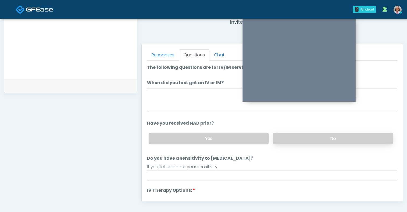
click at [303, 141] on label "No" at bounding box center [333, 138] width 120 height 11
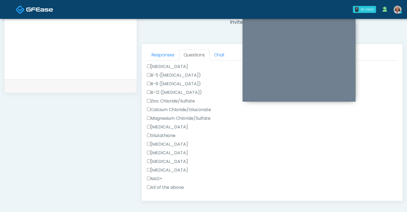
scroll to position [150, 0]
click at [171, 185] on label "All of the above" at bounding box center [165, 186] width 37 height 6
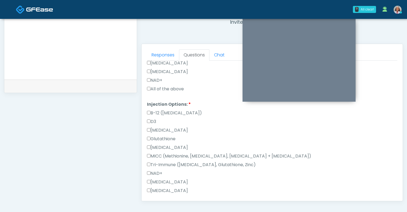
scroll to position [273, 0]
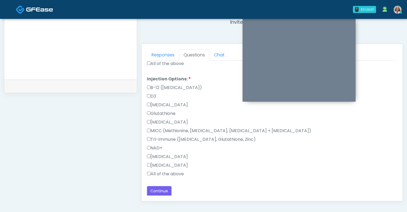
click at [171, 174] on label "All of the above" at bounding box center [165, 173] width 37 height 6
click at [160, 194] on button "Continue" at bounding box center [159, 191] width 24 height 10
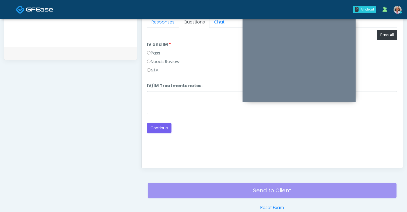
scroll to position [235, 0]
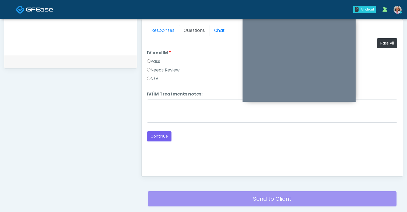
click at [155, 64] on label "Pass" at bounding box center [153, 61] width 13 height 6
click at [160, 135] on button "Continue" at bounding box center [159, 136] width 24 height 10
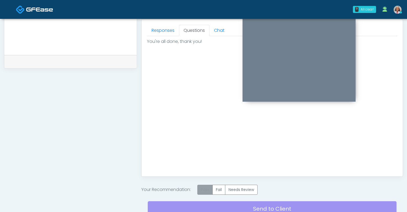
click at [203, 184] on div "Invite Participants to Video Session Invite Participants Responses Questions Ch…" at bounding box center [270, 18] width 266 height 420
drag, startPoint x: 235, startPoint y: 209, endPoint x: 205, endPoint y: 194, distance: 33.5
click at [205, 194] on div "Send to Client Reset Exam" at bounding box center [272, 211] width 249 height 34
click at [206, 189] on label "Pass" at bounding box center [204, 189] width 15 height 10
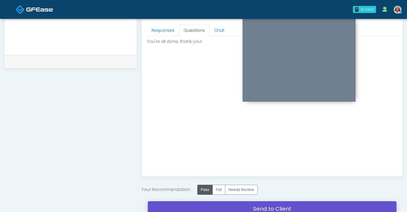
click at [227, 209] on link "Send to Client" at bounding box center [272, 208] width 249 height 15
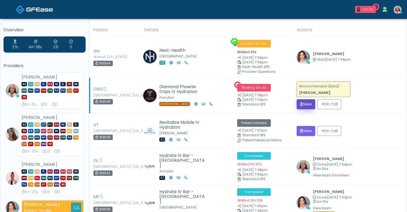
click at [301, 108] on button "View" at bounding box center [306, 104] width 19 height 10
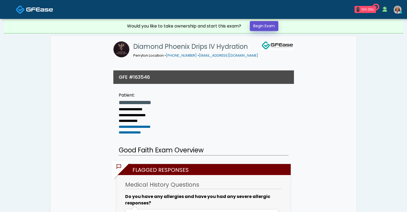
click at [272, 28] on link "Begin Exam" at bounding box center [264, 26] width 29 height 10
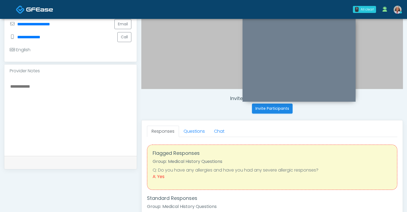
scroll to position [181, 0]
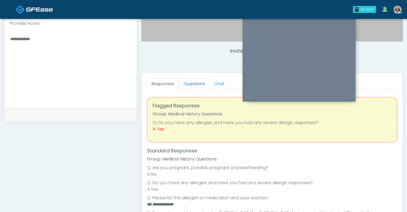
click at [191, 87] on link "Questions" at bounding box center [194, 83] width 30 height 11
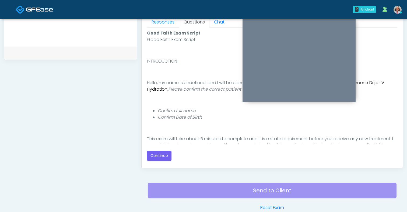
scroll to position [243, 0]
click at [159, 157] on button "Continue" at bounding box center [159, 155] width 24 height 10
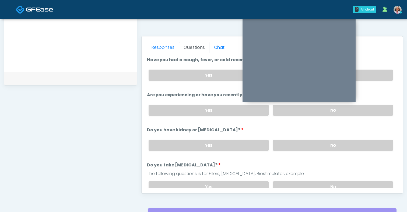
scroll to position [217, 0]
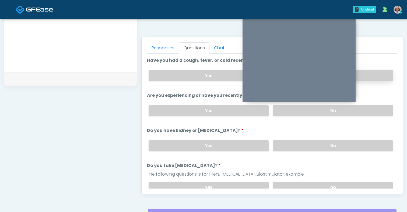
click at [380, 76] on label "No" at bounding box center [333, 75] width 120 height 11
click at [367, 108] on label "No" at bounding box center [333, 110] width 120 height 11
click at [325, 149] on label "No" at bounding box center [333, 145] width 120 height 11
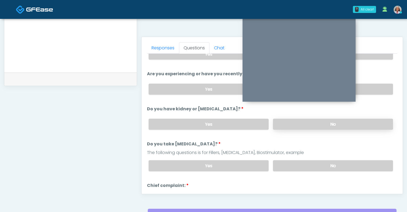
scroll to position [34, 0]
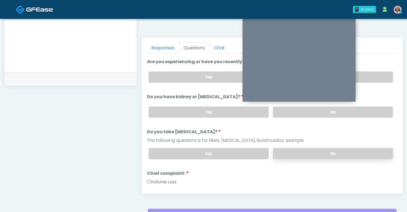
click at [318, 153] on label "No" at bounding box center [333, 153] width 120 height 11
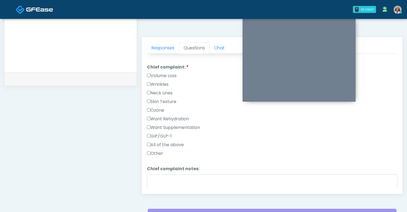
scroll to position [140, 0]
click at [171, 75] on label "Volume Loss" at bounding box center [162, 75] width 30 height 6
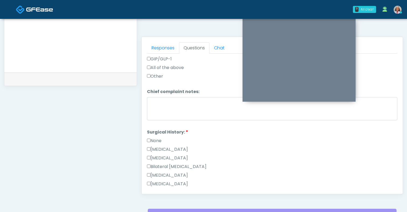
scroll to position [225, 0]
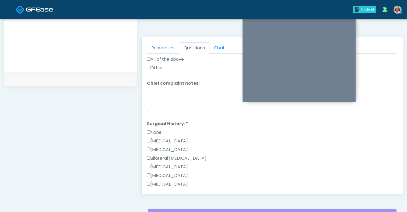
click at [156, 130] on label "None" at bounding box center [154, 132] width 15 height 6
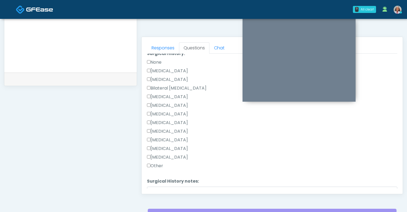
scroll to position [282, 0]
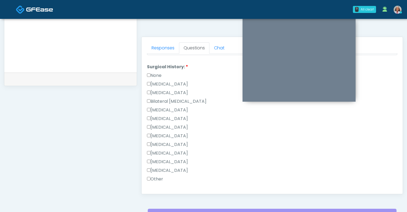
click at [152, 73] on label "None" at bounding box center [154, 75] width 15 height 6
click at [167, 150] on label "[MEDICAL_DATA]" at bounding box center [167, 153] width 41 height 6
click at [170, 160] on label "[MEDICAL_DATA]" at bounding box center [167, 161] width 41 height 6
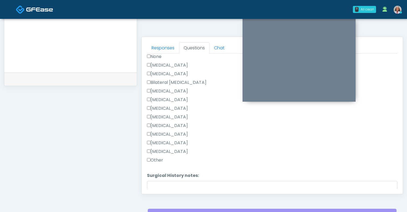
scroll to position [315, 0]
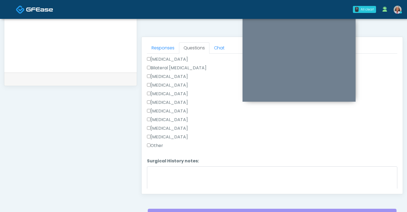
click at [159, 146] on label "Other" at bounding box center [155, 145] width 16 height 6
click at [166, 181] on textarea "Surgical History notes:" at bounding box center [272, 177] width 250 height 23
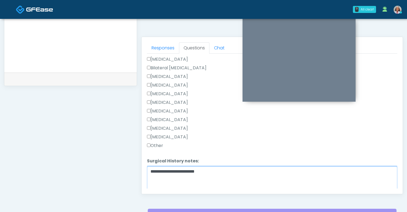
scroll to position [333, 0]
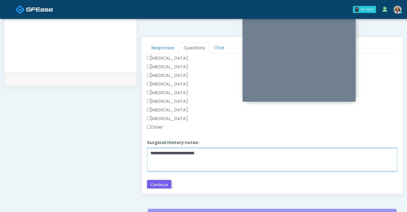
type textarea "**********"
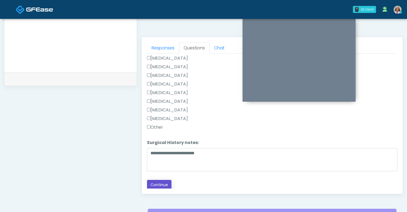
click at [162, 185] on button "Continue" at bounding box center [159, 185] width 24 height 10
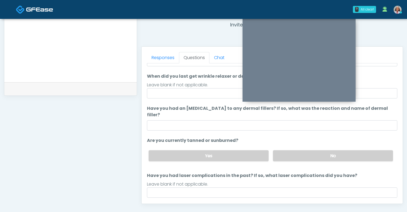
scroll to position [32, 0]
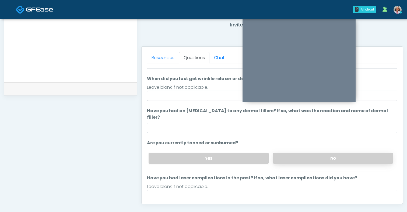
click at [299, 156] on label "No" at bounding box center [333, 157] width 120 height 11
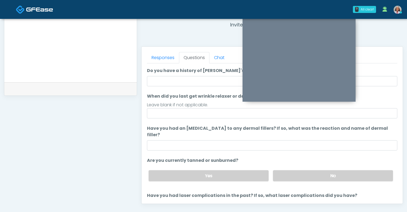
scroll to position [14, 0]
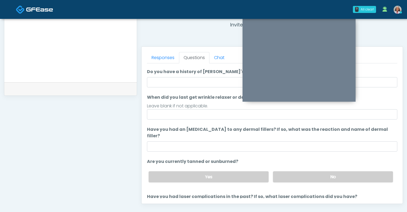
click at [224, 131] on label "Have you had an [MEDICAL_DATA] to any dermal fillers? If so, what was the react…" at bounding box center [272, 132] width 250 height 13
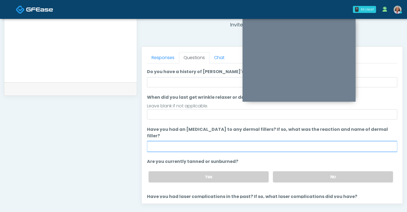
click at [224, 141] on input "Have you had an [MEDICAL_DATA] to any dermal fillers? If so, what was the react…" at bounding box center [272, 146] width 250 height 10
type input "****"
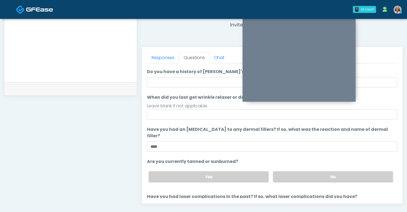
click at [222, 88] on ol "The following questions are for Filler, Wrinkle relaxers, PRP, and Lasers The f…" at bounding box center [272, 135] width 250 height 165
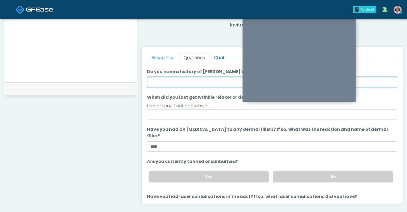
click at [220, 85] on input "Do you have a history of Guillain's barre or ALS? If so, please provide details." at bounding box center [272, 82] width 250 height 10
type input "****"
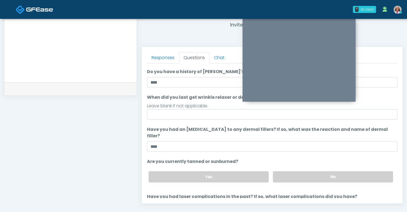
click at [198, 96] on label "When did you last get wrinkle relaxer or dermal filler?" at bounding box center [208, 97] width 122 height 6
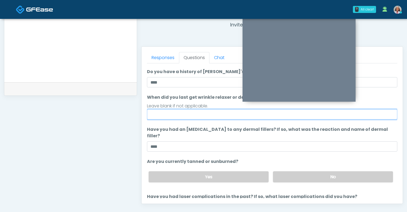
click at [198, 109] on input "When did you last get wrinkle relaxer or dermal filler?" at bounding box center [272, 114] width 250 height 10
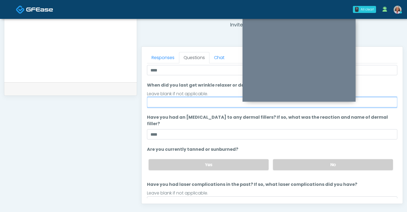
scroll to position [44, 0]
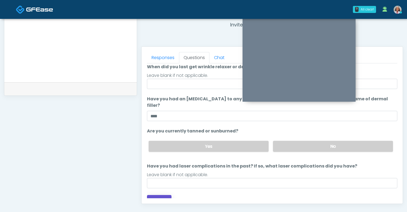
click at [161, 195] on button "Continue" at bounding box center [159, 200] width 24 height 10
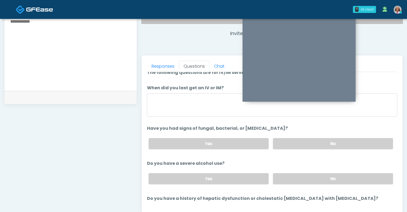
scroll to position [7, 0]
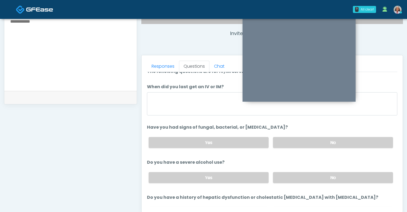
click at [277, 135] on div "Yes No" at bounding box center [270, 142] width 253 height 20
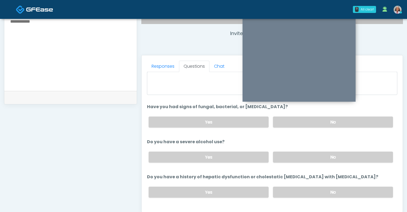
scroll to position [30, 0]
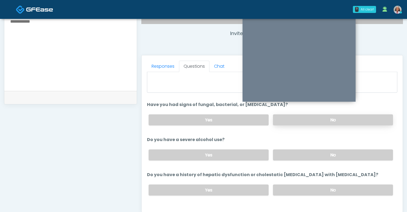
click at [283, 122] on label "No" at bounding box center [333, 119] width 120 height 11
click at [285, 152] on label "No" at bounding box center [333, 154] width 120 height 11
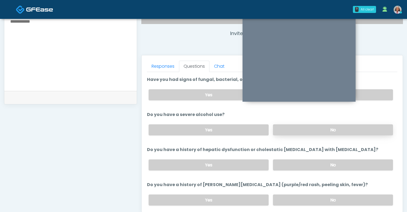
scroll to position [60, 0]
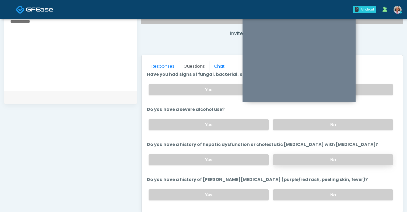
click at [285, 154] on label "No" at bounding box center [333, 159] width 120 height 11
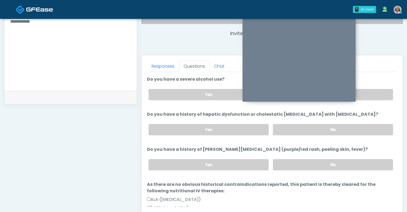
scroll to position [93, 0]
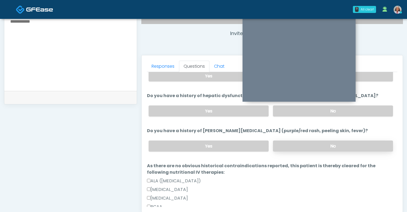
click at [291, 147] on label "No" at bounding box center [333, 145] width 120 height 11
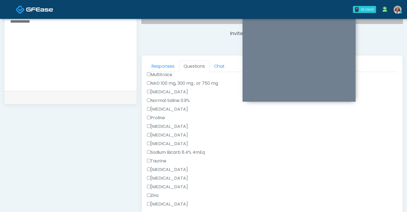
scroll to position [472, 0]
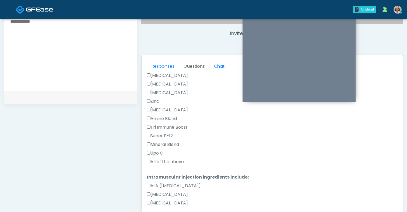
click at [174, 161] on label "All of the above" at bounding box center [165, 161] width 37 height 6
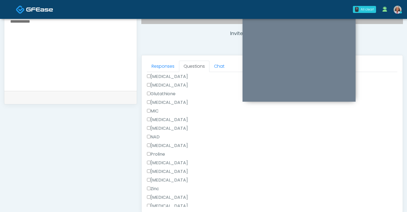
scroll to position [739, 0]
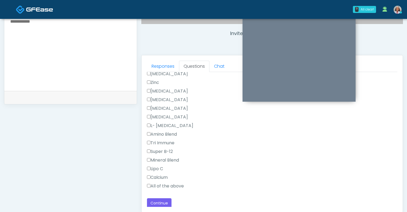
click at [170, 185] on label "All of the above" at bounding box center [165, 185] width 37 height 6
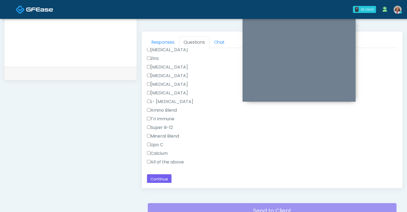
scroll to position [224, 0]
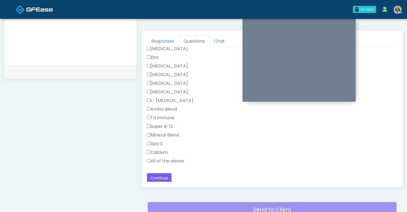
click at [163, 182] on div "Responses Questions Chat Good Faith Exam Script Good Faith Exam Script INTRODUC…" at bounding box center [272, 108] width 261 height 157
click at [163, 178] on button "Continue" at bounding box center [159, 178] width 24 height 10
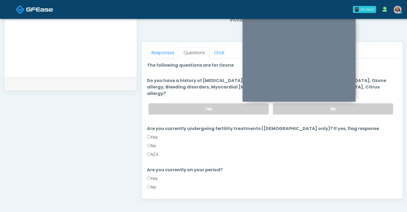
scroll to position [202, 0]
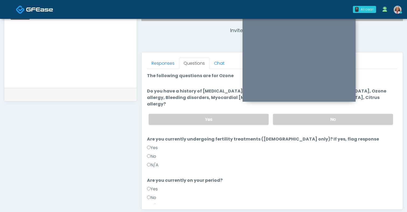
click at [155, 194] on label "No" at bounding box center [151, 197] width 9 height 6
click at [158, 153] on div "No" at bounding box center [272, 157] width 250 height 9
click at [153, 153] on label "No" at bounding box center [151, 156] width 9 height 6
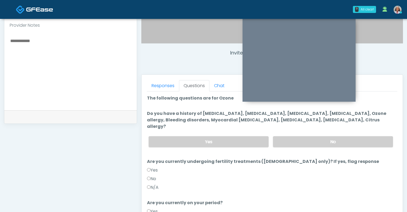
scroll to position [183, 0]
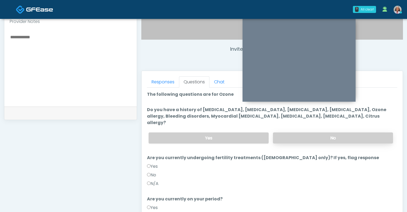
click at [291, 133] on label "No" at bounding box center [333, 137] width 120 height 11
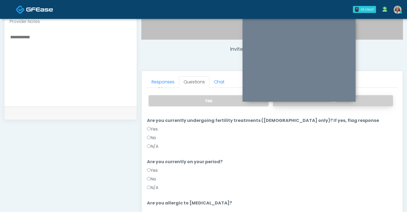
scroll to position [52, 0]
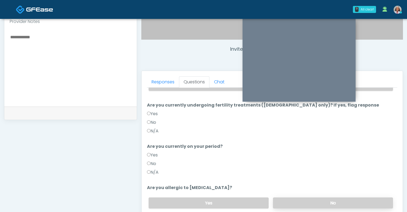
click at [286, 197] on label "No" at bounding box center [333, 202] width 120 height 11
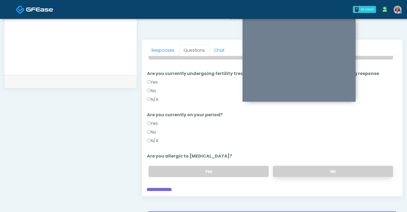
scroll to position [246, 0]
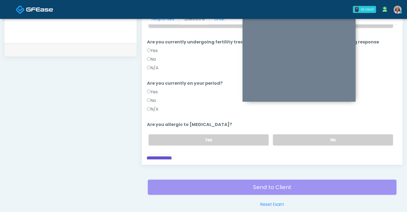
click at [164, 156] on button "Continue" at bounding box center [159, 161] width 24 height 10
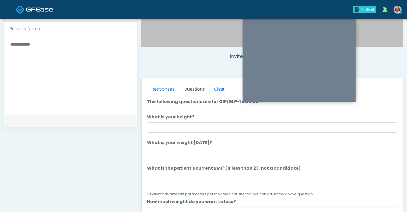
scroll to position [174, 0]
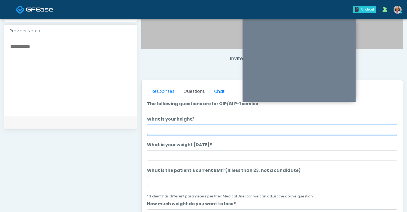
click at [181, 129] on input "What is your height?" at bounding box center [272, 129] width 250 height 10
type input "*******"
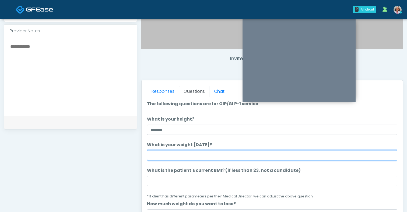
click at [188, 154] on input "What is your weight today?" at bounding box center [272, 155] width 250 height 10
type input "***"
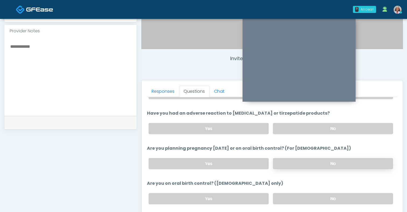
scroll to position [283, 0]
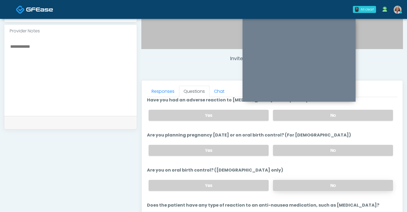
click at [284, 186] on label "No" at bounding box center [333, 185] width 120 height 11
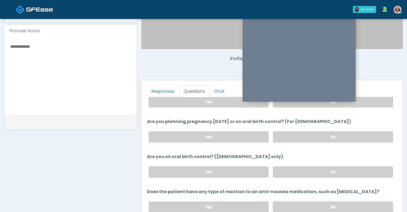
click at [286, 203] on label "No" at bounding box center [333, 206] width 120 height 11
click at [309, 133] on label "No" at bounding box center [333, 136] width 120 height 11
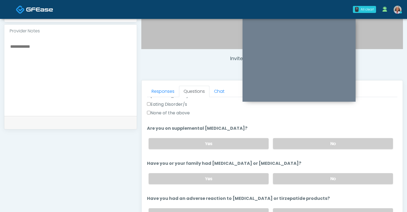
scroll to position [181, 0]
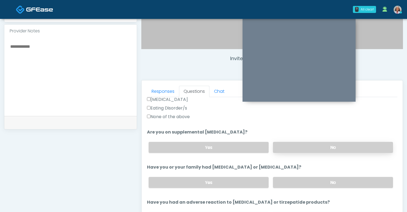
click at [304, 152] on label "No" at bounding box center [333, 147] width 120 height 11
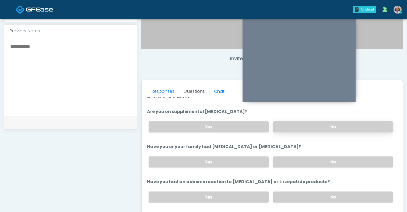
scroll to position [203, 0]
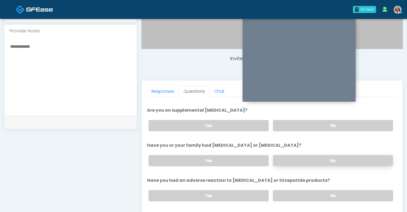
click at [303, 162] on label "No" at bounding box center [333, 160] width 120 height 11
click at [300, 190] on label "No" at bounding box center [333, 195] width 120 height 11
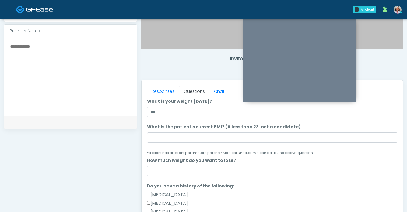
scroll to position [45, 0]
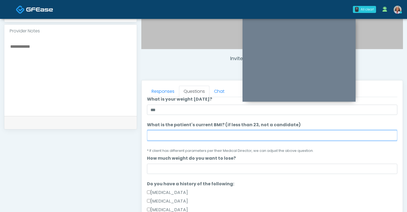
click at [220, 139] on input "What is the patient's current BMI? (if less than 23, not a candidate)" at bounding box center [272, 135] width 250 height 10
click at [178, 135] on input "What is the patient's current BMI? (if less than 23, not a candidate)" at bounding box center [272, 135] width 250 height 10
type input "****"
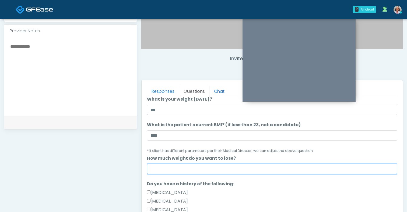
click at [170, 169] on input "How much weight do you want to lose?" at bounding box center [272, 168] width 250 height 10
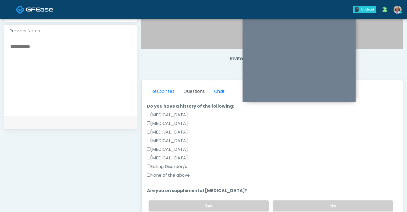
scroll to position [128, 0]
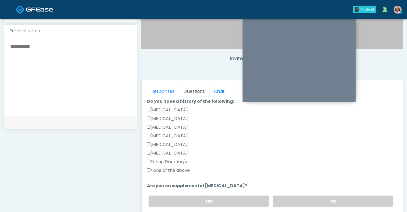
type input "****"
click at [171, 172] on label "None of the above" at bounding box center [168, 170] width 43 height 6
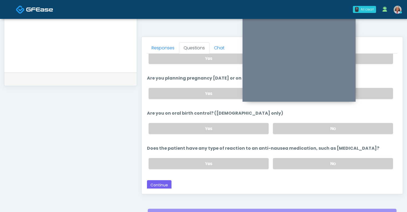
scroll to position [272, 0]
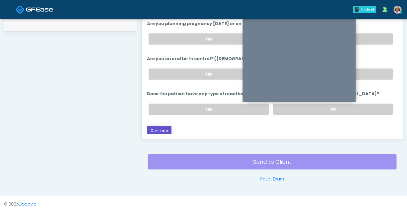
click at [164, 130] on button "Continue" at bounding box center [159, 130] width 24 height 10
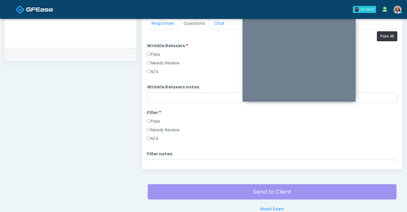
scroll to position [160, 0]
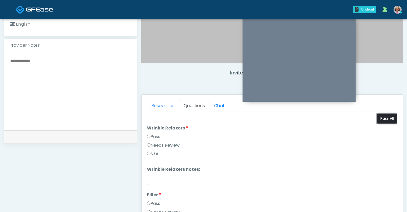
click at [393, 120] on button "Pass All" at bounding box center [387, 118] width 20 height 10
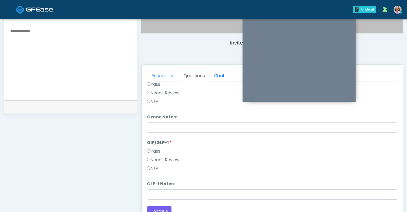
scroll to position [233, 0]
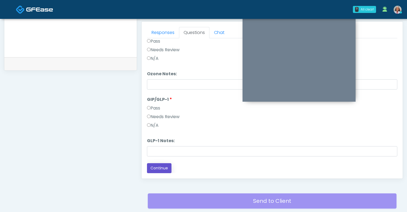
click at [161, 172] on button "Continue" at bounding box center [159, 168] width 24 height 10
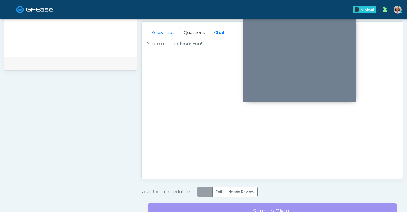
click at [203, 191] on label "Pass" at bounding box center [204, 192] width 15 height 10
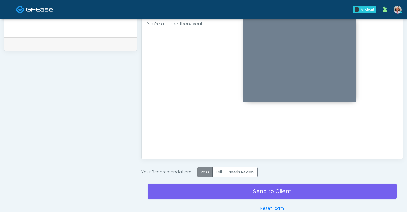
scroll to position [254, 0]
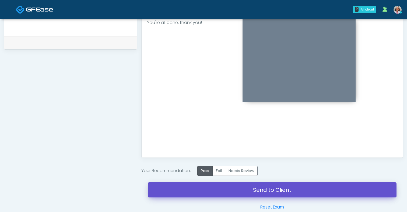
click at [238, 182] on link "Send to Client" at bounding box center [272, 189] width 249 height 15
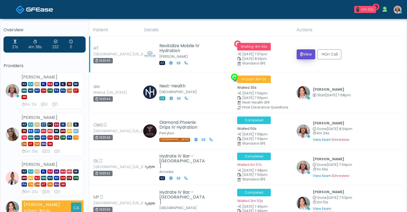
click at [300, 54] on icon "submit" at bounding box center [301, 54] width 3 height 4
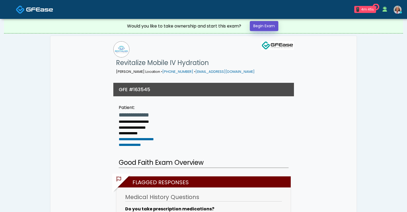
click at [265, 26] on link "Begin Exam" at bounding box center [264, 26] width 29 height 10
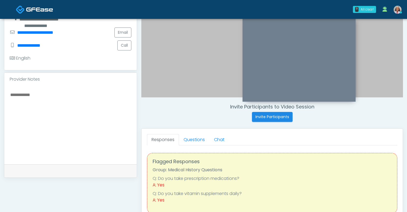
scroll to position [187, 0]
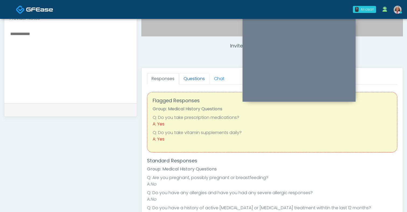
click at [198, 80] on link "Questions" at bounding box center [194, 78] width 30 height 11
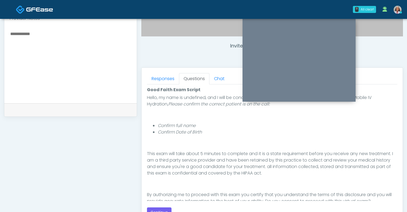
scroll to position [50, 0]
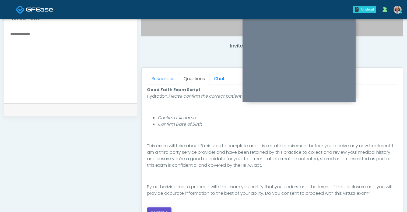
click at [159, 208] on button "Continue" at bounding box center [159, 212] width 24 height 10
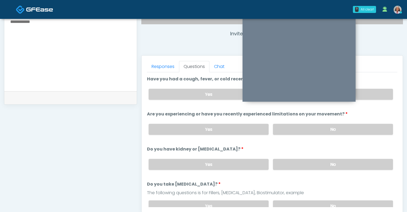
scroll to position [195, 0]
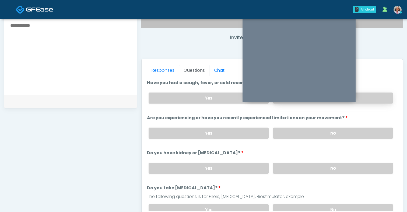
click at [362, 99] on label "No" at bounding box center [333, 97] width 120 height 11
click at [330, 131] on label "No" at bounding box center [333, 132] width 120 height 11
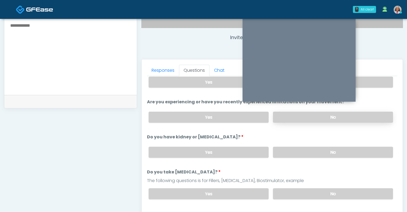
scroll to position [18, 0]
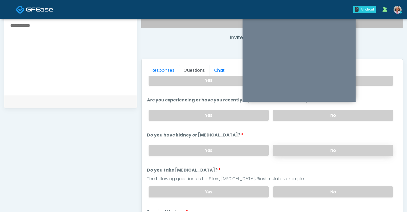
click at [325, 149] on label "No" at bounding box center [333, 150] width 120 height 11
click at [316, 187] on label "No" at bounding box center [333, 191] width 120 height 11
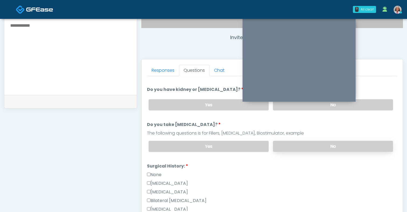
scroll to position [65, 0]
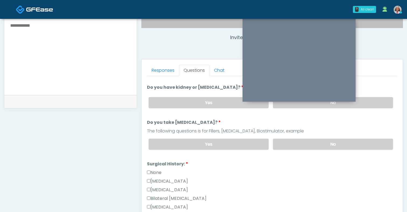
click at [160, 169] on label "None" at bounding box center [154, 172] width 15 height 6
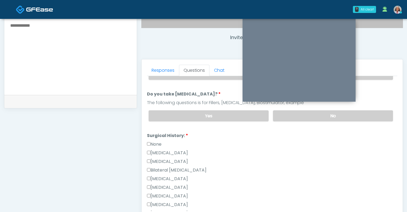
scroll to position [94, 0]
click at [154, 142] on label "None" at bounding box center [154, 143] width 15 height 6
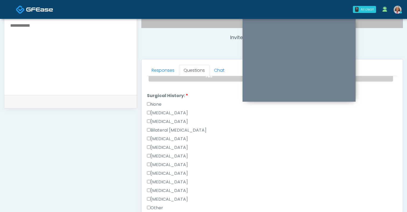
scroll to position [163, 0]
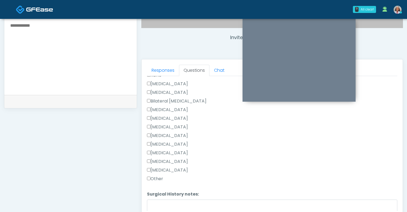
click at [160, 178] on label "Other" at bounding box center [155, 178] width 16 height 6
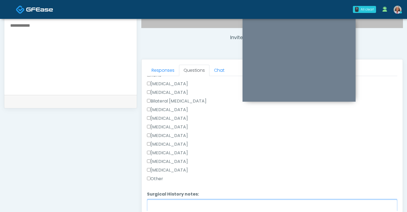
click at [167, 209] on textarea "Surgical History notes:" at bounding box center [272, 210] width 250 height 23
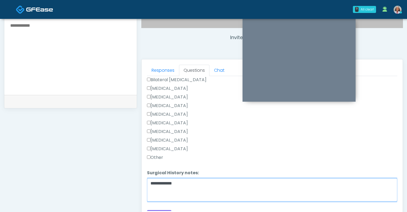
scroll to position [192, 0]
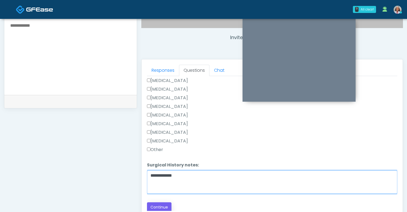
type textarea "**********"
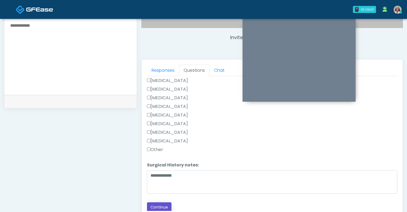
click at [162, 203] on button "Continue" at bounding box center [159, 207] width 24 height 10
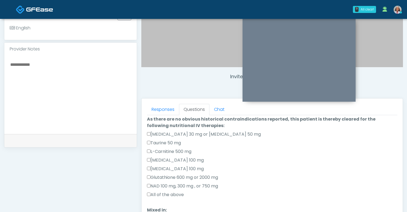
scroll to position [62, 0]
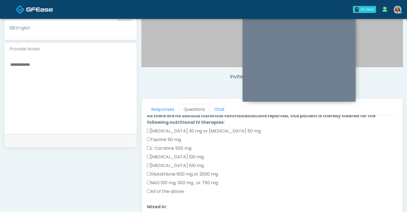
click at [176, 189] on label "All of the above" at bounding box center [165, 191] width 37 height 6
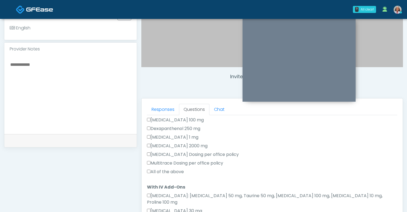
scroll to position [176, 0]
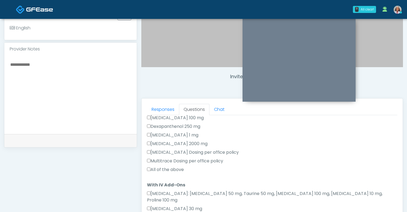
click at [175, 168] on label "All of the above" at bounding box center [165, 169] width 37 height 6
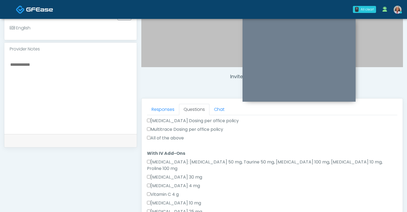
scroll to position [280, 0]
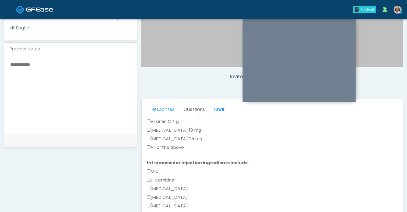
click at [171, 144] on label "All of the above" at bounding box center [165, 147] width 37 height 6
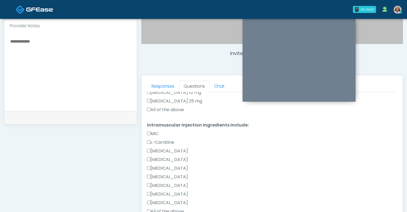
scroll to position [207, 0]
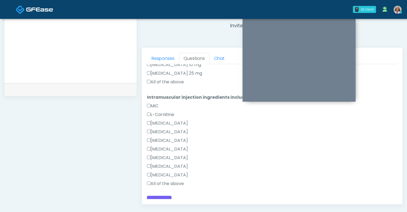
click at [162, 180] on label "All of the above" at bounding box center [165, 183] width 37 height 6
click at [160, 195] on button "Continue" at bounding box center [159, 200] width 24 height 10
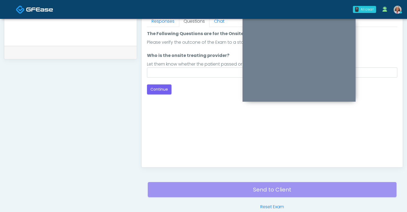
scroll to position [216, 0]
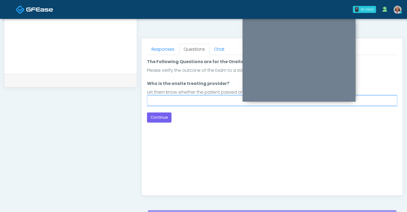
click at [194, 96] on input "Who is the onsite treating provider?" at bounding box center [272, 100] width 250 height 10
type input "********"
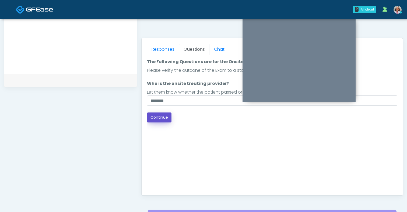
click at [165, 117] on button "Continue" at bounding box center [159, 117] width 24 height 10
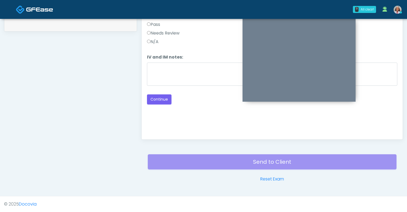
scroll to position [255, 0]
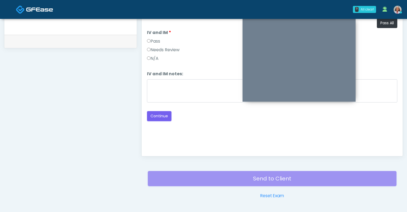
click at [155, 42] on label "Pass" at bounding box center [153, 41] width 13 height 6
click at [160, 115] on button "Continue" at bounding box center [159, 116] width 24 height 10
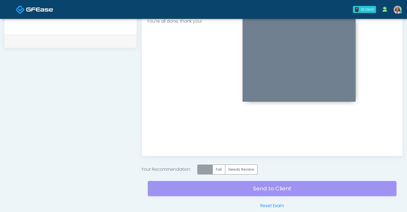
click at [201, 172] on label "Pass" at bounding box center [204, 169] width 15 height 10
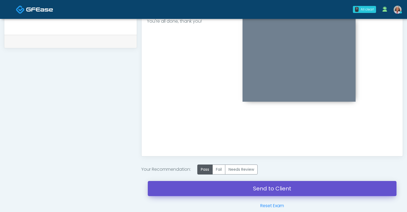
click at [232, 187] on link "Send to Client" at bounding box center [272, 188] width 249 height 15
click at [265, 185] on link "Send to Client" at bounding box center [272, 188] width 249 height 15
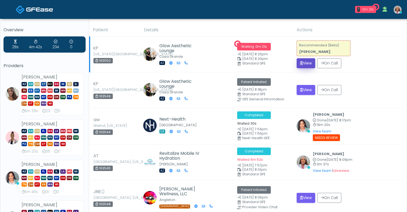
click at [307, 61] on button "View" at bounding box center [306, 63] width 19 height 10
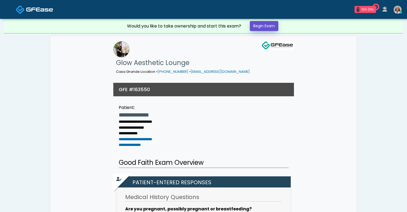
click at [267, 26] on link "Begin Exam" at bounding box center [264, 26] width 29 height 10
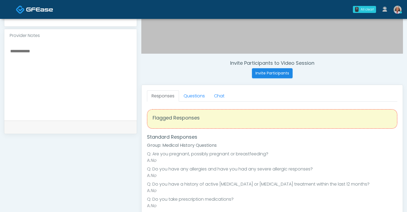
scroll to position [170, 0]
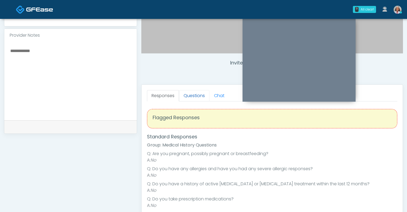
click at [203, 92] on link "Questions" at bounding box center [194, 95] width 30 height 11
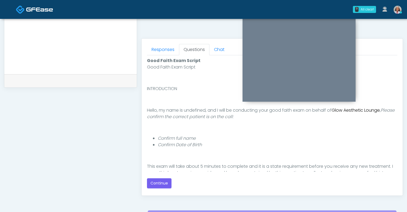
scroll to position [272, 0]
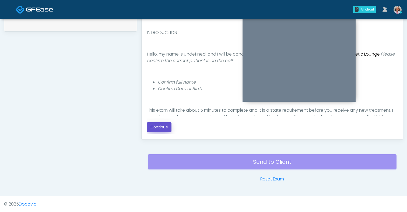
click at [169, 128] on button "Continue" at bounding box center [159, 127] width 24 height 10
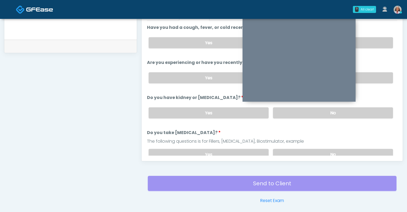
scroll to position [158, 0]
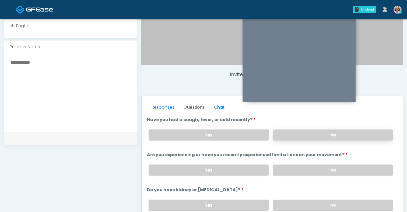
click at [284, 136] on label "No" at bounding box center [333, 134] width 120 height 11
click at [286, 165] on label "No" at bounding box center [333, 169] width 120 height 11
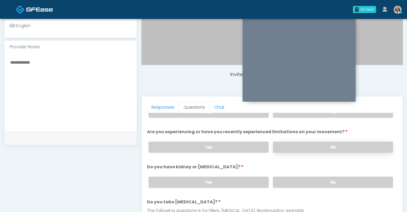
scroll to position [47, 0]
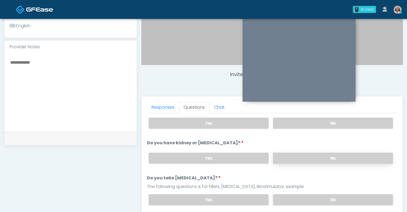
click at [289, 160] on label "No" at bounding box center [333, 157] width 120 height 11
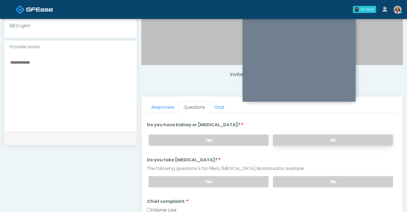
scroll to position [64, 0]
click at [289, 178] on label "No" at bounding box center [333, 181] width 120 height 11
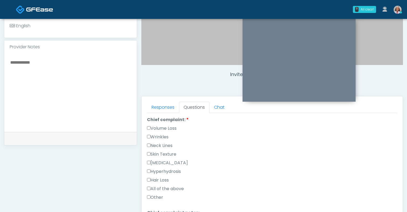
scroll to position [142, 0]
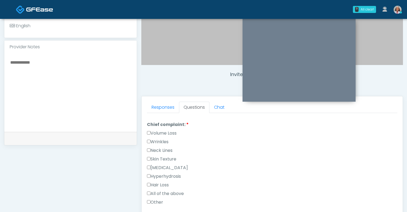
click at [167, 133] on label "Volume Loss" at bounding box center [162, 133] width 30 height 6
click at [165, 143] on label "Wrinkles" at bounding box center [158, 141] width 22 height 6
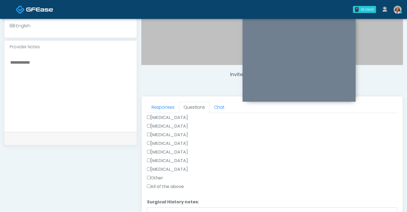
click at [159, 178] on label "Other" at bounding box center [155, 177] width 16 height 6
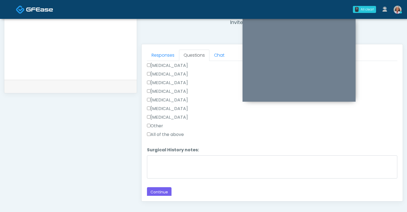
scroll to position [213, 0]
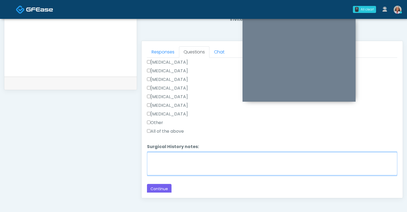
click at [173, 152] on textarea "Surgical History notes:" at bounding box center [272, 163] width 250 height 23
type textarea "**********"
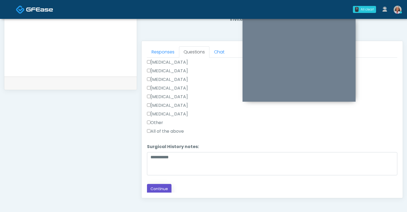
click at [158, 189] on button "Continue" at bounding box center [159, 189] width 24 height 10
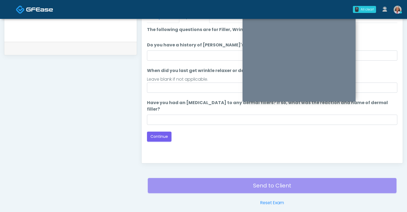
scroll to position [227, 0]
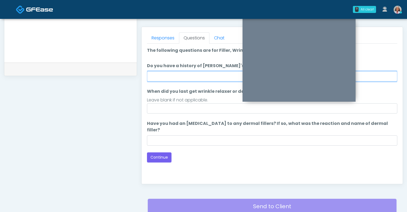
click at [197, 76] on input "Do you have a history of Guillain's barre or ALS? If so, please provide details." at bounding box center [272, 76] width 250 height 10
type input "****"
click at [164, 157] on div "Good Faith Exam Script Good Faith Exam Script INTRODUCTION Hello, my name is un…" at bounding box center [272, 111] width 250 height 135
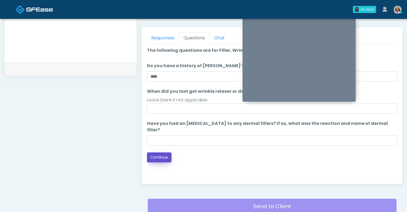
click at [164, 152] on button "Continue" at bounding box center [159, 157] width 24 height 10
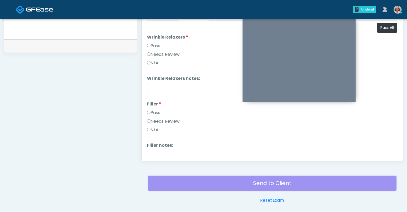
scroll to position [205, 0]
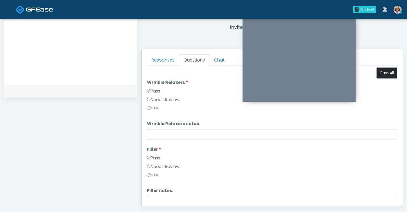
click at [389, 76] on button "Pass All" at bounding box center [387, 73] width 20 height 10
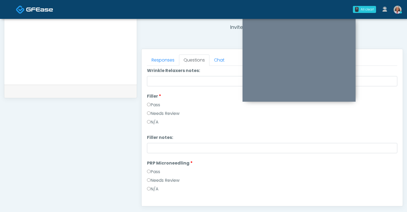
scroll to position [156, 0]
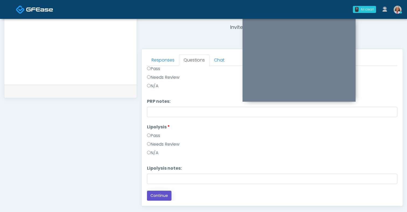
click at [161, 192] on button "Continue" at bounding box center [159, 195] width 24 height 10
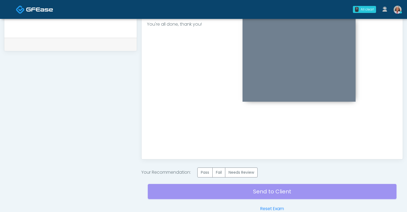
scroll to position [256, 0]
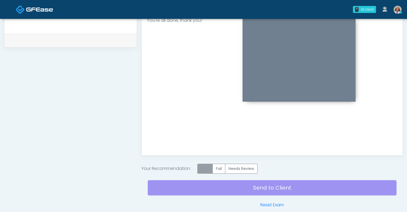
click at [208, 169] on label "Pass" at bounding box center [204, 168] width 15 height 10
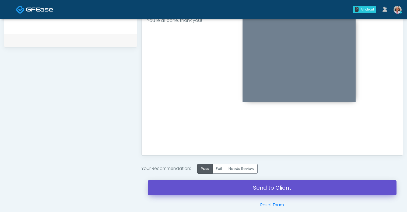
click at [231, 188] on link "Send to Client" at bounding box center [272, 187] width 249 height 15
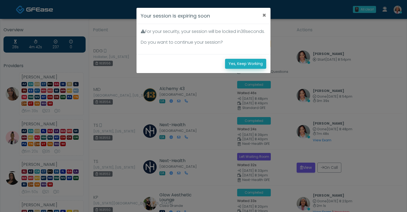
click at [241, 69] on button "Yes, Keep Working" at bounding box center [245, 64] width 41 height 10
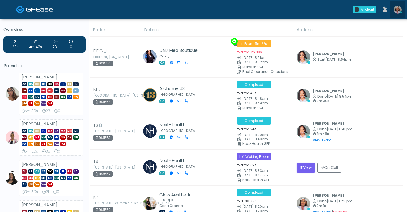
click at [396, 9] on img at bounding box center [398, 10] width 8 height 8
click at [397, 13] on img at bounding box center [398, 10] width 8 height 8
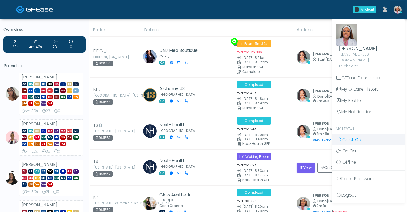
click at [353, 136] on span "Clock Out" at bounding box center [352, 139] width 20 height 6
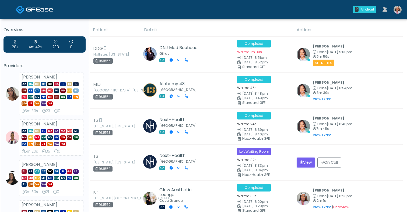
scroll to position [68, 0]
